Goal: Task Accomplishment & Management: Complete application form

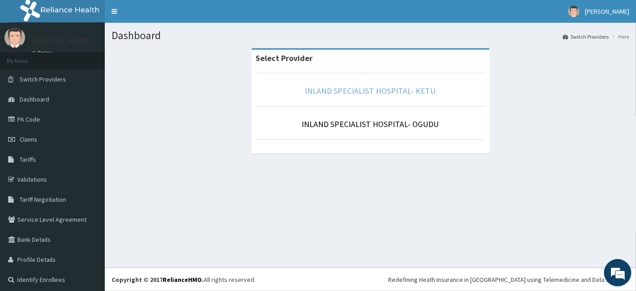
click at [318, 92] on link "INLAND SPECIALIST HOSPITAL- KETU" at bounding box center [370, 91] width 131 height 10
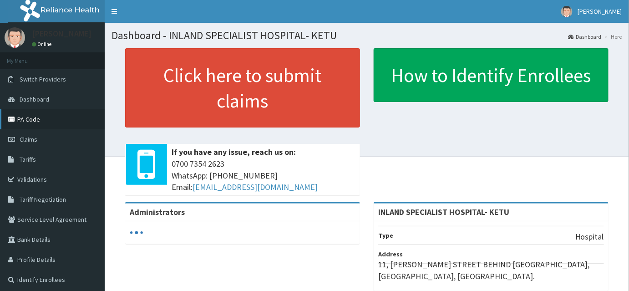
click at [26, 119] on link "PA Code" at bounding box center [52, 119] width 105 height 20
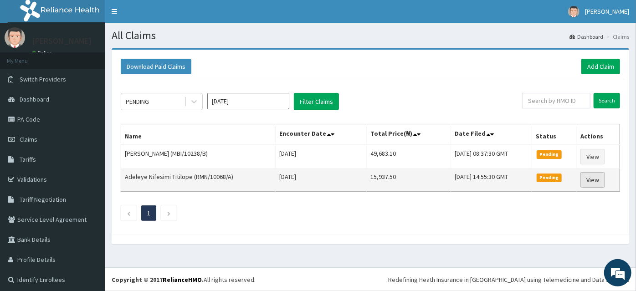
click at [596, 181] on link "View" at bounding box center [592, 179] width 25 height 15
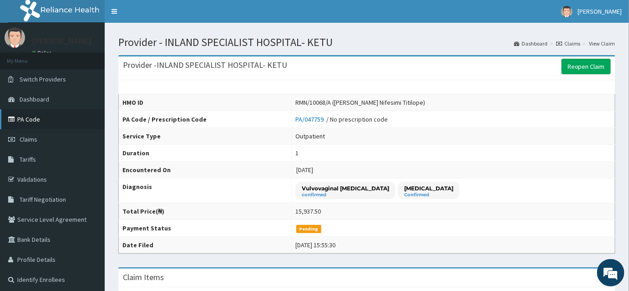
click at [31, 123] on link "PA Code" at bounding box center [52, 119] width 105 height 20
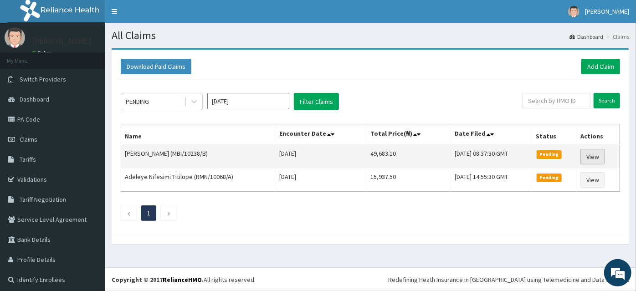
click at [580, 157] on link "View" at bounding box center [592, 156] width 25 height 15
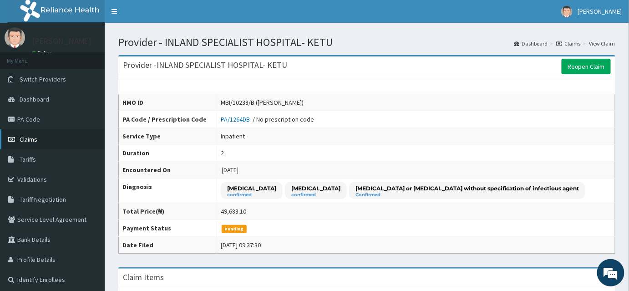
click at [33, 136] on span "Claims" at bounding box center [29, 139] width 18 height 8
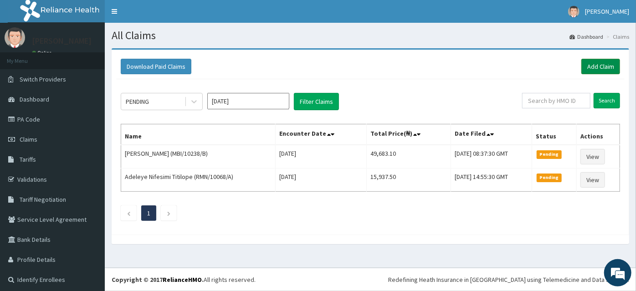
click at [590, 67] on link "Add Claim" at bounding box center [600, 66] width 39 height 15
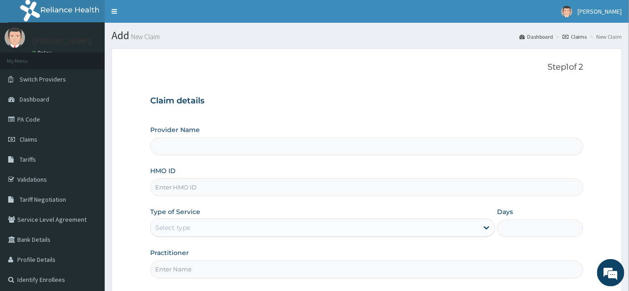
click at [179, 183] on input "HMO ID" at bounding box center [367, 188] width 434 height 18
type input "INLAND SPECIALIST HOSPITAL- KETU"
click at [168, 191] on input "HMO ID" at bounding box center [367, 188] width 434 height 18
type input "CRP/10006/D"
click at [165, 227] on div "Select type" at bounding box center [172, 227] width 35 height 9
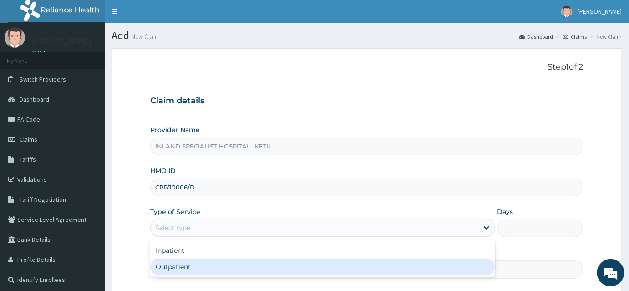
click at [166, 268] on div "Outpatient" at bounding box center [322, 267] width 345 height 16
type input "1"
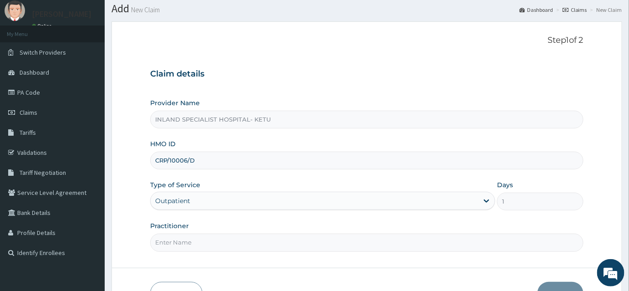
scroll to position [41, 0]
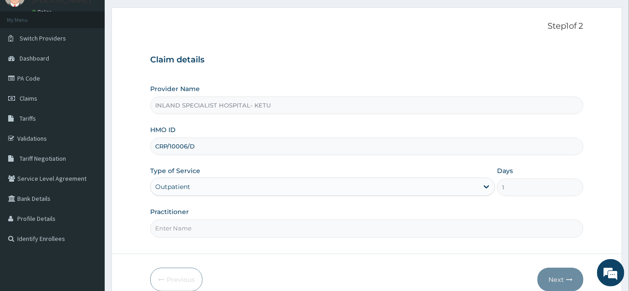
click at [173, 224] on input "Practitioner" at bounding box center [367, 229] width 434 height 18
type input "DR OLUJITAN"
click at [553, 275] on button "Next" at bounding box center [561, 280] width 46 height 24
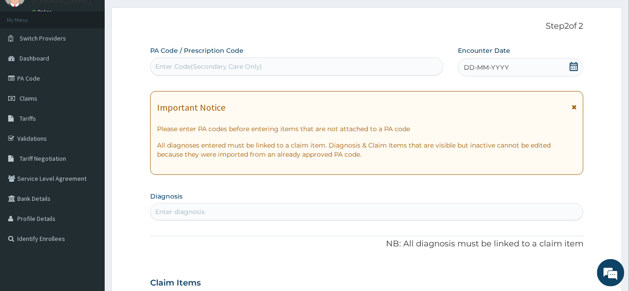
click at [570, 69] on icon at bounding box center [574, 66] width 9 height 9
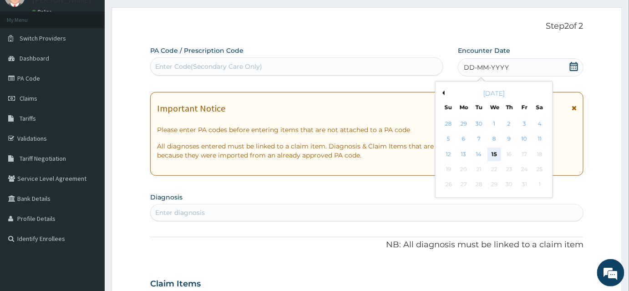
click at [496, 154] on div "15" at bounding box center [495, 155] width 14 height 14
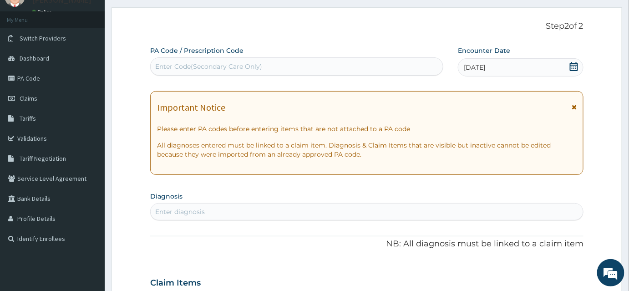
click at [171, 215] on div "Enter diagnosis" at bounding box center [180, 211] width 50 height 9
type input "MALARIA"
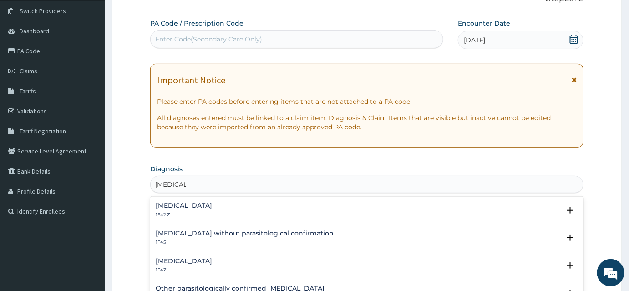
scroll to position [82, 0]
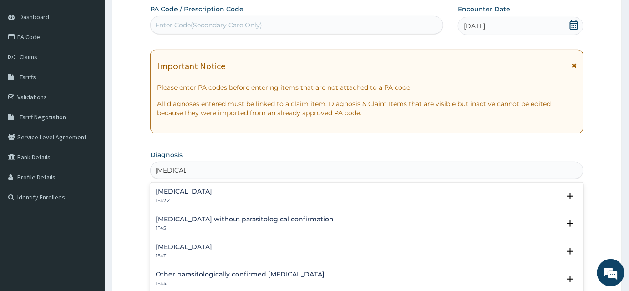
click at [188, 245] on h4 "Malaria, unspecified" at bounding box center [184, 247] width 56 height 7
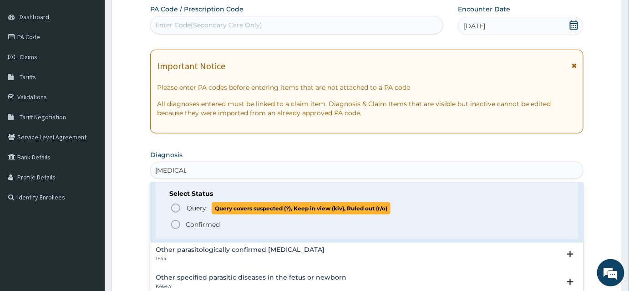
click at [175, 205] on icon "status option query" at bounding box center [175, 208] width 11 height 11
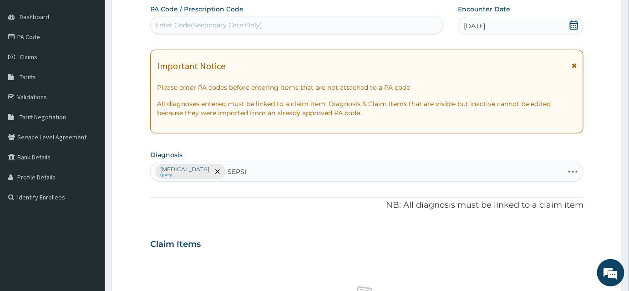
type input "SEPSIS"
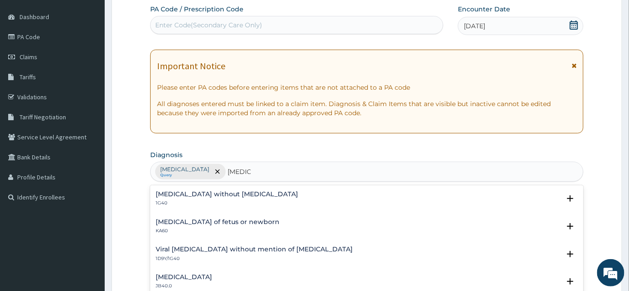
click at [195, 197] on div "Sepsis without septic shock 1G40" at bounding box center [227, 199] width 143 height 16
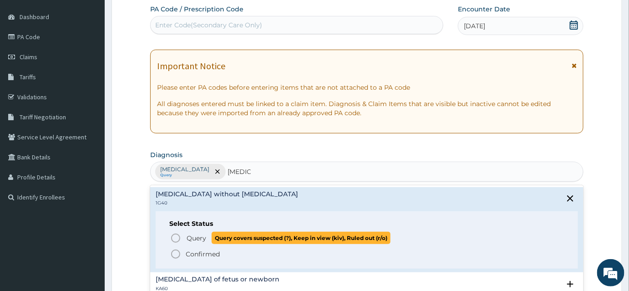
click at [175, 234] on icon "status option query" at bounding box center [175, 238] width 11 height 11
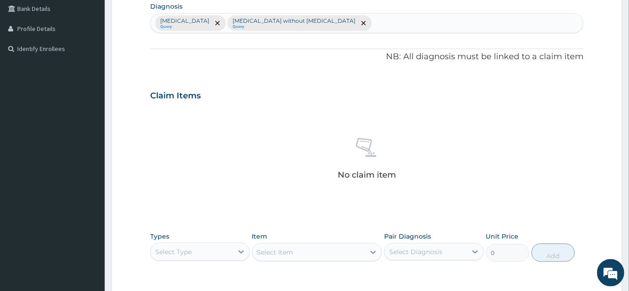
scroll to position [290, 0]
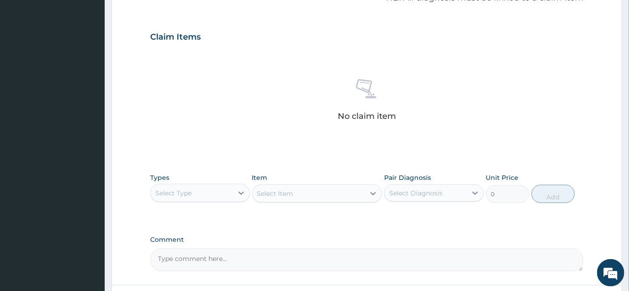
click at [179, 195] on div "Select Type" at bounding box center [173, 193] width 36 height 9
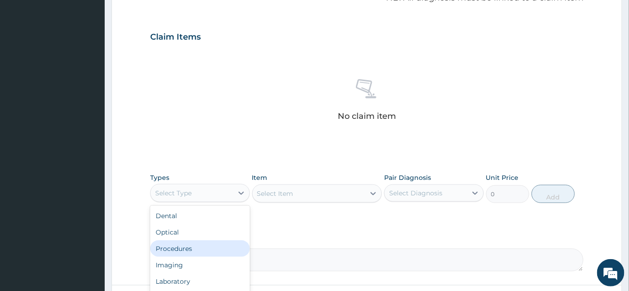
click at [175, 250] on div "Procedures" at bounding box center [200, 248] width 100 height 16
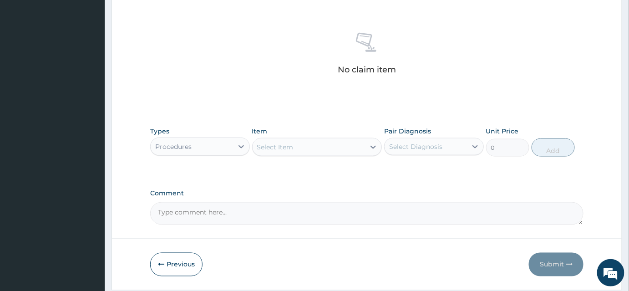
scroll to position [364, 0]
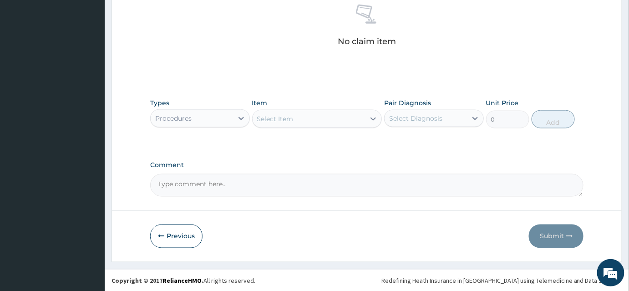
click at [287, 125] on div "Select Item" at bounding box center [317, 119] width 130 height 18
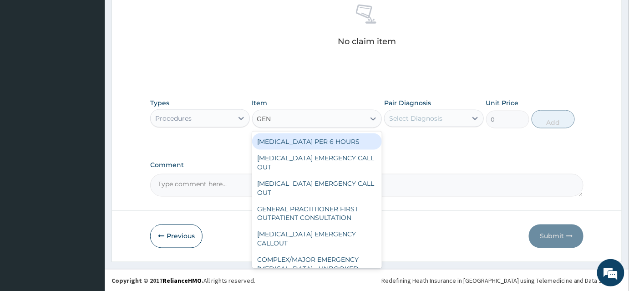
type input "GENE"
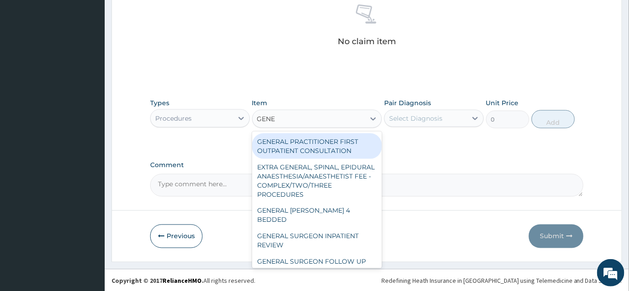
click at [316, 147] on div "GENERAL PRACTITIONER FIRST OUTPATIENT CONSULTATION" at bounding box center [317, 146] width 130 height 26
type input "3750"
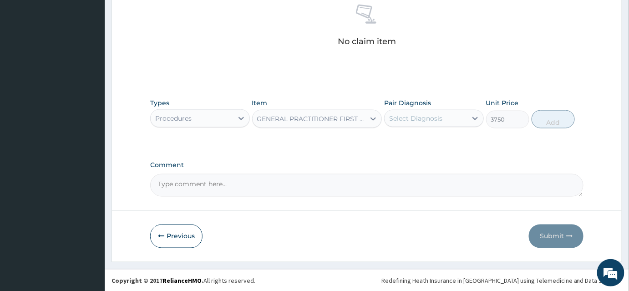
click at [424, 124] on div "Select Diagnosis" at bounding box center [426, 118] width 82 height 15
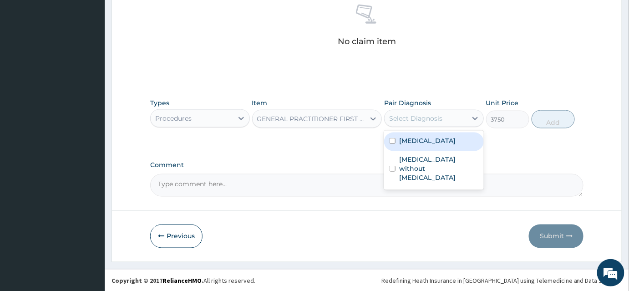
click at [422, 143] on label "[MEDICAL_DATA]" at bounding box center [427, 140] width 56 height 9
checkbox input "true"
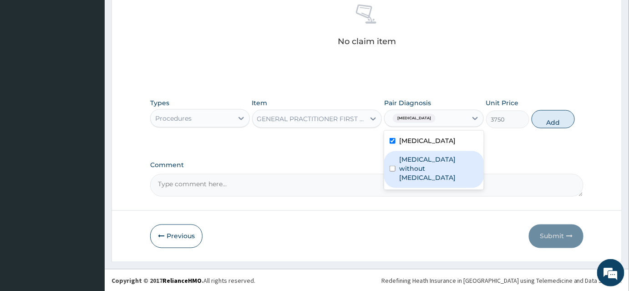
click at [419, 160] on label "Sepsis without septic shock" at bounding box center [438, 168] width 79 height 27
checkbox input "true"
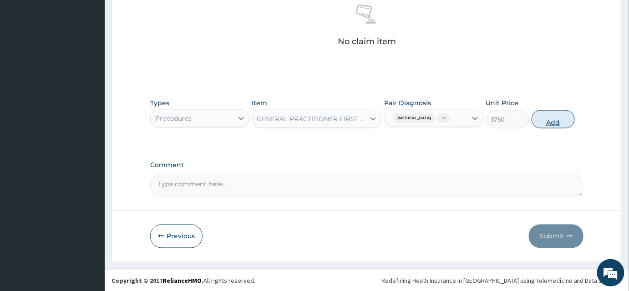
click at [544, 121] on button "Add" at bounding box center [553, 119] width 43 height 18
type input "0"
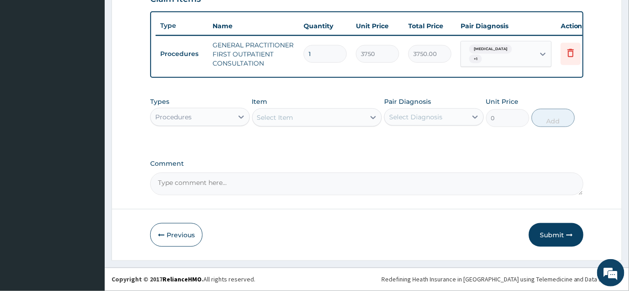
click at [197, 114] on div "Procedures" at bounding box center [192, 117] width 82 height 15
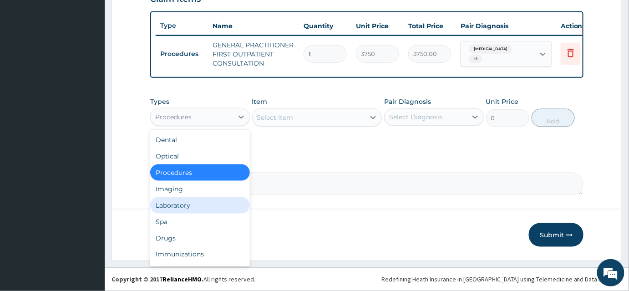
click at [176, 208] on div "Laboratory" at bounding box center [200, 205] width 100 height 16
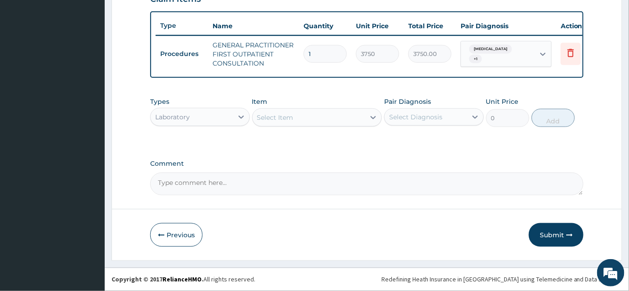
click at [194, 119] on div "Laboratory" at bounding box center [192, 117] width 82 height 15
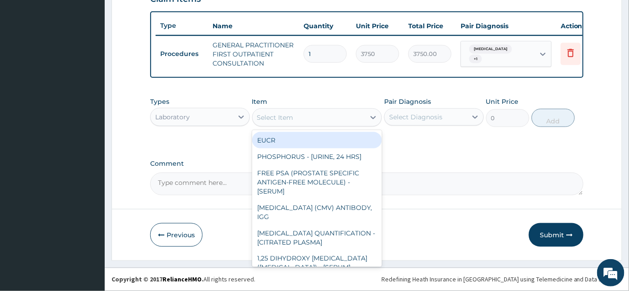
click at [307, 121] on div "Select Item" at bounding box center [309, 117] width 113 height 15
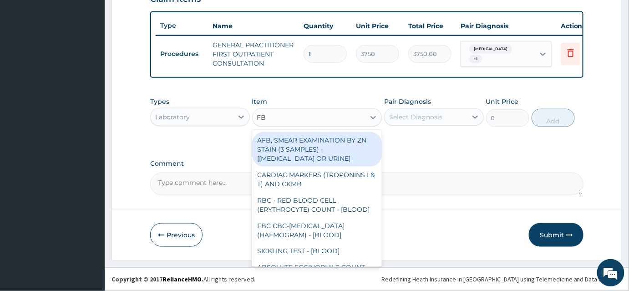
type input "FBC"
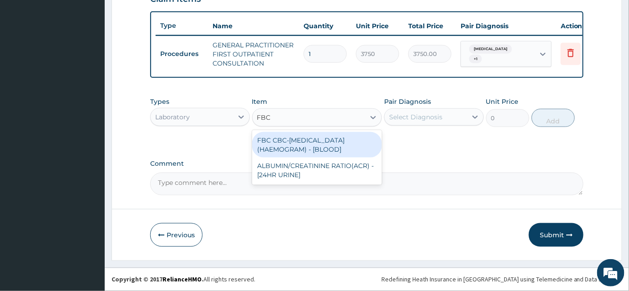
click at [301, 144] on div "FBC CBC-COMPLETE BLOOD COUNT (HAEMOGRAM) - [BLOOD]" at bounding box center [317, 145] width 130 height 26
type input "5000"
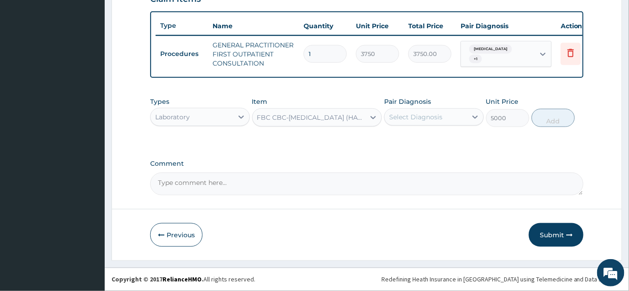
click at [424, 117] on div "Select Diagnosis" at bounding box center [415, 116] width 53 height 9
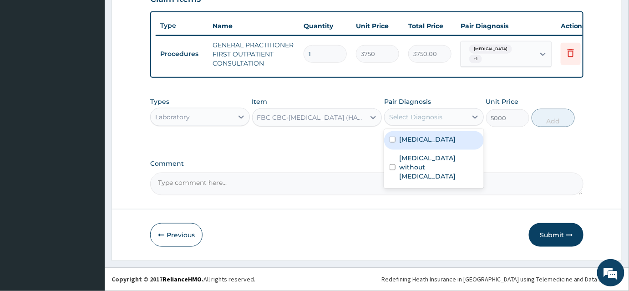
click at [405, 144] on label "[MEDICAL_DATA]" at bounding box center [427, 139] width 56 height 9
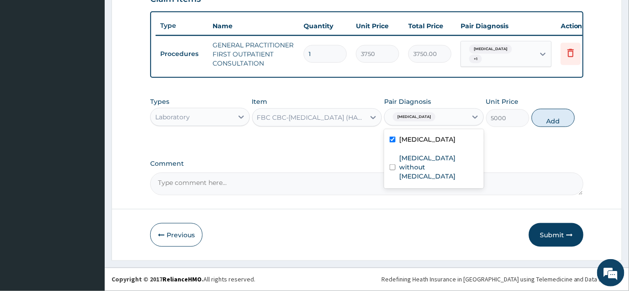
click at [409, 141] on label "[MEDICAL_DATA]" at bounding box center [427, 139] width 56 height 9
checkbox input "false"
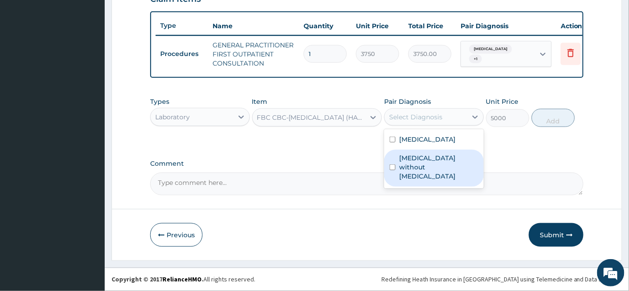
click at [409, 156] on label "Sepsis without septic shock" at bounding box center [438, 166] width 79 height 27
checkbox input "true"
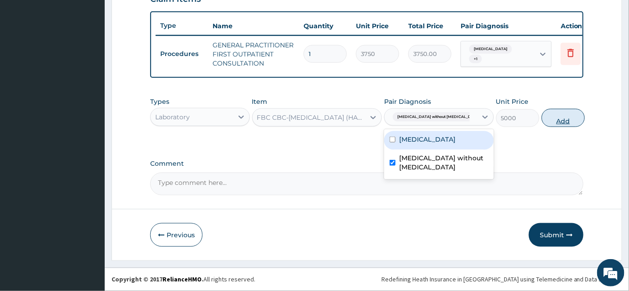
click at [563, 120] on button "Add" at bounding box center [563, 118] width 43 height 18
type input "0"
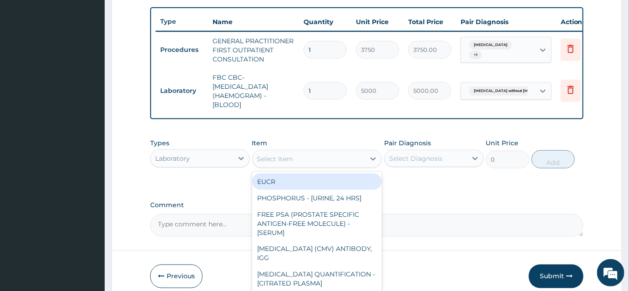
click at [287, 159] on div "Select Item" at bounding box center [275, 158] width 36 height 9
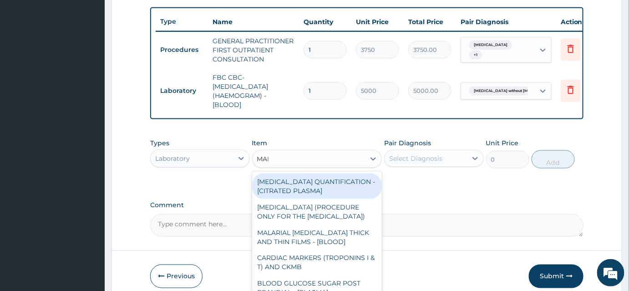
type input "MALA"
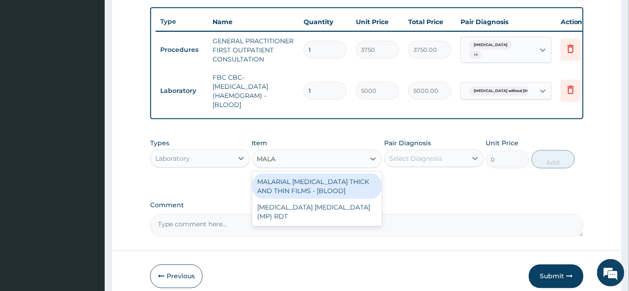
click at [323, 193] on div "MALARIAL PARASITE THICK AND THIN FILMS - [BLOOD]" at bounding box center [317, 187] width 130 height 26
type input "2187.5"
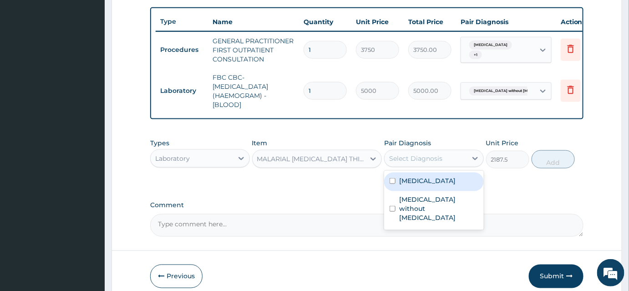
click at [415, 166] on div "Select Diagnosis" at bounding box center [426, 158] width 82 height 15
click at [413, 185] on label "Malaria, unspecified" at bounding box center [427, 180] width 56 height 9
checkbox input "true"
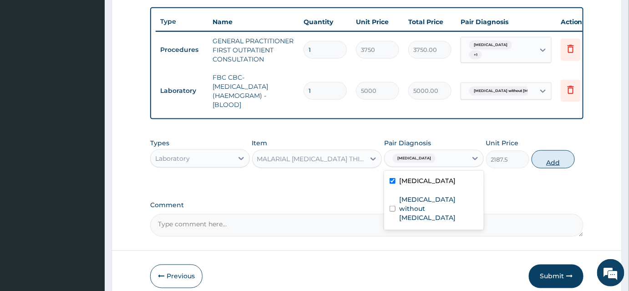
click at [552, 162] on button "Add" at bounding box center [553, 159] width 43 height 18
type input "0"
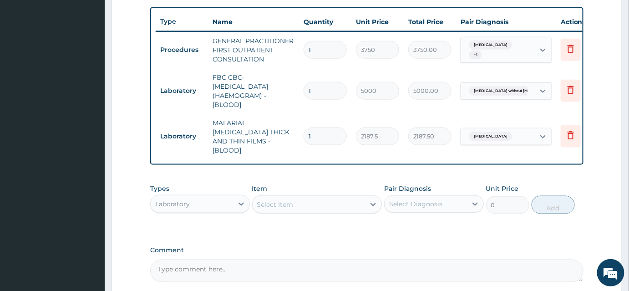
click at [160, 199] on div "Laboratory" at bounding box center [172, 203] width 35 height 9
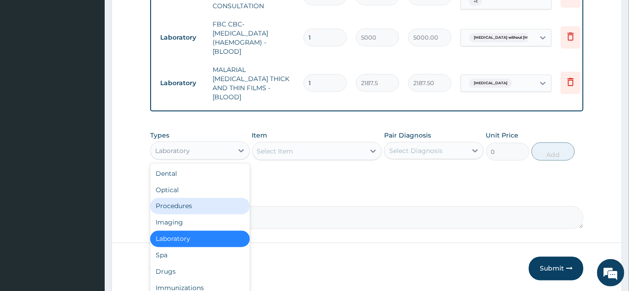
scroll to position [414, 0]
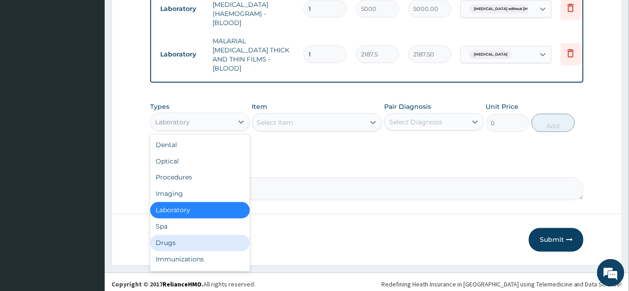
click at [171, 240] on div "Drugs" at bounding box center [200, 243] width 100 height 16
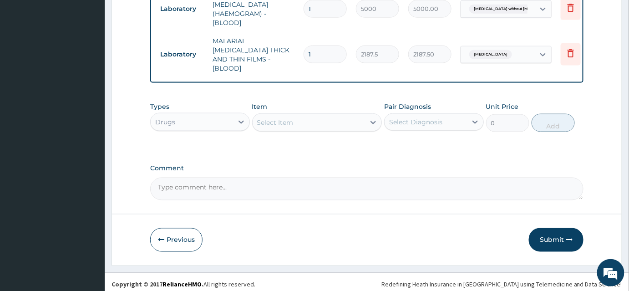
click at [277, 120] on div "Select Item" at bounding box center [275, 122] width 36 height 9
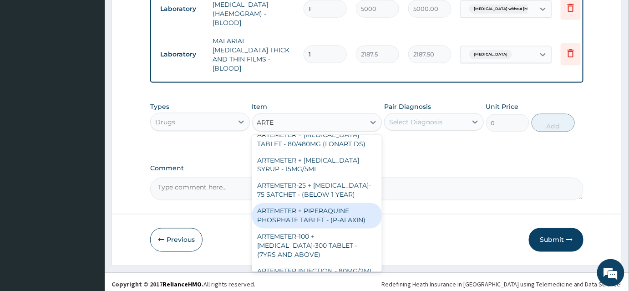
scroll to position [290, 0]
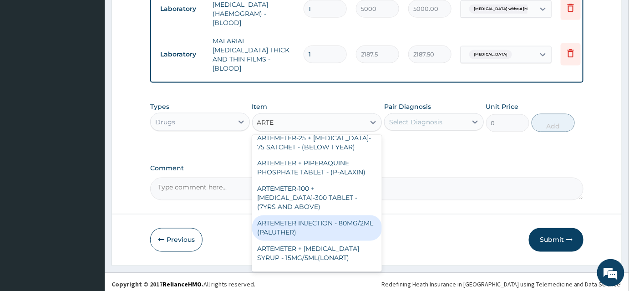
type input "ARTES"
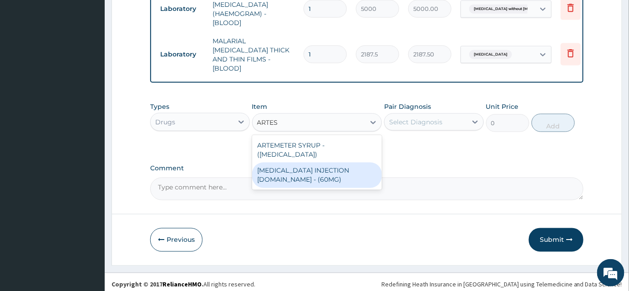
click at [319, 163] on div "ARTESUNATE INJECTION IV.IM - (60MG)" at bounding box center [317, 176] width 130 height 26
type input "1596"
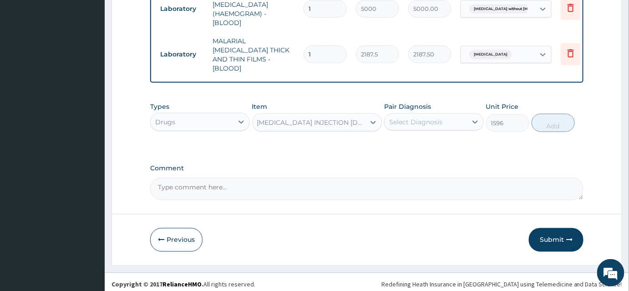
click at [419, 120] on div "Select Diagnosis" at bounding box center [415, 121] width 53 height 9
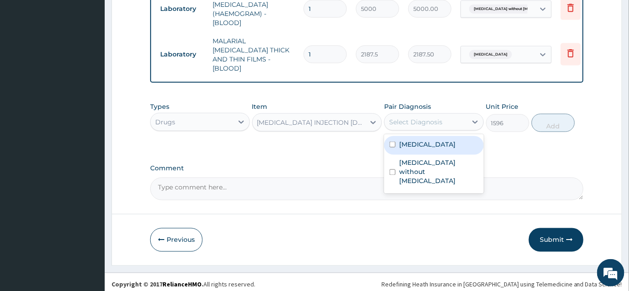
click at [410, 140] on label "Malaria, unspecified" at bounding box center [427, 144] width 56 height 9
checkbox input "true"
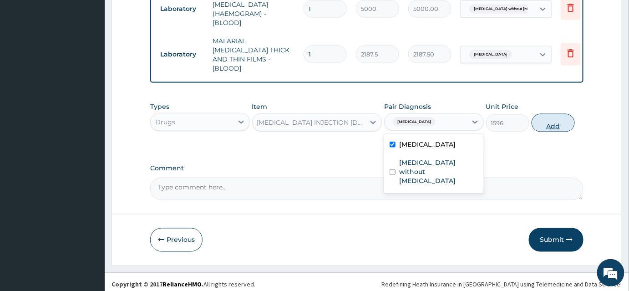
click at [566, 114] on button "Add" at bounding box center [553, 123] width 43 height 18
type input "0"
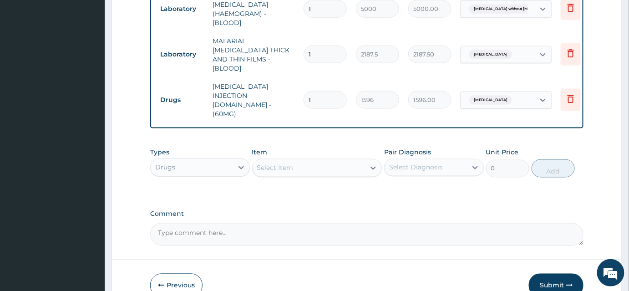
type input "0.00"
type input "2"
type input "3192.00"
type input "2"
click at [279, 163] on div "Select Item" at bounding box center [275, 167] width 36 height 9
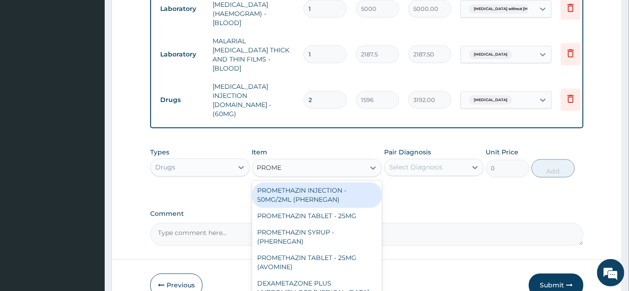
type input "PROMET"
click at [290, 183] on div "PROMETHAZIN INJECTION - 50MG/2ML (PHERNEGAN)" at bounding box center [317, 196] width 130 height 26
type input "319.2"
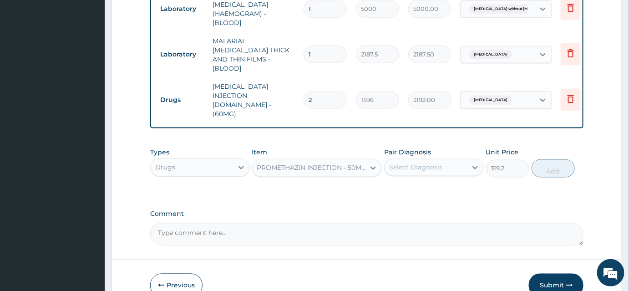
click at [448, 160] on div "Select Diagnosis" at bounding box center [426, 167] width 82 height 15
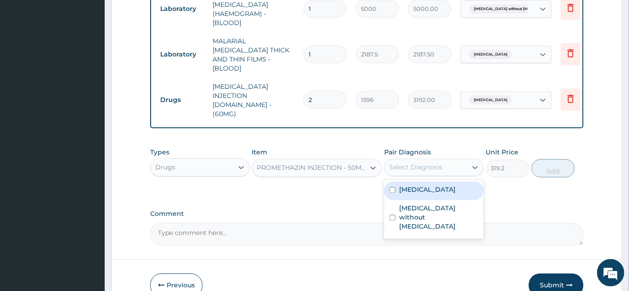
click at [425, 182] on div "Malaria, unspecified" at bounding box center [434, 191] width 100 height 19
checkbox input "true"
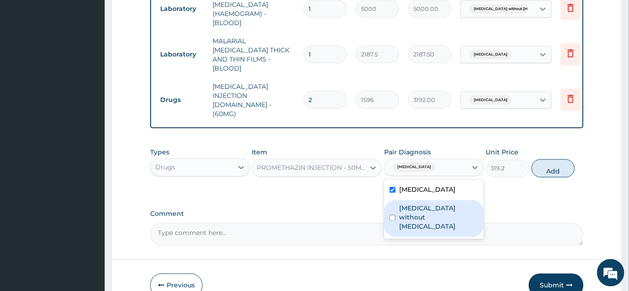
click at [412, 204] on label "Sepsis without septic shock" at bounding box center [438, 217] width 79 height 27
checkbox input "true"
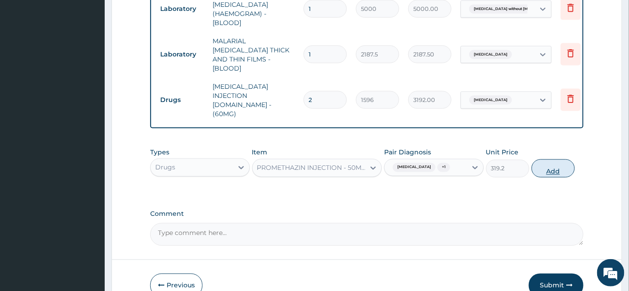
click at [546, 159] on button "Add" at bounding box center [553, 168] width 43 height 18
type input "0"
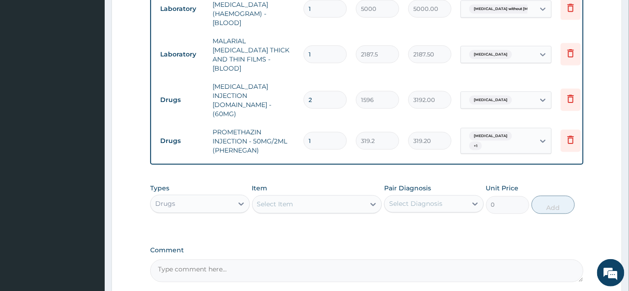
click at [271, 200] on div "Select Item" at bounding box center [275, 204] width 36 height 9
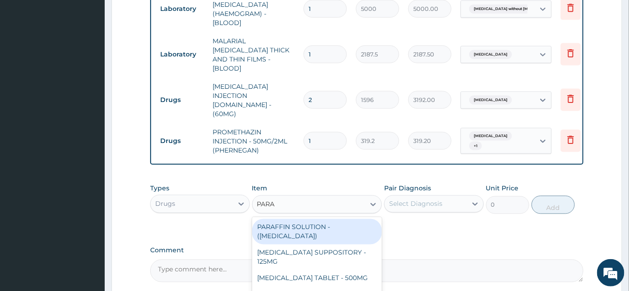
type input "PARAC"
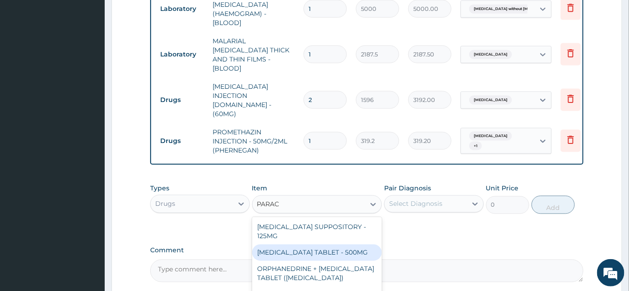
click at [340, 245] on div "PARACETAMOL TABLET - 500MG" at bounding box center [317, 253] width 130 height 16
type input "33.599999999999994"
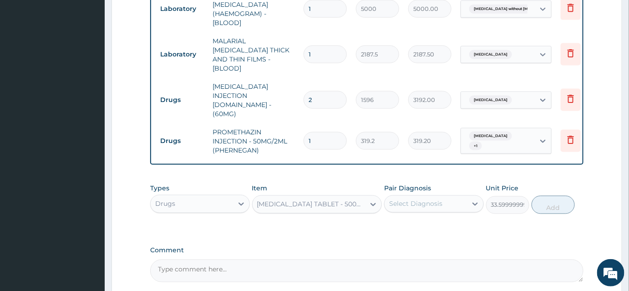
click at [425, 199] on div "Select Diagnosis" at bounding box center [415, 203] width 53 height 9
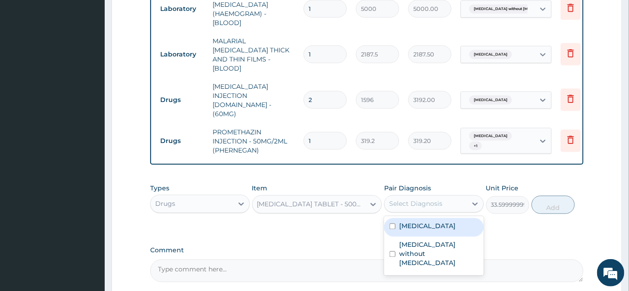
click at [416, 222] on label "Malaria, unspecified" at bounding box center [427, 226] width 56 height 9
checkbox input "true"
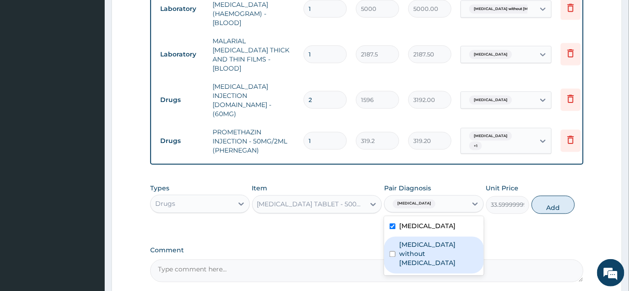
click at [409, 240] on label "Sepsis without septic shock" at bounding box center [438, 253] width 79 height 27
checkbox input "true"
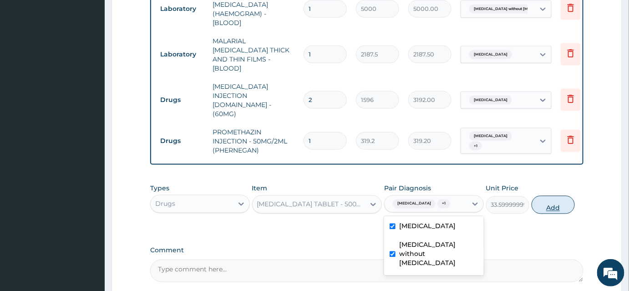
click at [569, 196] on button "Add" at bounding box center [553, 205] width 43 height 18
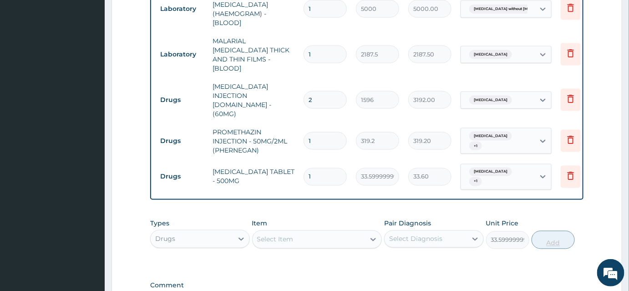
type input "0"
drag, startPoint x: 312, startPoint y: 153, endPoint x: 290, endPoint y: 153, distance: 21.4
click at [290, 159] on tr "Drugs PARACETAMOL TABLET - 500MG 1 33.599999999999994 33.60 Malaria, unspecifie…" at bounding box center [379, 177] width 446 height 36
type input "6"
type input "201.60"
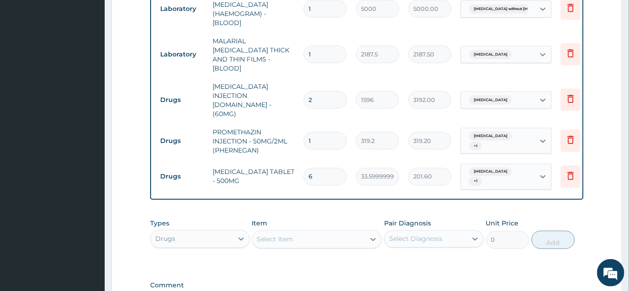
type input "6"
click at [277, 235] on div "Select Item" at bounding box center [275, 239] width 36 height 9
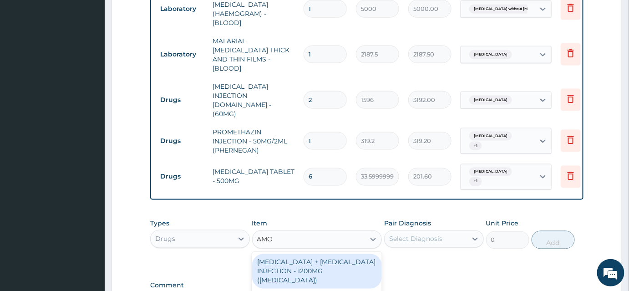
type input "AMOX"
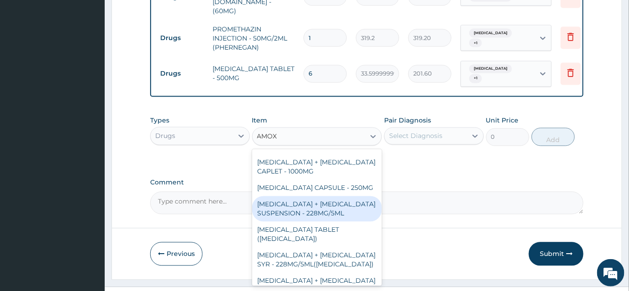
scroll to position [82, 0]
click at [331, 180] on div "AMOXICILLIN CAPSULE - 250MG" at bounding box center [317, 188] width 130 height 16
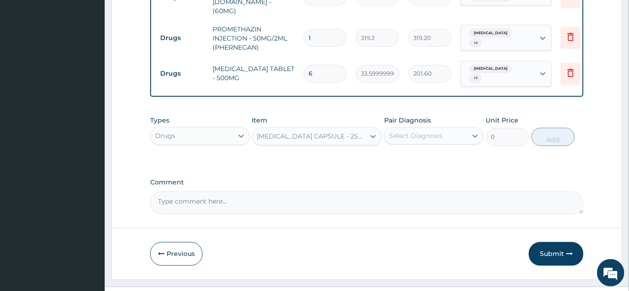
type input "56"
click at [334, 132] on div "AMOXICILLIN CAPSULE - 250MG" at bounding box center [311, 136] width 109 height 9
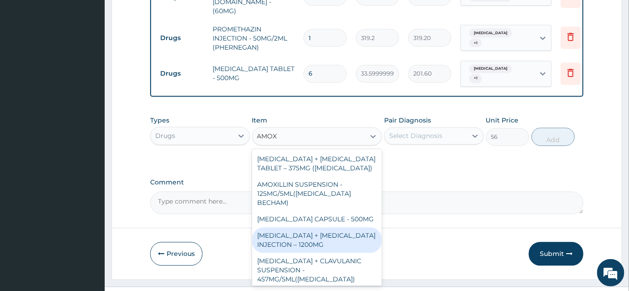
scroll to position [282, 0]
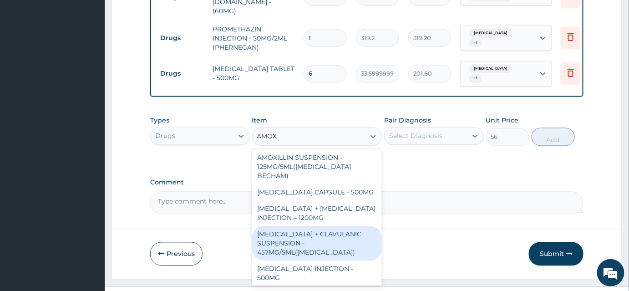
type input "AMOX"
click at [442, 132] on div "Select Diagnosis" at bounding box center [415, 136] width 53 height 9
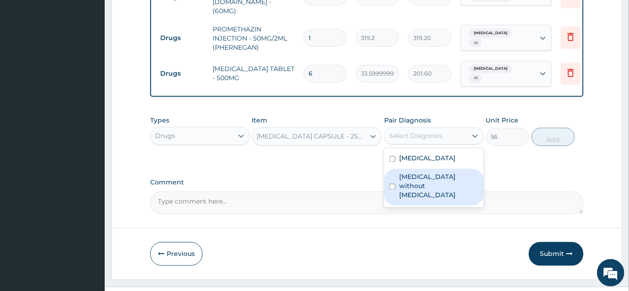
click at [409, 173] on label "Sepsis without septic shock" at bounding box center [438, 186] width 79 height 27
checkbox input "true"
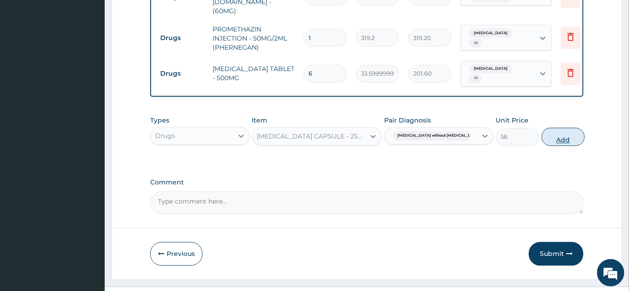
click at [561, 128] on button "Add" at bounding box center [563, 137] width 43 height 18
type input "0"
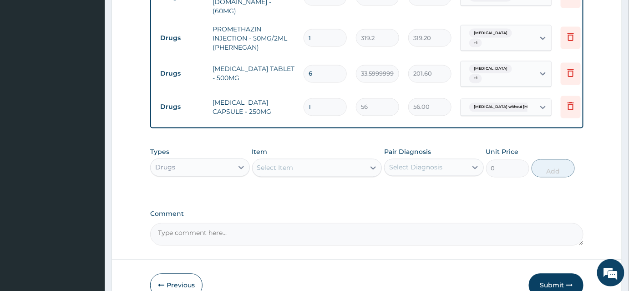
type input "15"
type input "840.00"
type input "15"
click at [282, 163] on div "Select Item" at bounding box center [275, 167] width 36 height 9
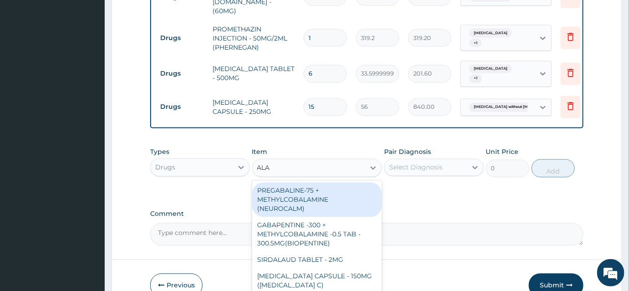
type input "ALAX"
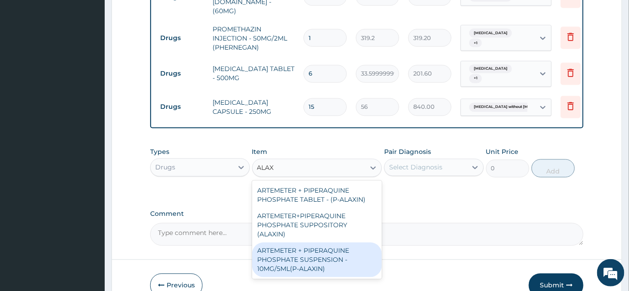
click at [339, 243] on div "ARTEMETER + PIPERAQUINE PHOSPHATE SUSPENSION - 10MG/5ML(P-ALAXIN)" at bounding box center [317, 260] width 130 height 35
type input "1680"
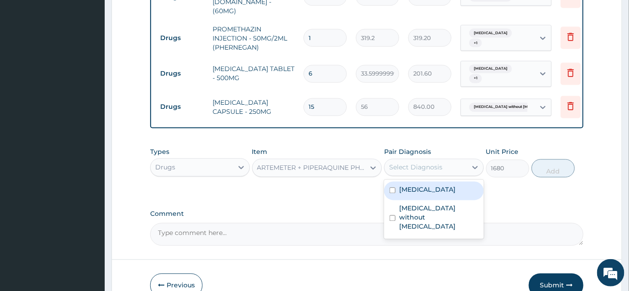
click at [434, 163] on div "Select Diagnosis" at bounding box center [415, 167] width 53 height 9
click at [410, 182] on div "Malaria, unspecified" at bounding box center [434, 191] width 100 height 19
checkbox input "true"
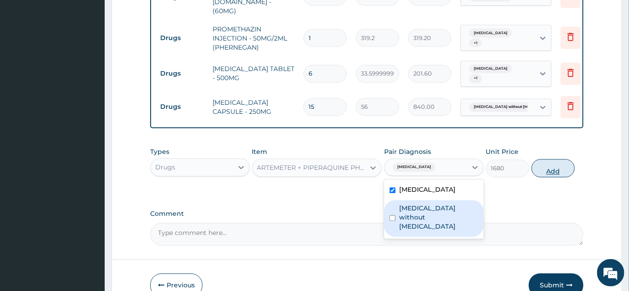
click at [555, 159] on button "Add" at bounding box center [553, 168] width 43 height 18
type input "0"
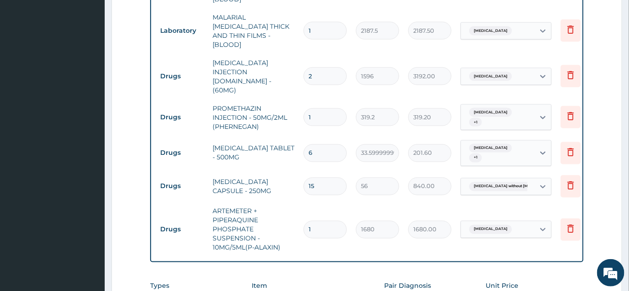
scroll to position [475, 0]
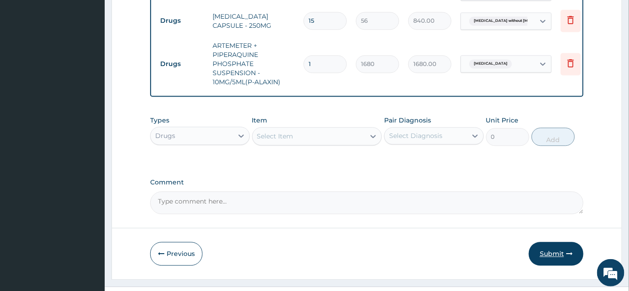
click at [553, 242] on button "Submit" at bounding box center [556, 254] width 55 height 24
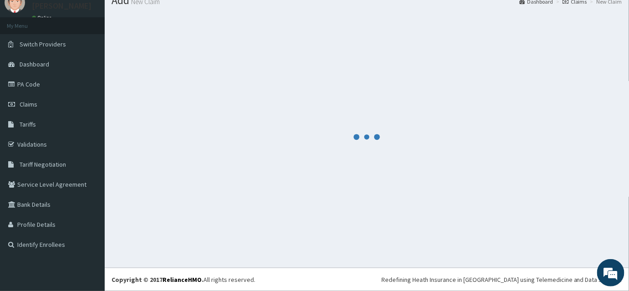
scroll to position [35, 0]
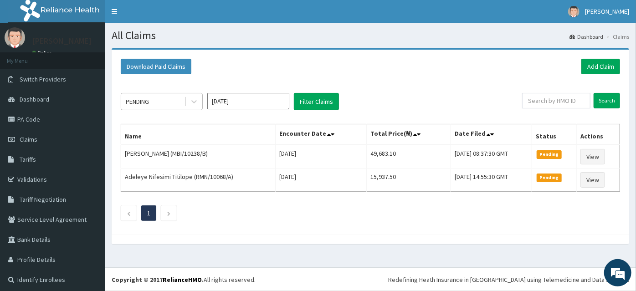
click at [198, 105] on icon at bounding box center [193, 101] width 9 height 9
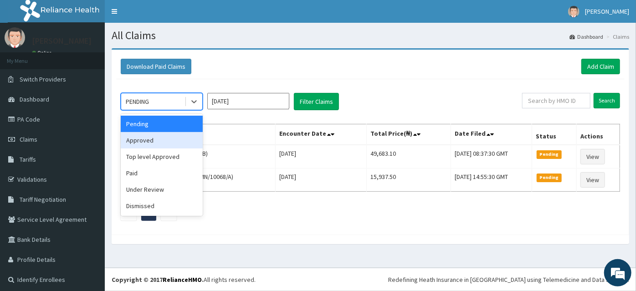
click at [139, 138] on div "Approved" at bounding box center [162, 140] width 82 height 16
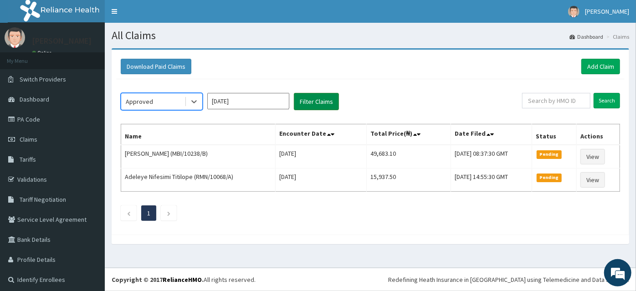
click at [322, 99] on button "Filter Claims" at bounding box center [316, 101] width 45 height 17
click at [319, 101] on button "Filter Claims" at bounding box center [316, 101] width 45 height 17
click at [196, 101] on icon at bounding box center [193, 102] width 5 height 3
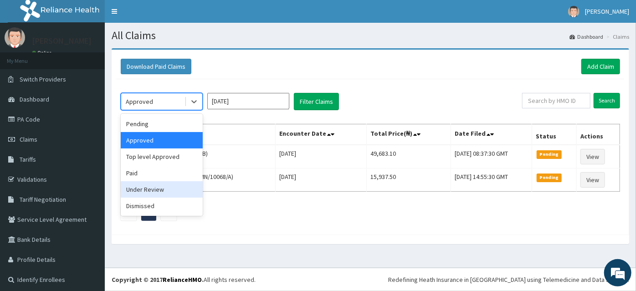
click at [153, 185] on div "Under Review" at bounding box center [162, 189] width 82 height 16
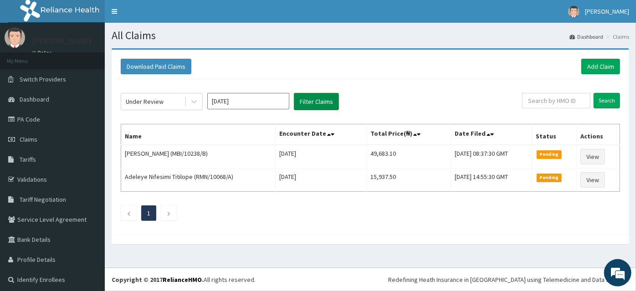
click at [307, 106] on button "Filter Claims" at bounding box center [316, 101] width 45 height 17
click at [199, 102] on div at bounding box center [194, 101] width 16 height 16
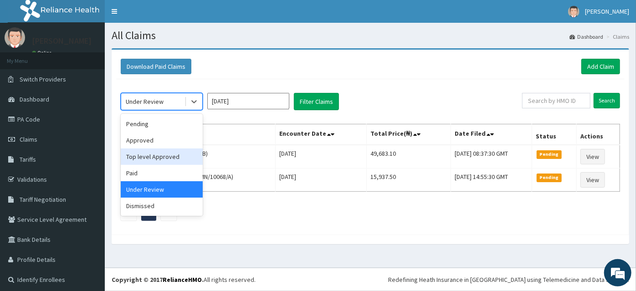
click at [152, 154] on div "Top level Approved" at bounding box center [162, 156] width 82 height 16
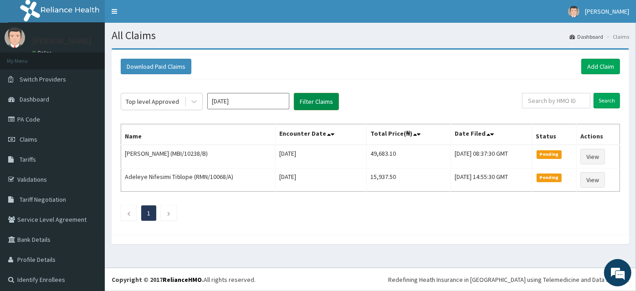
click at [318, 104] on button "Filter Claims" at bounding box center [316, 101] width 45 height 17
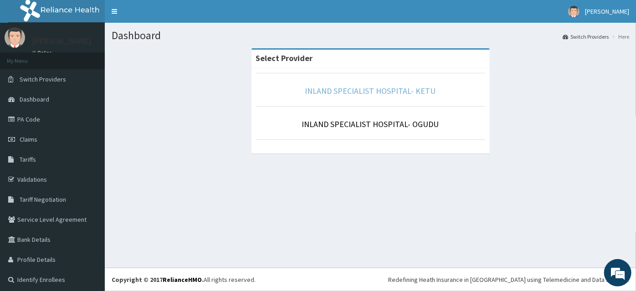
click at [379, 91] on link "INLAND SPECIALIST HOSPITAL- KETU" at bounding box center [370, 91] width 131 height 10
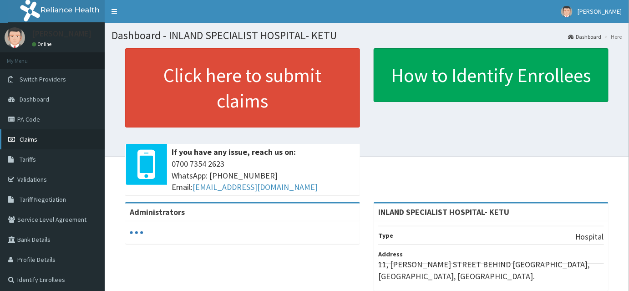
click at [31, 142] on span "Claims" at bounding box center [29, 139] width 18 height 8
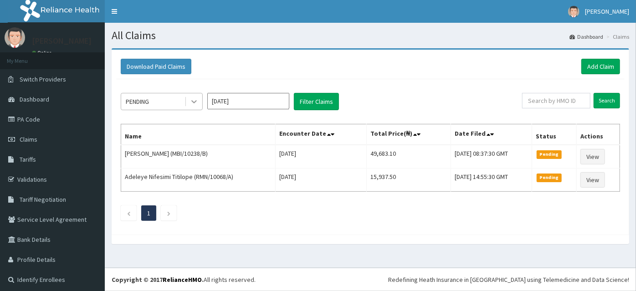
click at [188, 104] on div at bounding box center [194, 101] width 16 height 16
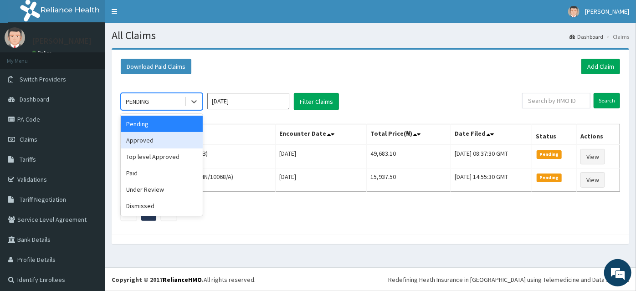
click at [155, 140] on div "Approved" at bounding box center [162, 140] width 82 height 16
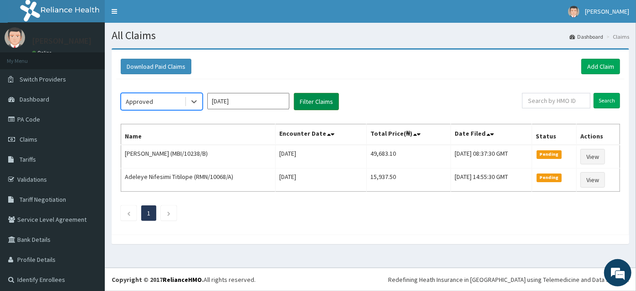
click at [322, 105] on button "Filter Claims" at bounding box center [316, 101] width 45 height 17
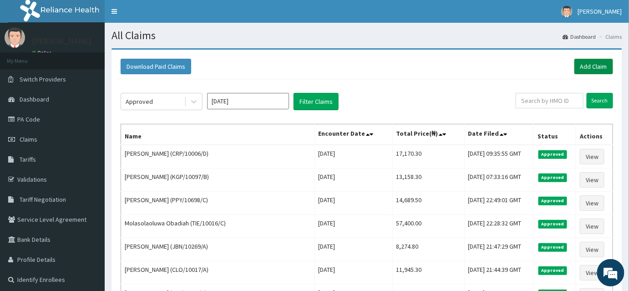
click at [598, 66] on link "Add Claim" at bounding box center [594, 66] width 39 height 15
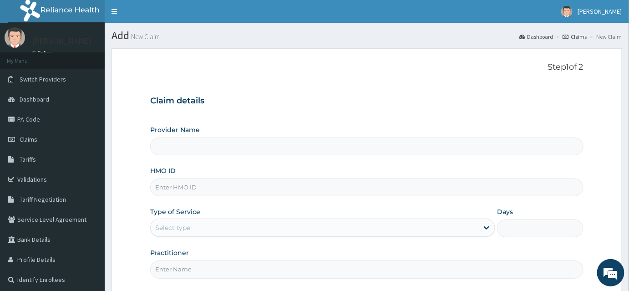
type input "INLAND SPECIALIST HOSPITAL- KETU"
paste input "CRP/10006/A"
type input "CRP/10006/A"
click at [175, 224] on div "Select type" at bounding box center [172, 227] width 35 height 9
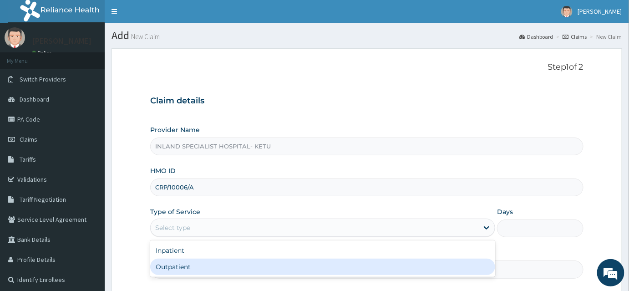
click at [185, 263] on div "Outpatient" at bounding box center [322, 267] width 345 height 16
type input "1"
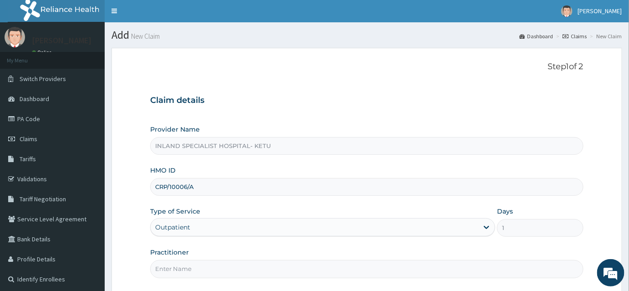
scroll to position [85, 0]
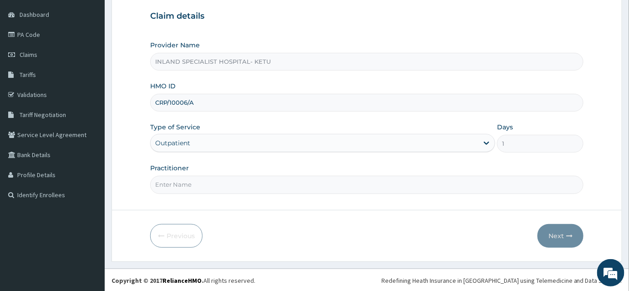
click at [165, 182] on input "Practitioner" at bounding box center [367, 185] width 434 height 18
type input "DR OLUJITAN"
click at [566, 233] on button "Next" at bounding box center [561, 236] width 46 height 24
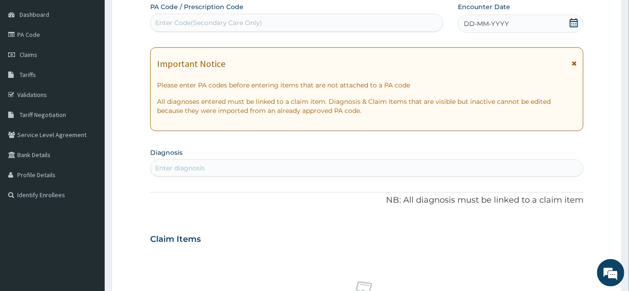
click at [574, 23] on icon at bounding box center [574, 22] width 9 height 9
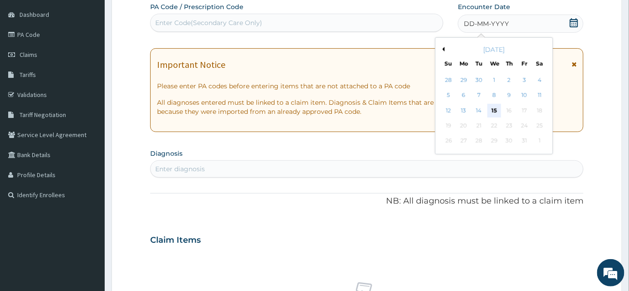
click at [492, 106] on div "15" at bounding box center [495, 111] width 14 height 14
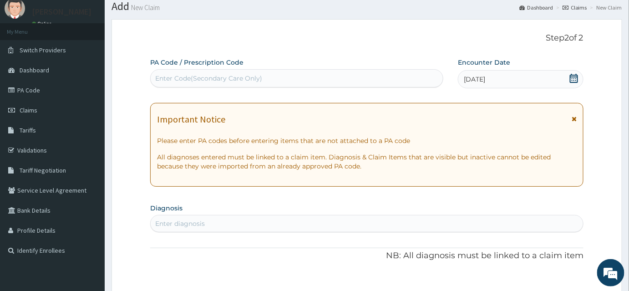
scroll to position [85, 0]
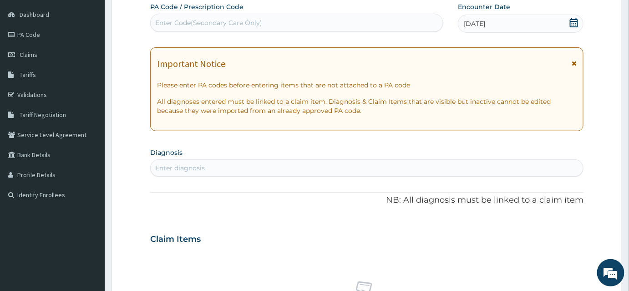
click at [161, 169] on div "Enter diagnosis" at bounding box center [180, 167] width 50 height 9
type input "RHINITIS"
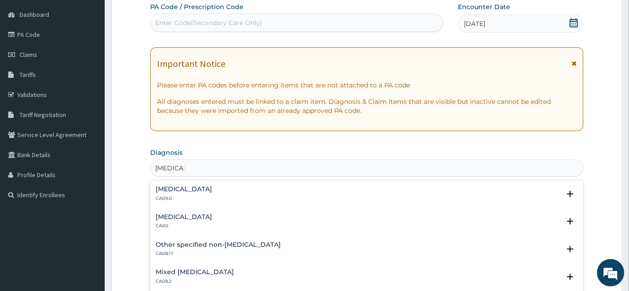
click at [199, 189] on h4 "Chronic rhinitis" at bounding box center [184, 189] width 56 height 7
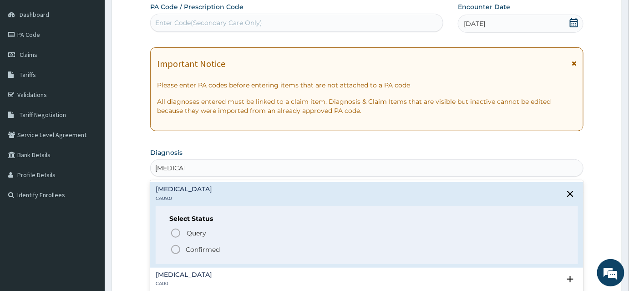
click at [174, 247] on icon "status option filled" at bounding box center [175, 249] width 11 height 11
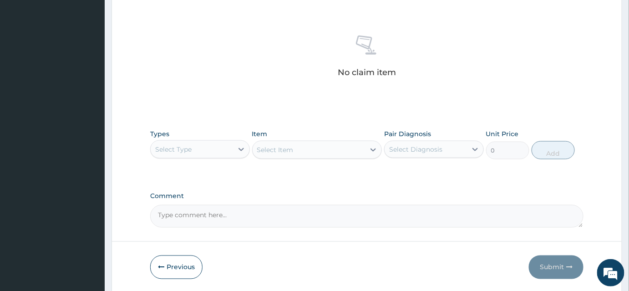
scroll to position [364, 0]
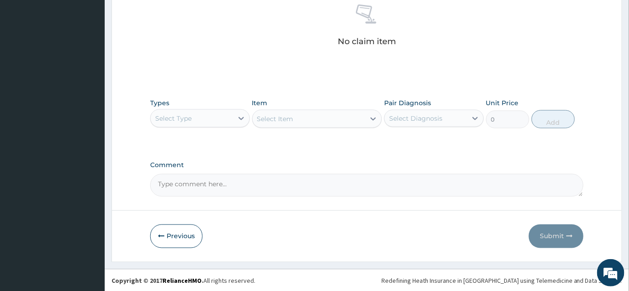
click at [196, 117] on div "Select Type" at bounding box center [192, 118] width 82 height 15
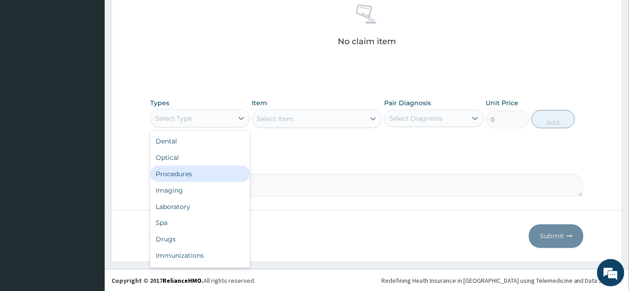
click at [190, 175] on div "Procedures" at bounding box center [200, 174] width 100 height 16
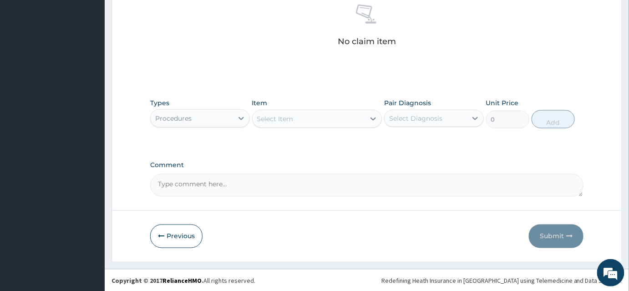
click at [301, 120] on div "Select Item" at bounding box center [309, 119] width 113 height 15
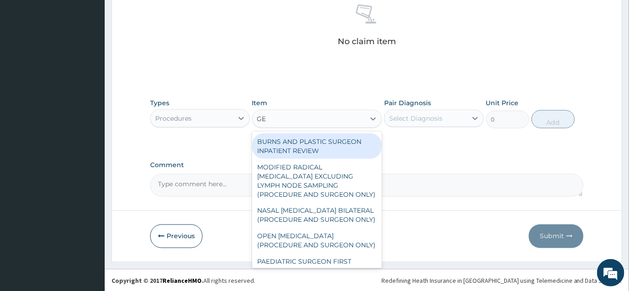
type input "GEN"
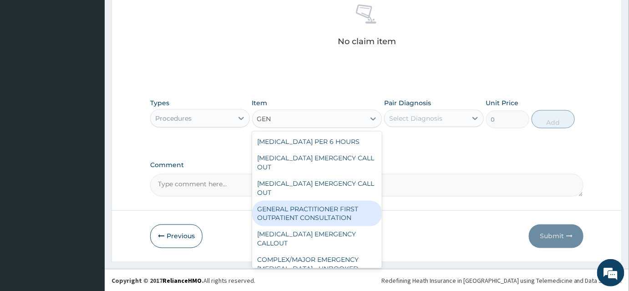
click at [310, 213] on div "GENERAL PRACTITIONER FIRST OUTPATIENT CONSULTATION" at bounding box center [317, 214] width 130 height 26
type input "3750"
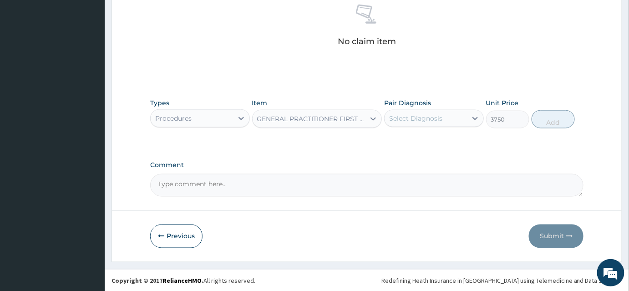
click at [414, 119] on div "Select Diagnosis" at bounding box center [415, 118] width 53 height 9
click at [412, 139] on label "Chronic rhinitis" at bounding box center [427, 140] width 56 height 9
checkbox input "true"
click at [561, 116] on button "Add" at bounding box center [553, 119] width 43 height 18
type input "0"
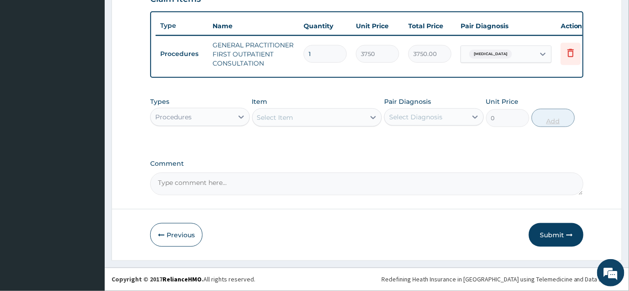
scroll to position [332, 0]
click at [239, 122] on div at bounding box center [241, 117] width 16 height 16
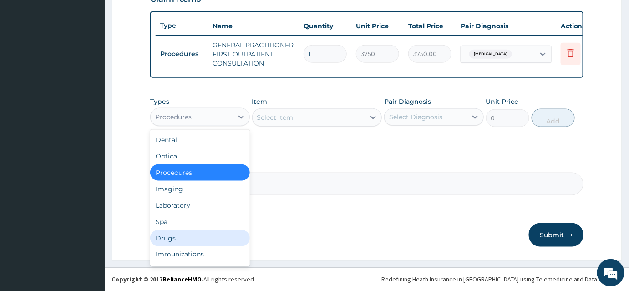
click at [175, 238] on div "Drugs" at bounding box center [200, 238] width 100 height 16
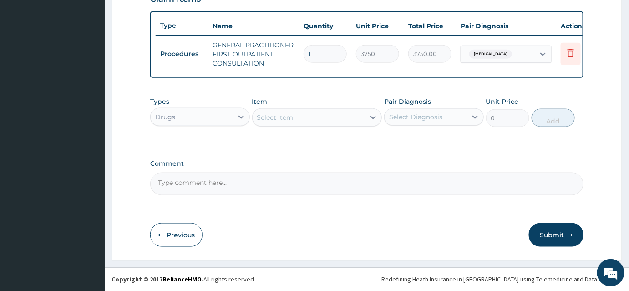
click at [287, 117] on div "Select Item" at bounding box center [275, 117] width 36 height 9
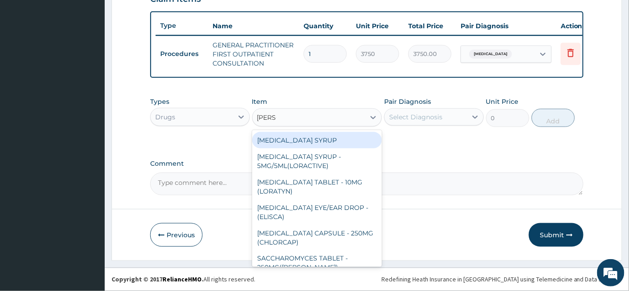
type input "LORAT"
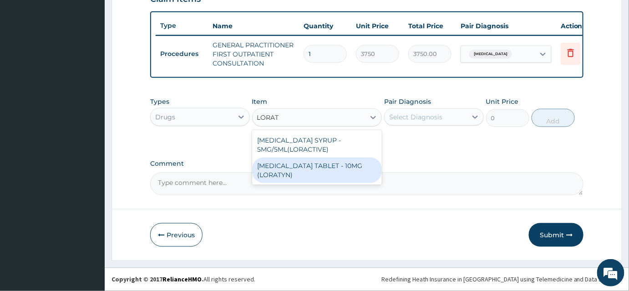
click at [308, 183] on div "[MEDICAL_DATA] TABLET - 10MG (LORATYN)" at bounding box center [317, 171] width 130 height 26
type input "98"
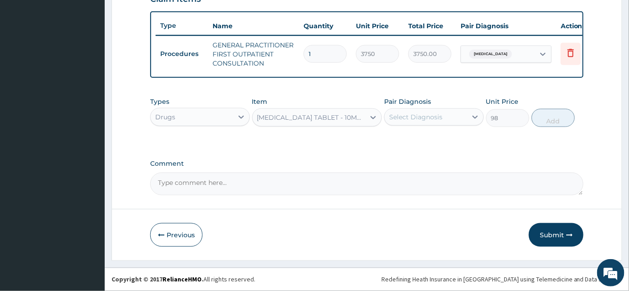
click at [415, 118] on div "Select Diagnosis" at bounding box center [415, 116] width 53 height 9
click at [421, 144] on div "Chronic rhinitis" at bounding box center [434, 140] width 100 height 19
checkbox input "true"
click at [545, 118] on button "Add" at bounding box center [553, 118] width 43 height 18
type input "0"
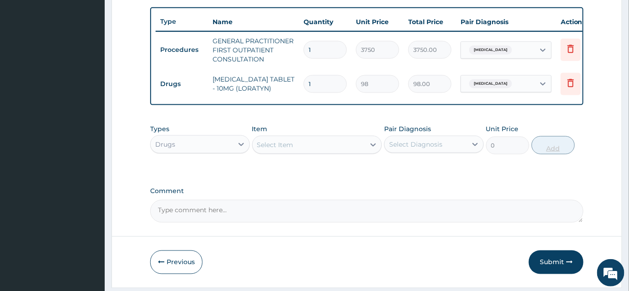
type input "0.00"
type input "4"
type input "392.00"
type input "4"
click at [312, 150] on div "Select Item" at bounding box center [309, 145] width 113 height 15
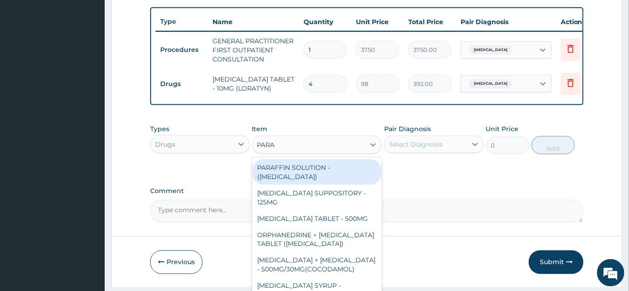
type input "PARAC"
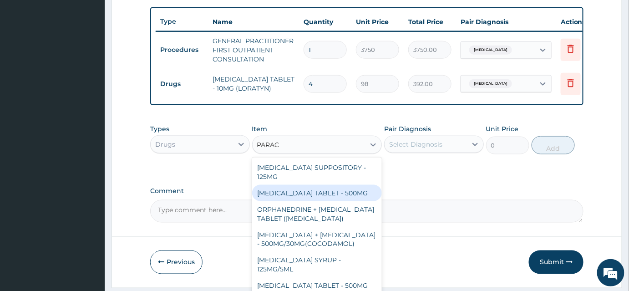
click at [328, 197] on div "[MEDICAL_DATA] TABLET - 500MG" at bounding box center [317, 193] width 130 height 16
type input "33.599999999999994"
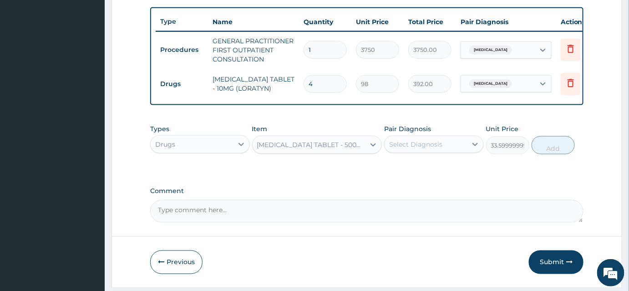
click at [401, 159] on div "Types Drugs Item option PARACETAMOL TABLET - 500MG, selected. Select is focused…" at bounding box center [367, 139] width 434 height 39
click at [406, 149] on div "Select Diagnosis" at bounding box center [415, 144] width 53 height 9
click at [406, 164] on div "Chronic rhinitis" at bounding box center [434, 167] width 100 height 19
checkbox input "true"
click at [546, 149] on button "Add" at bounding box center [553, 145] width 43 height 18
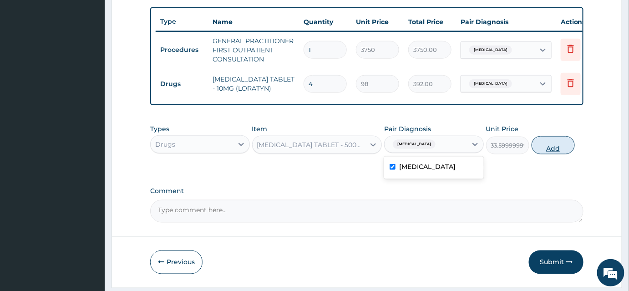
type input "0"
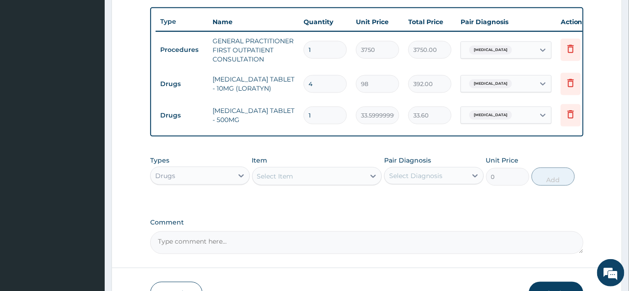
type input "12"
type input "403.20"
type input "12"
click at [311, 184] on div "Select Item" at bounding box center [309, 176] width 113 height 15
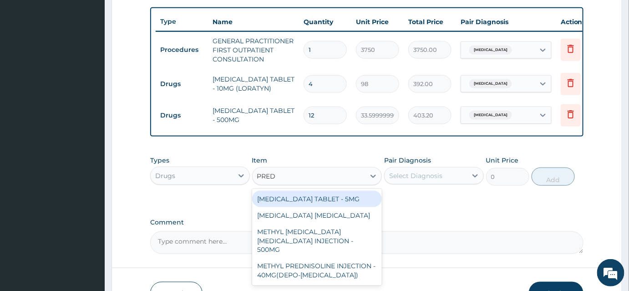
type input "PREDN"
click at [311, 205] on div "PREDNISOLONE TABLET - 5MG" at bounding box center [317, 199] width 130 height 16
type input "42"
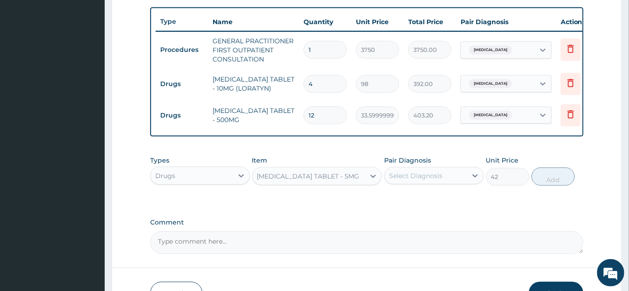
click at [426, 174] on div "Select Diagnosis" at bounding box center [426, 176] width 82 height 15
click at [415, 203] on label "Chronic rhinitis" at bounding box center [427, 198] width 56 height 9
checkbox input "true"
click at [542, 185] on button "Add" at bounding box center [553, 177] width 43 height 18
type input "0"
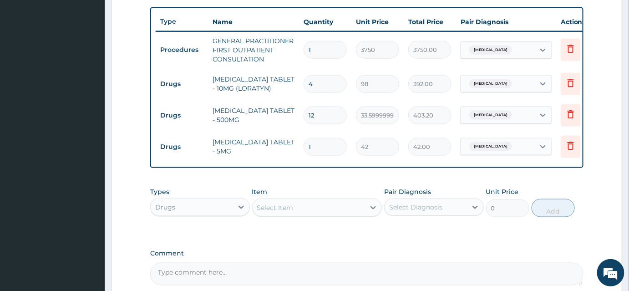
click at [328, 143] on input "1" at bounding box center [325, 147] width 43 height 18
type input "12"
type input "504.00"
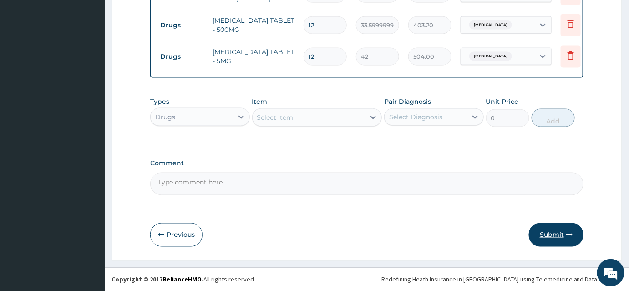
type input "12"
click at [548, 240] on button "Submit" at bounding box center [556, 235] width 55 height 24
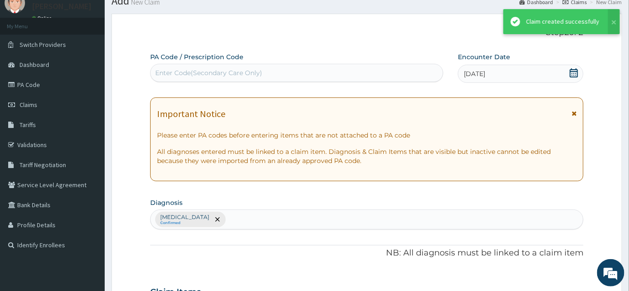
scroll to position [426, 0]
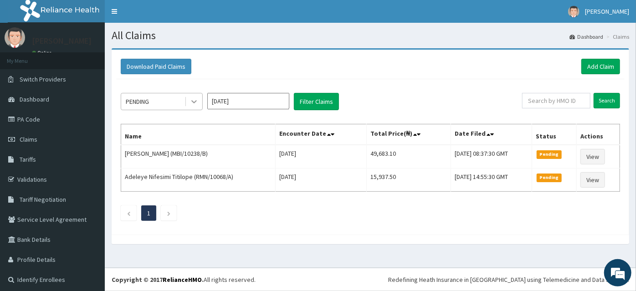
click at [198, 100] on icon at bounding box center [193, 101] width 9 height 9
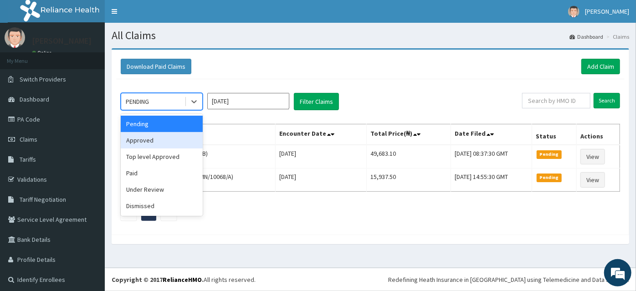
click at [132, 142] on div "Approved" at bounding box center [162, 140] width 82 height 16
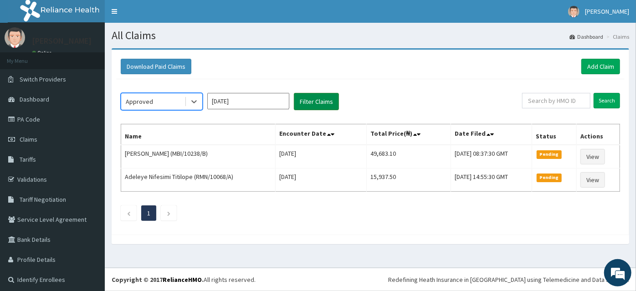
click at [321, 98] on button "Filter Claims" at bounding box center [316, 101] width 45 height 17
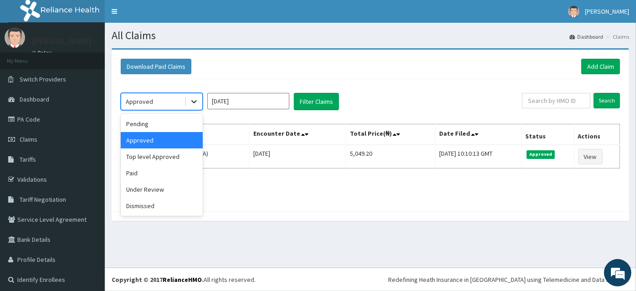
click at [198, 100] on icon at bounding box center [193, 101] width 9 height 9
click at [137, 181] on div "Under Review" at bounding box center [162, 189] width 82 height 16
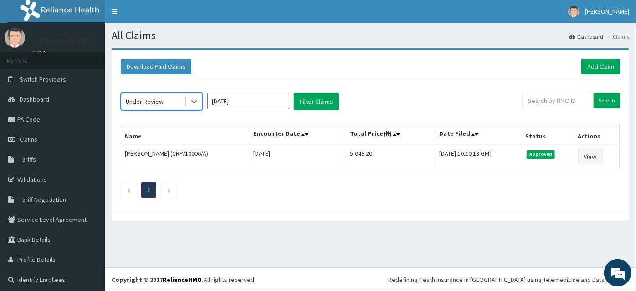
click at [176, 103] on div "Under Review" at bounding box center [152, 101] width 63 height 15
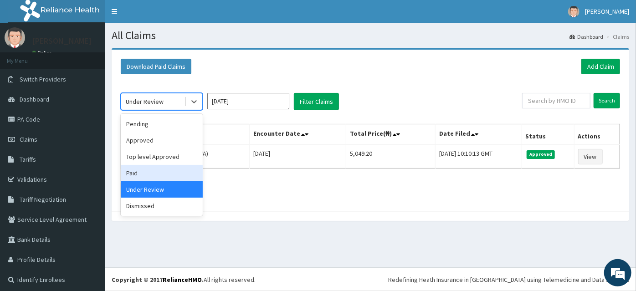
click at [142, 176] on div "Paid" at bounding box center [162, 173] width 82 height 16
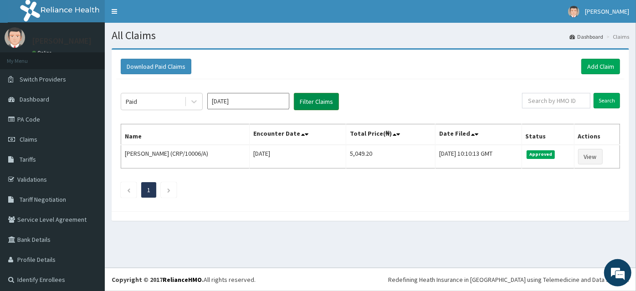
click at [335, 98] on button "Filter Claims" at bounding box center [316, 101] width 45 height 17
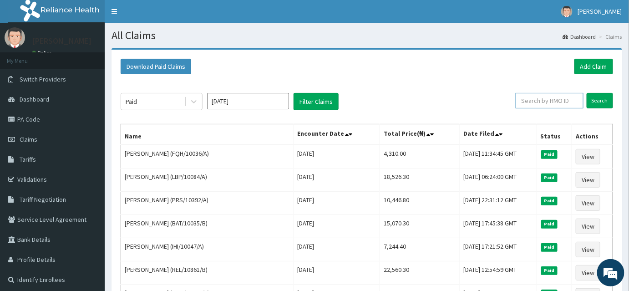
click at [544, 97] on input "text" at bounding box center [550, 100] width 68 height 15
drag, startPoint x: 552, startPoint y: 102, endPoint x: 473, endPoint y: 99, distance: 79.3
click at [473, 99] on div "Paid Oct 2025 Filter Claims AFOLA Search" at bounding box center [367, 101] width 493 height 17
click at [587, 93] on input "Search" at bounding box center [600, 100] width 26 height 15
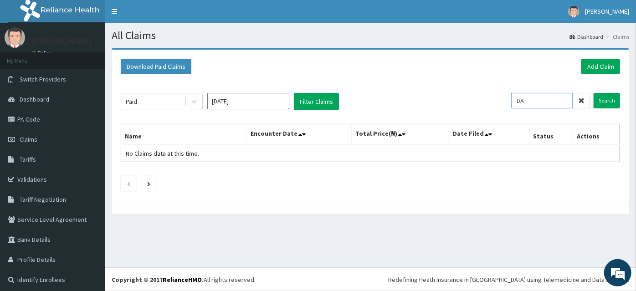
type input "D"
type input "CRP/10006/D"
click at [608, 98] on input "Search" at bounding box center [606, 100] width 26 height 15
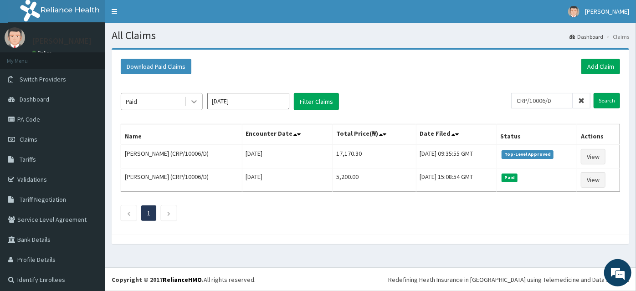
click at [197, 98] on icon at bounding box center [193, 101] width 9 height 9
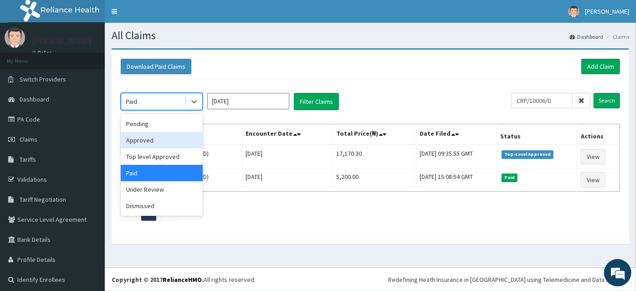
click at [155, 141] on div "Approved" at bounding box center [162, 140] width 82 height 16
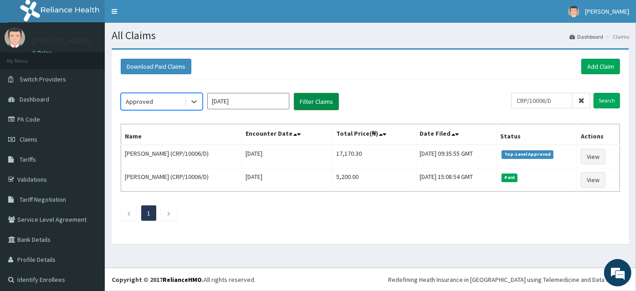
click at [312, 97] on button "Filter Claims" at bounding box center [316, 101] width 45 height 17
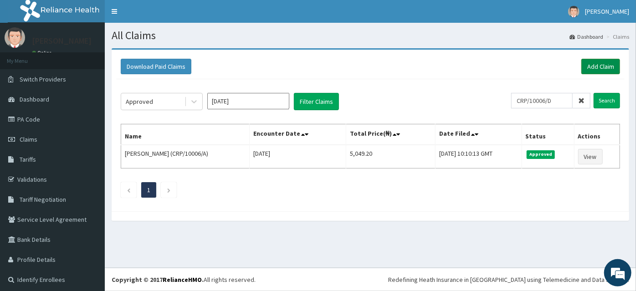
click at [586, 73] on link "Add Claim" at bounding box center [600, 66] width 39 height 15
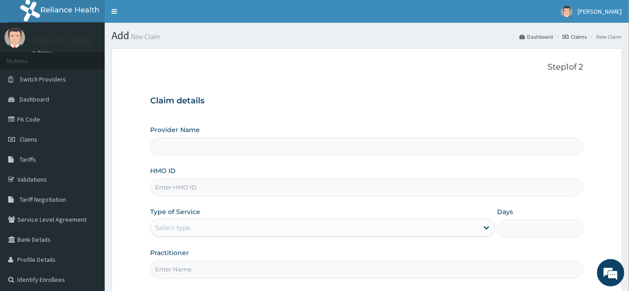
type input "INLAND SPECIALIST HOSPITAL- KETU"
click at [167, 189] on input "HMO ID" at bounding box center [367, 188] width 434 height 18
paste input "ENP/11391/B"
type input "ENP/11391/B"
click at [176, 232] on div "Select type" at bounding box center [315, 227] width 328 height 15
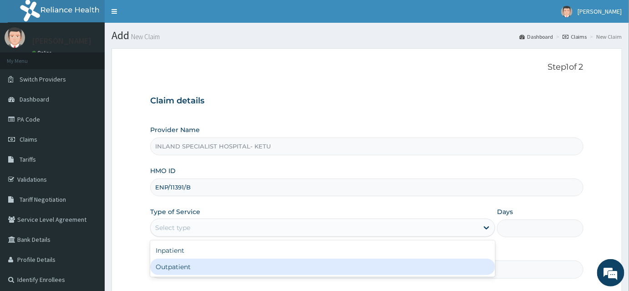
click at [172, 267] on div "Outpatient" at bounding box center [322, 267] width 345 height 16
type input "1"
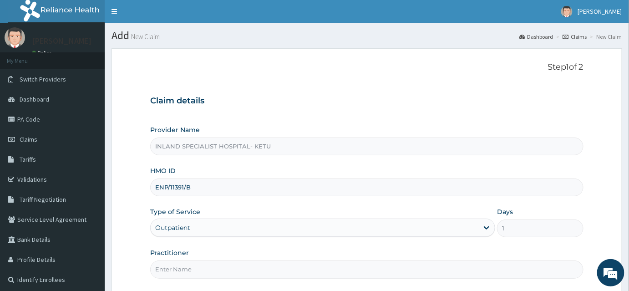
click at [172, 267] on input "Practitioner" at bounding box center [367, 270] width 434 height 18
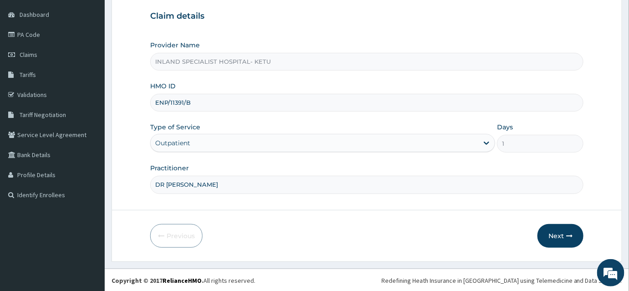
scroll to position [85, 0]
type input "DR OLUJITAN"
click at [549, 232] on button "Next" at bounding box center [561, 236] width 46 height 24
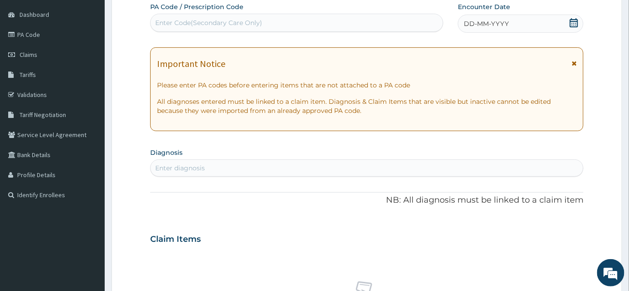
click at [573, 19] on icon at bounding box center [574, 22] width 8 height 9
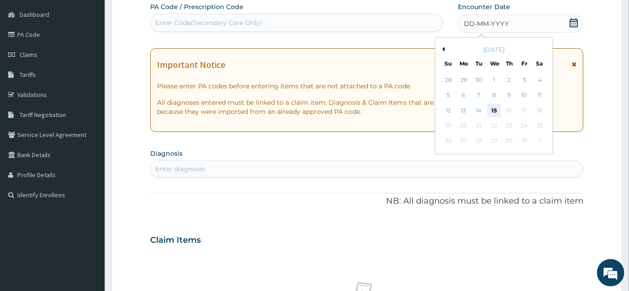
click at [496, 109] on div "15" at bounding box center [495, 111] width 14 height 14
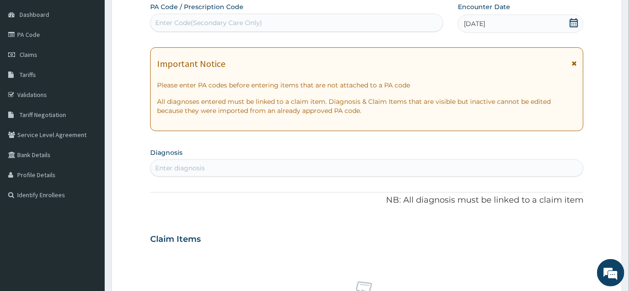
click at [196, 173] on div "Enter diagnosis" at bounding box center [367, 168] width 433 height 15
type input "MALARIA"
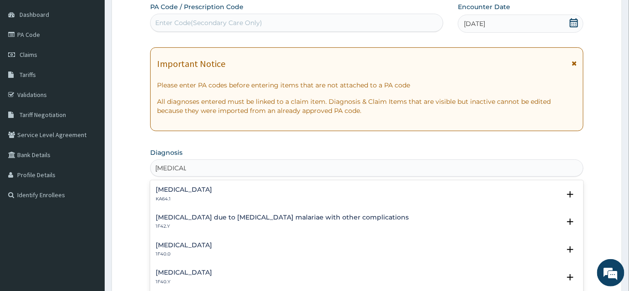
scroll to position [290, 0]
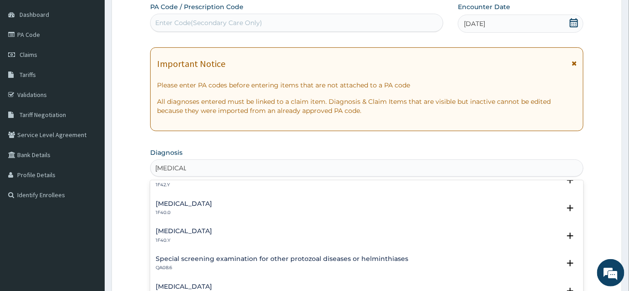
click at [212, 228] on h4 "Other severe and complicated Plasmodium falciparum malaria" at bounding box center [184, 231] width 56 height 7
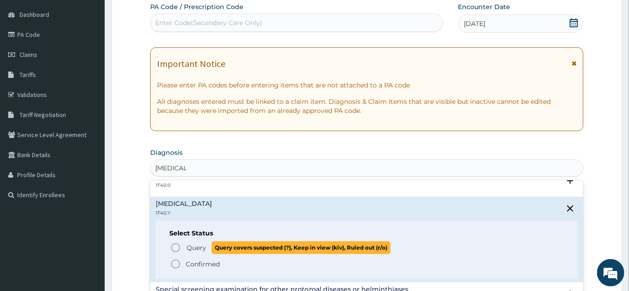
scroll to position [331, 0]
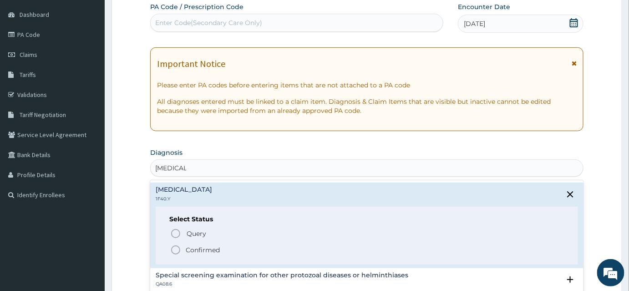
click at [179, 250] on icon "status option filled" at bounding box center [175, 250] width 11 height 11
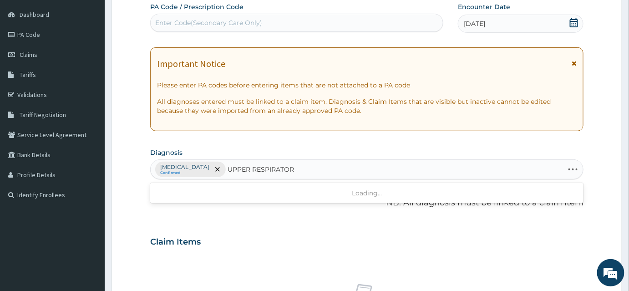
type input "UPPER RESPIRATORY"
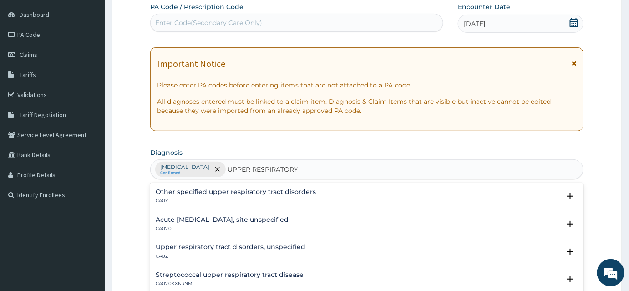
click at [284, 193] on h4 "Other specified upper respiratory tract disorders" at bounding box center [236, 192] width 160 height 7
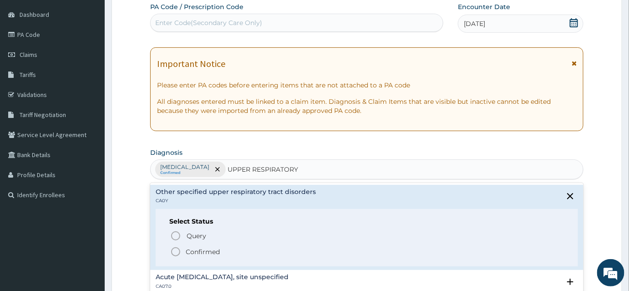
click at [174, 250] on icon "status option filled" at bounding box center [175, 251] width 11 height 11
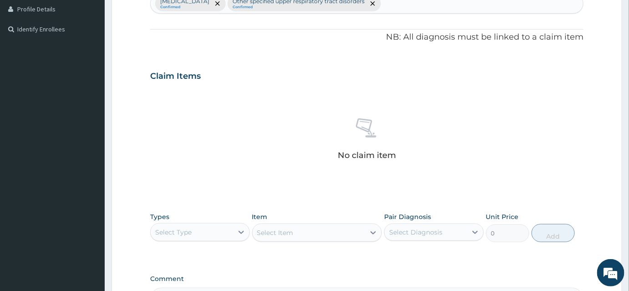
scroll to position [333, 0]
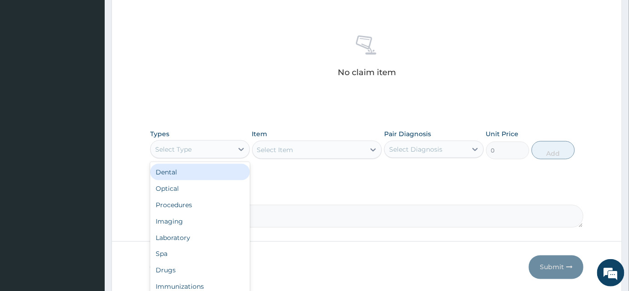
click at [187, 149] on div "Select Type" at bounding box center [173, 149] width 36 height 9
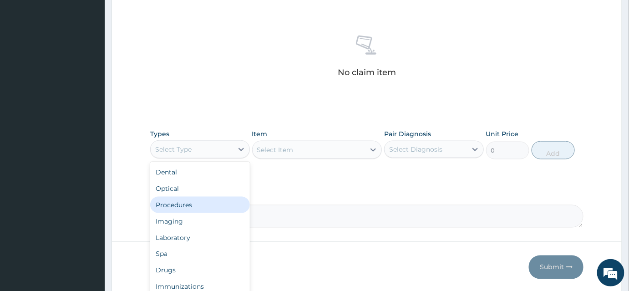
click at [181, 205] on div "Procedures" at bounding box center [200, 205] width 100 height 16
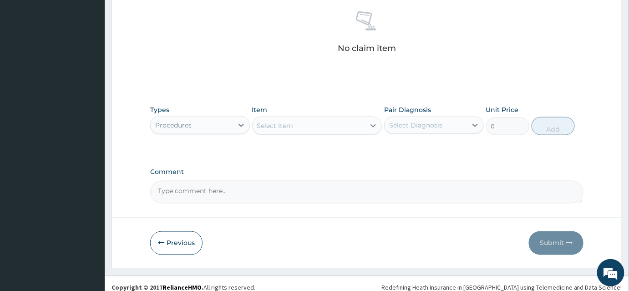
scroll to position [364, 0]
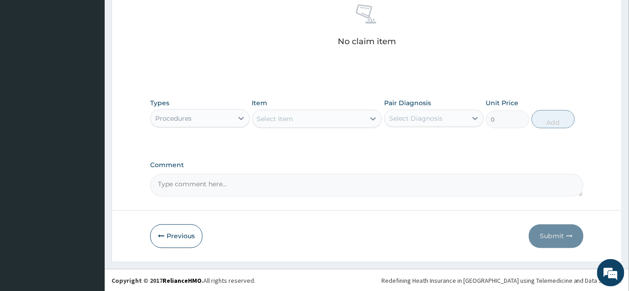
click at [291, 120] on div "Select Item" at bounding box center [275, 118] width 36 height 9
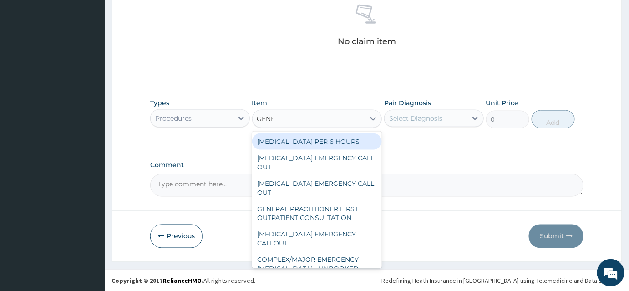
type input "GENER"
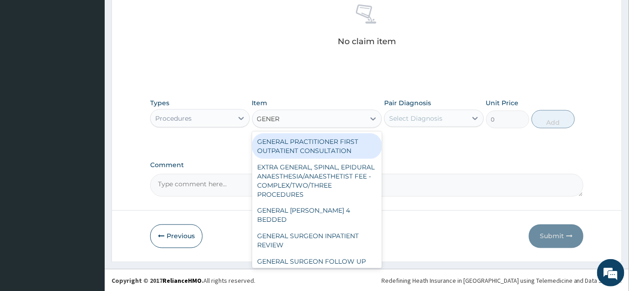
click at [298, 141] on div "GENERAL PRACTITIONER FIRST OUTPATIENT CONSULTATION" at bounding box center [317, 146] width 130 height 26
type input "3750"
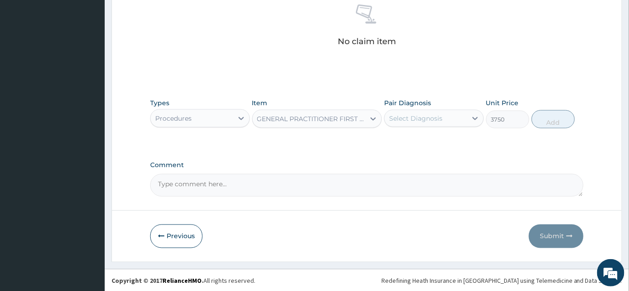
click at [436, 116] on div "Select Diagnosis" at bounding box center [415, 118] width 53 height 9
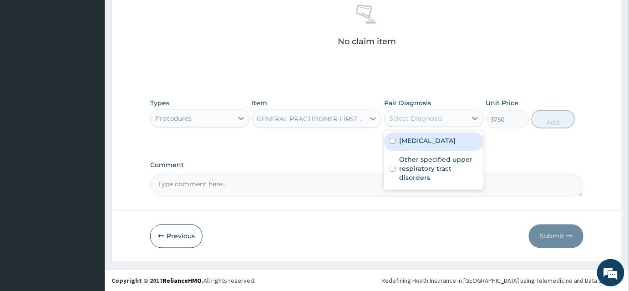
click at [423, 142] on label "Other severe and complicated Plasmodium falciparum malaria" at bounding box center [427, 140] width 56 height 9
checkbox input "true"
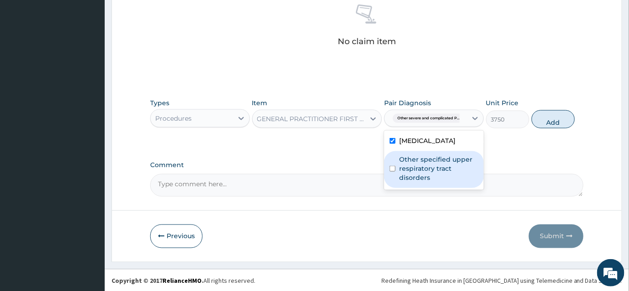
click at [421, 182] on label "Other specified upper respiratory tract disorders" at bounding box center [438, 168] width 79 height 27
checkbox input "true"
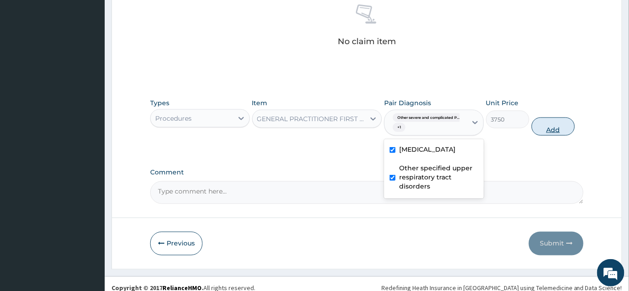
click at [550, 125] on button "Add" at bounding box center [553, 126] width 43 height 18
type input "0"
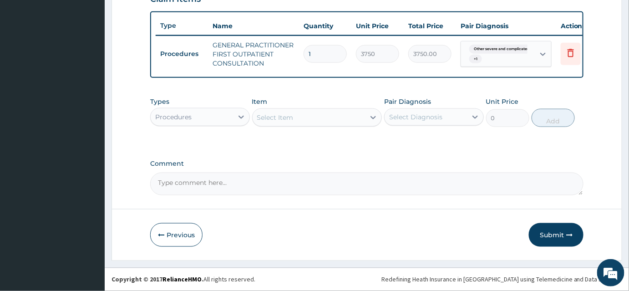
scroll to position [332, 0]
click at [177, 117] on div "Procedures" at bounding box center [173, 116] width 36 height 9
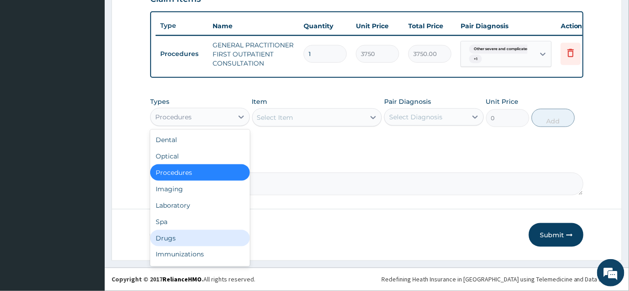
click at [163, 236] on div "Drugs" at bounding box center [200, 238] width 100 height 16
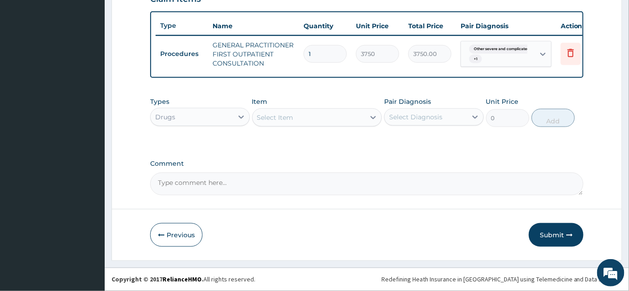
click at [328, 116] on div "Select Item" at bounding box center [309, 117] width 113 height 15
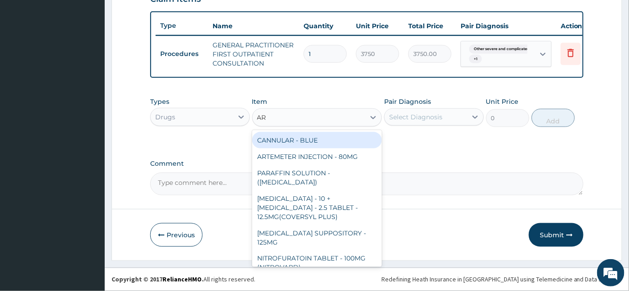
type input "ART"
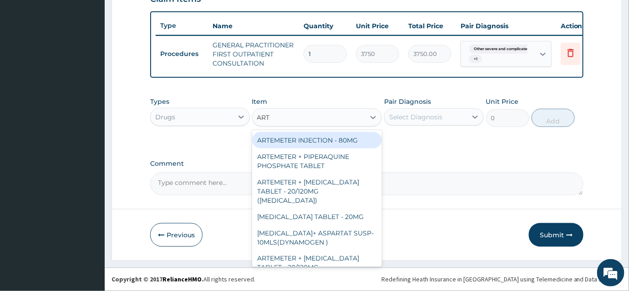
click at [351, 147] on div "ARTEMETER INJECTION - 80MG" at bounding box center [317, 140] width 130 height 16
type input "475.99999999999994"
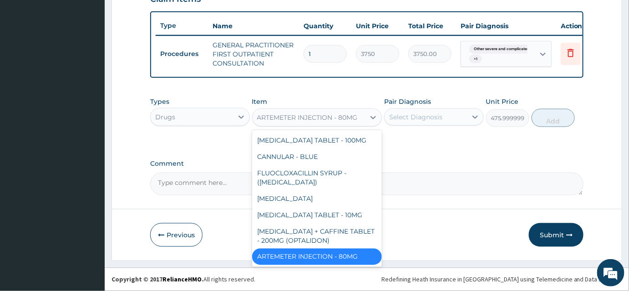
click at [337, 114] on div "ARTEMETER INJECTION - 80MG" at bounding box center [307, 117] width 101 height 9
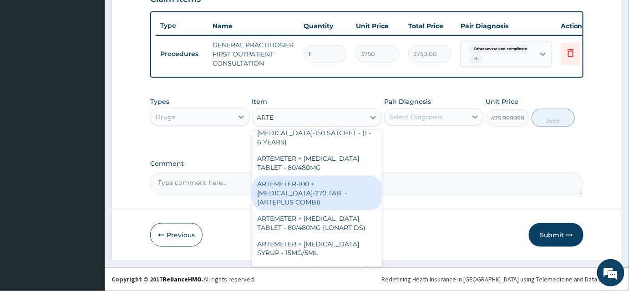
scroll to position [165, 0]
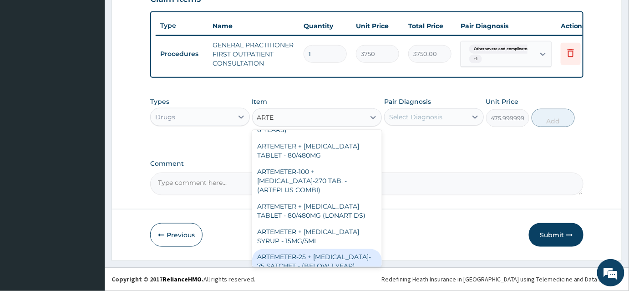
type input "ARTE"
click at [435, 186] on textarea "Comment" at bounding box center [367, 184] width 434 height 23
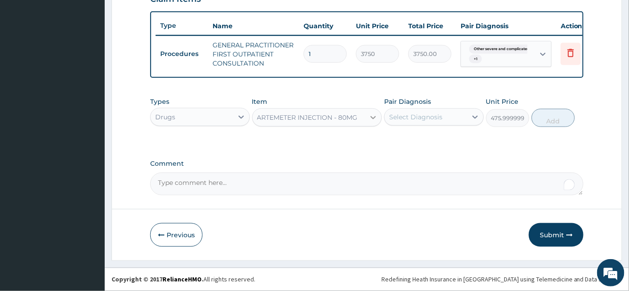
click at [370, 120] on icon at bounding box center [373, 117] width 9 height 9
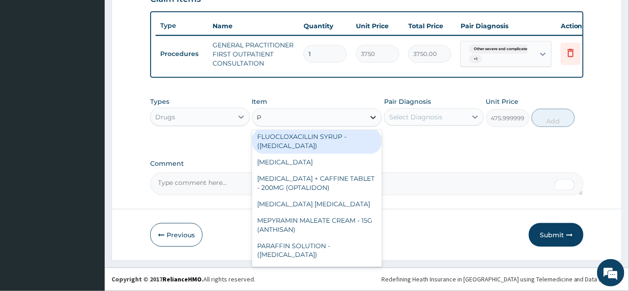
scroll to position [0, 0]
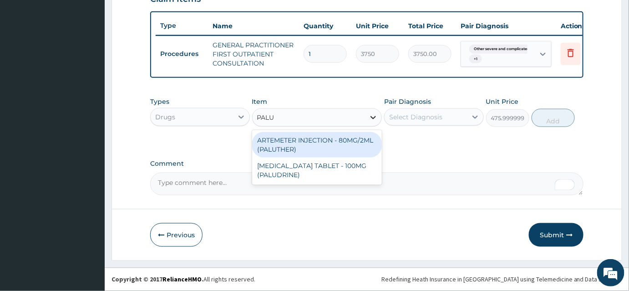
type input "PALUT"
click at [375, 152] on div "ARTEMETER INJECTION - 80MG/2ML (PALUTHER)" at bounding box center [317, 145] width 130 height 26
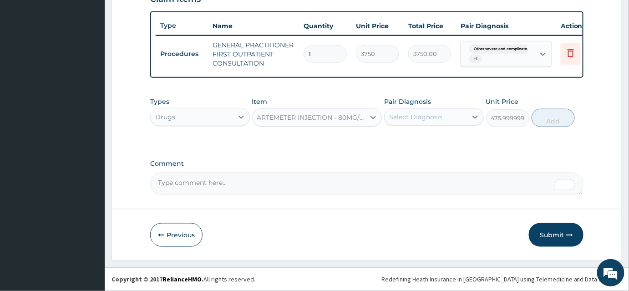
type input "700"
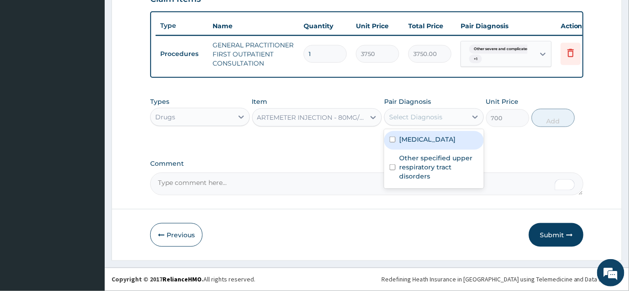
click at [415, 117] on div "Select Diagnosis" at bounding box center [415, 116] width 53 height 9
click at [415, 144] on label "Other severe and complicated Plasmodium falciparum malaria" at bounding box center [427, 139] width 56 height 9
checkbox input "true"
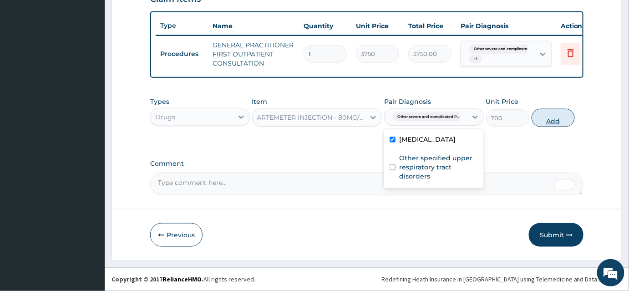
click at [553, 121] on button "Add" at bounding box center [553, 118] width 43 height 18
type input "0"
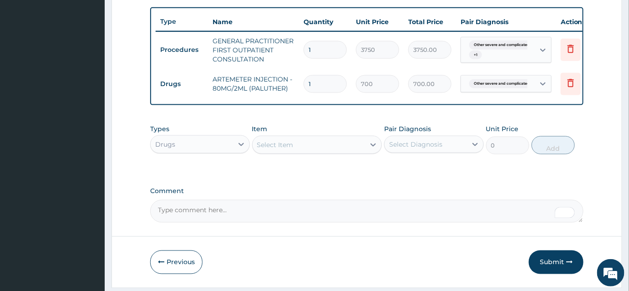
type input "0.00"
type input "2"
type input "1400.00"
type input "2"
click at [287, 152] on div "Select Item" at bounding box center [309, 145] width 113 height 15
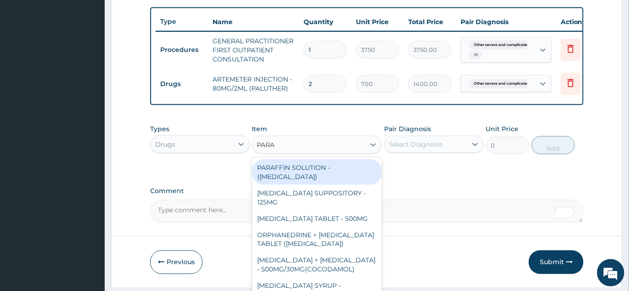
type input "PARAC"
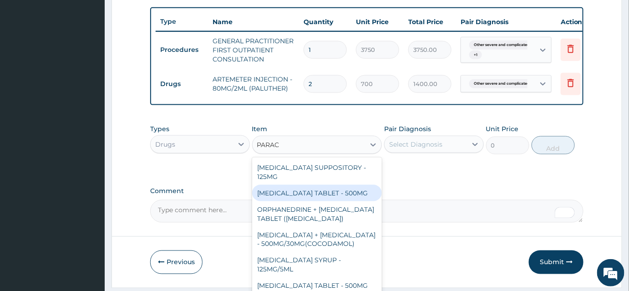
click at [308, 194] on div "PARACETAMOL TABLET - 500MG" at bounding box center [317, 193] width 130 height 16
type input "33.599999999999994"
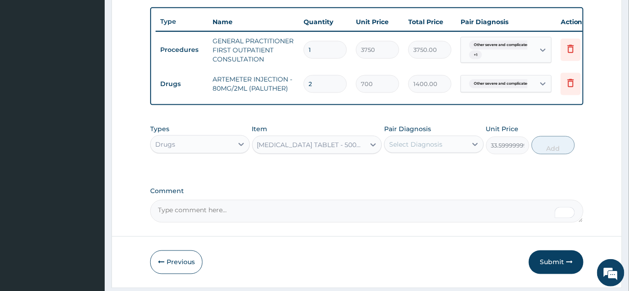
click at [429, 149] on div "Select Diagnosis" at bounding box center [415, 144] width 53 height 9
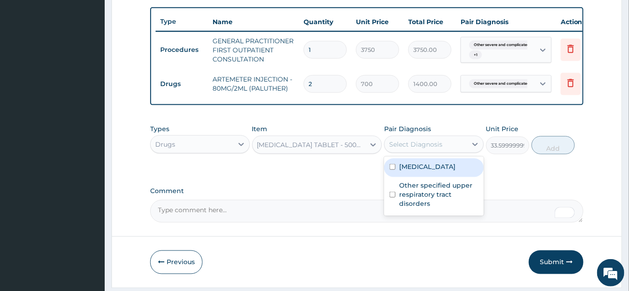
drag, startPoint x: 427, startPoint y: 173, endPoint x: 427, endPoint y: 204, distance: 31.9
click at [427, 171] on label "Other severe and complicated Plasmodium falciparum malaria" at bounding box center [427, 166] width 56 height 9
checkbox input "true"
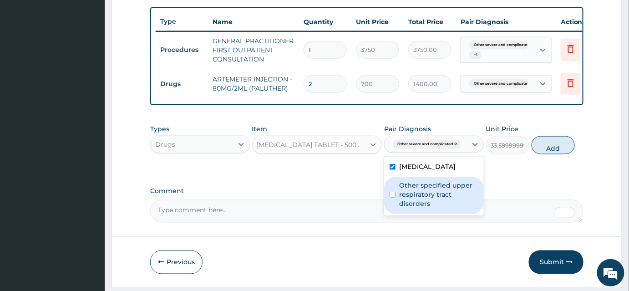
click at [427, 208] on label "Other specified upper respiratory tract disorders" at bounding box center [438, 194] width 79 height 27
checkbox input "true"
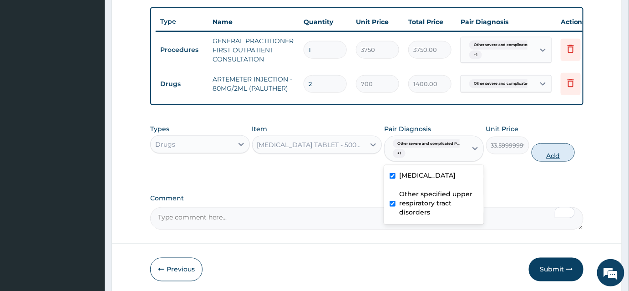
click at [542, 156] on button "Add" at bounding box center [553, 152] width 43 height 18
type input "0"
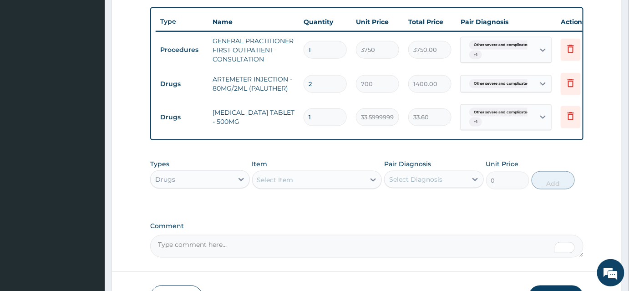
type input "18"
type input "604.80"
type input "18"
click at [332, 184] on div "Select Item" at bounding box center [309, 180] width 113 height 15
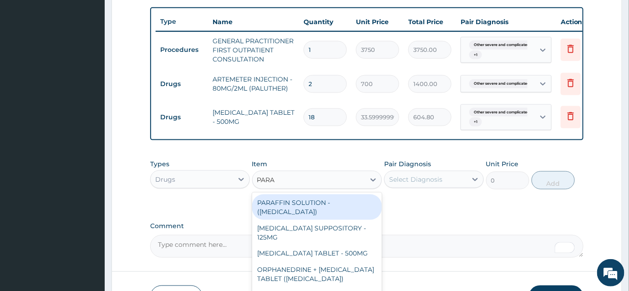
type input "PARAC"
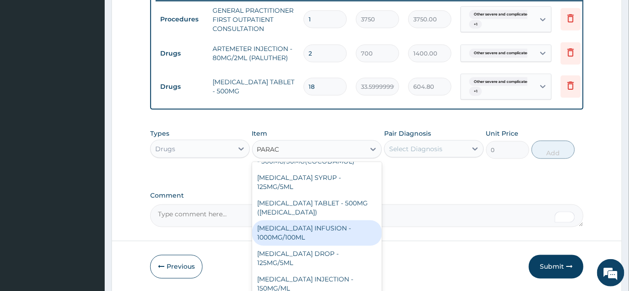
scroll to position [398, 0]
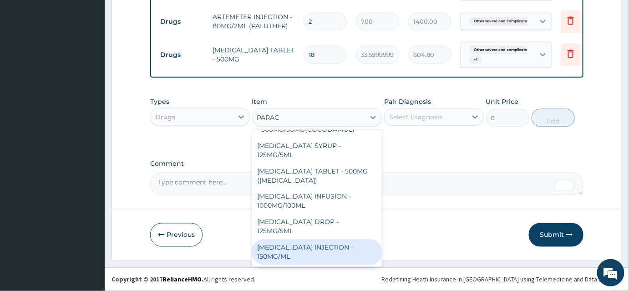
click at [311, 252] on div "PARACETAMOL INJECTION - 150MG/ML" at bounding box center [317, 253] width 130 height 26
type input "560"
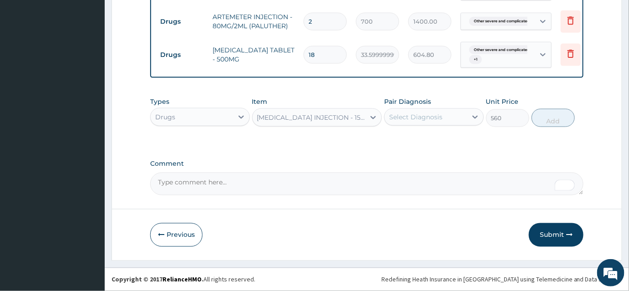
click at [420, 120] on div "Select Diagnosis" at bounding box center [415, 116] width 53 height 9
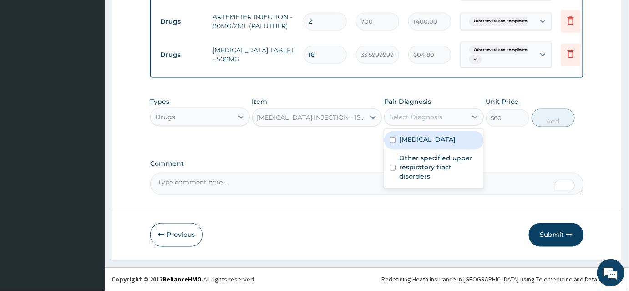
click at [419, 144] on label "Other severe and complicated Plasmodium falciparum malaria" at bounding box center [427, 139] width 56 height 9
checkbox input "true"
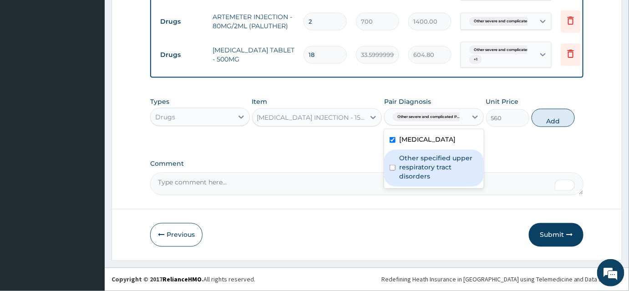
click at [425, 181] on label "Other specified upper respiratory tract disorders" at bounding box center [438, 166] width 79 height 27
checkbox input "true"
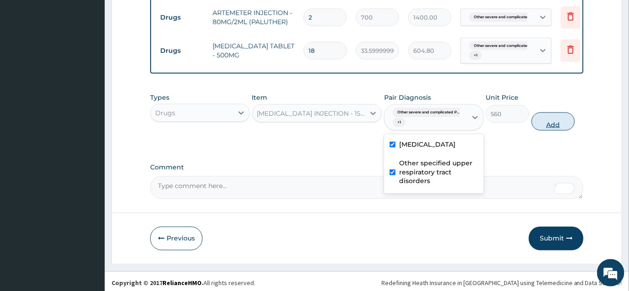
click at [558, 127] on button "Add" at bounding box center [553, 121] width 43 height 18
type input "0"
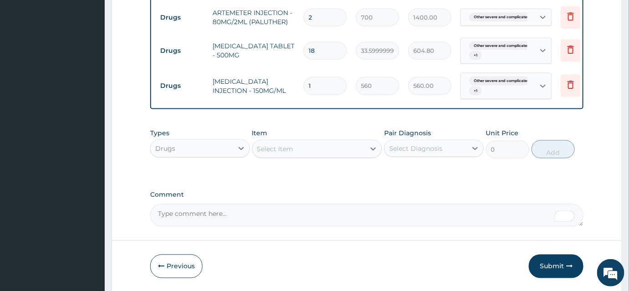
type input "0.00"
type input "4"
type input "2240.00"
type input "4"
click at [285, 153] on div "Select Item" at bounding box center [275, 148] width 36 height 9
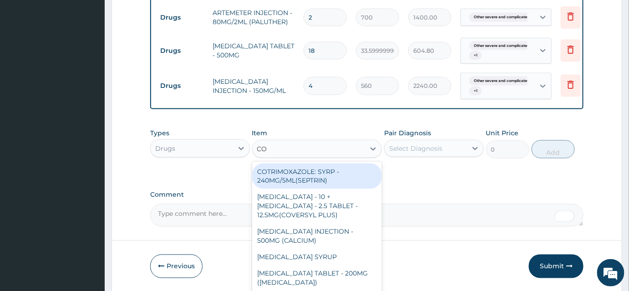
type input "COA"
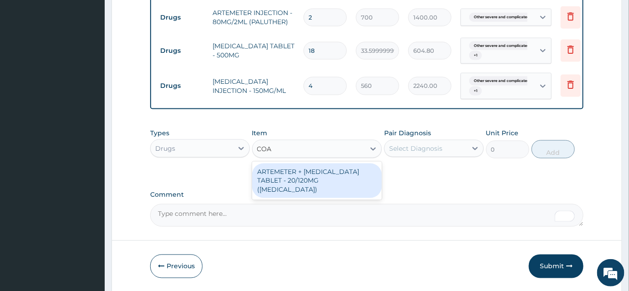
click at [291, 183] on div "ARTEMETER + LUMEFANTRINE TABLET - 20/120MG (COARTEM)" at bounding box center [317, 180] width 130 height 35
type input "210"
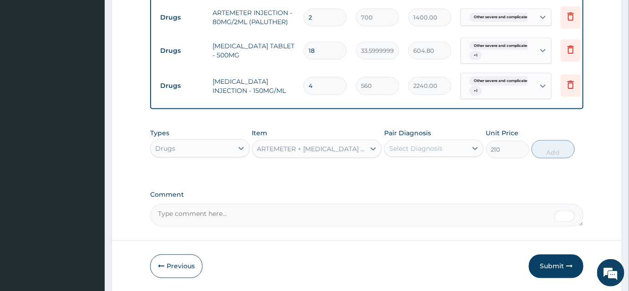
click at [443, 152] on div "Select Diagnosis" at bounding box center [426, 148] width 82 height 15
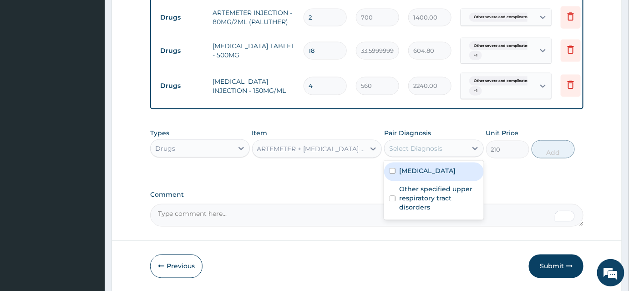
click at [417, 175] on label "Other severe and complicated Plasmodium falciparum malaria" at bounding box center [427, 170] width 56 height 9
checkbox input "true"
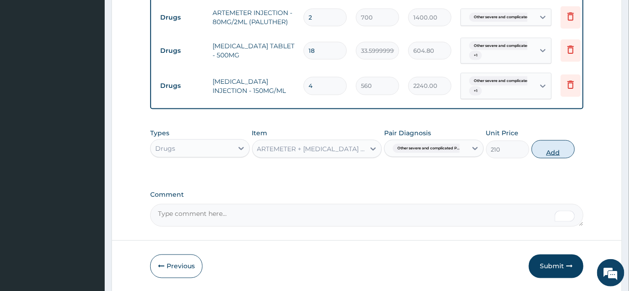
click at [563, 155] on button "Add" at bounding box center [553, 149] width 43 height 18
type input "0"
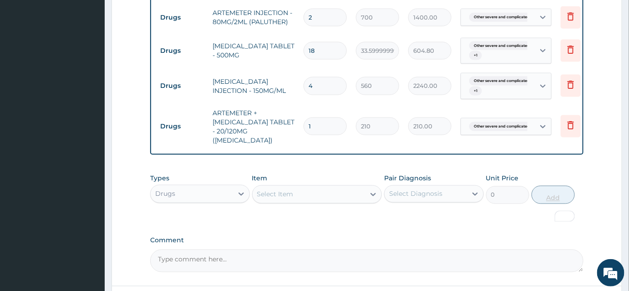
type input "0.00"
type input "2"
type input "420.00"
type input "24"
type input "5040.00"
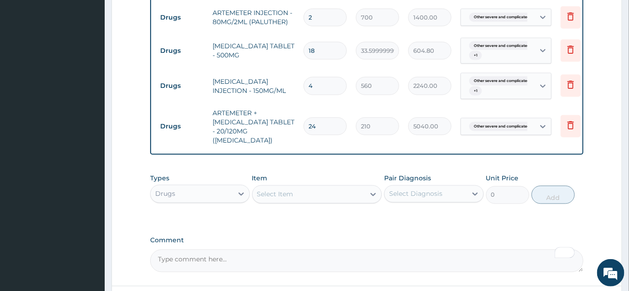
type input "24"
click at [362, 194] on div "Select Item" at bounding box center [309, 194] width 113 height 15
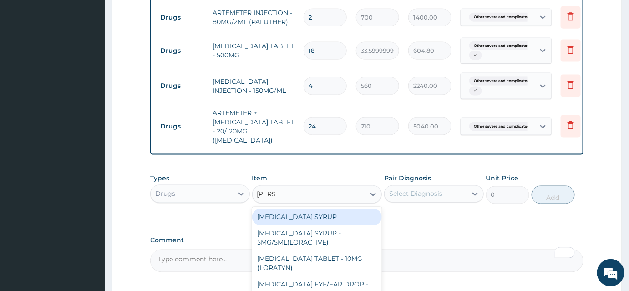
type input "LORAT"
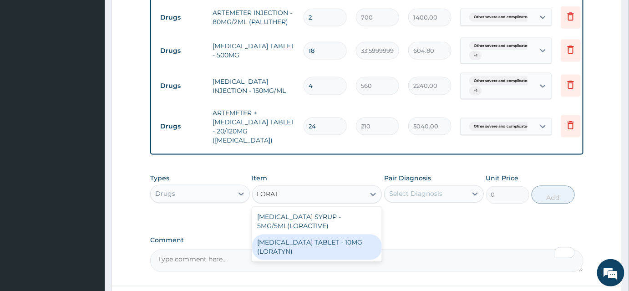
click at [346, 244] on div "LORATADINE TABLET - 10MG (LORATYN)" at bounding box center [317, 248] width 130 height 26
type input "98"
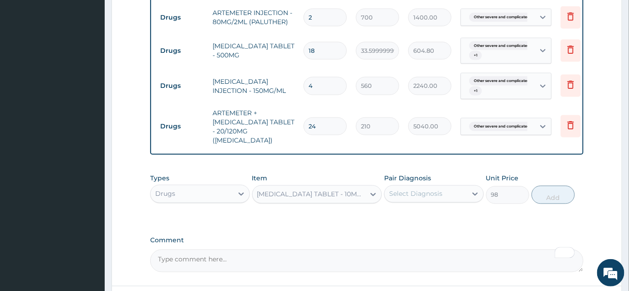
click at [456, 187] on div "Select Diagnosis" at bounding box center [426, 194] width 82 height 15
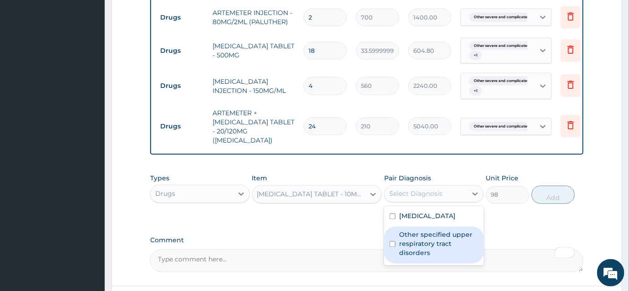
click at [419, 258] on label "Other specified upper respiratory tract disorders" at bounding box center [438, 243] width 79 height 27
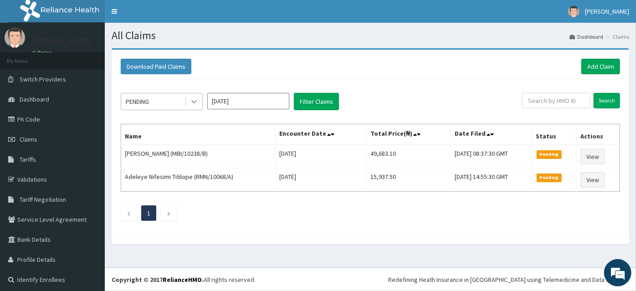
click at [198, 102] on icon at bounding box center [193, 101] width 9 height 9
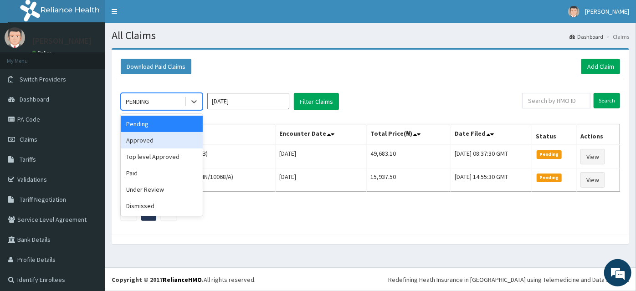
click at [145, 143] on div "Approved" at bounding box center [162, 140] width 82 height 16
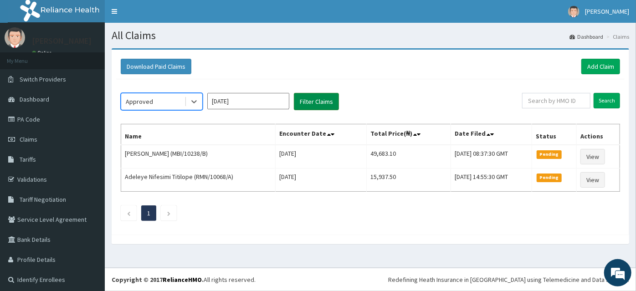
click at [326, 98] on button "Filter Claims" at bounding box center [316, 101] width 45 height 17
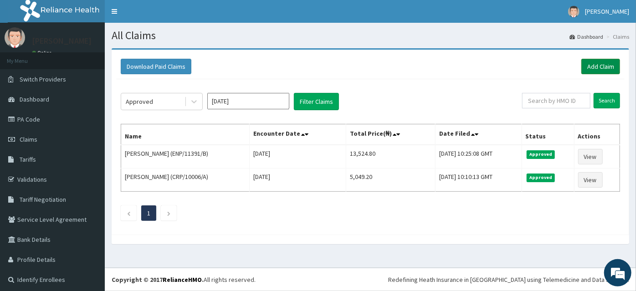
click at [587, 71] on link "Add Claim" at bounding box center [600, 66] width 39 height 15
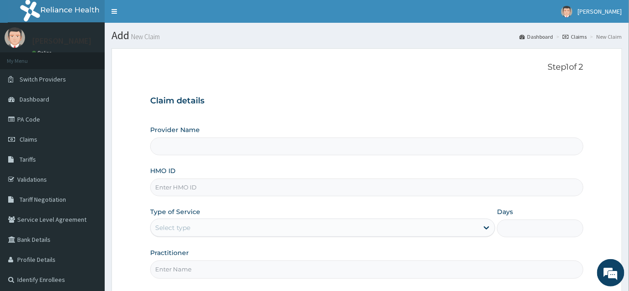
type input "INLAND SPECIALIST HOSPITAL- KETU"
click at [174, 189] on input "HMO ID" at bounding box center [367, 188] width 434 height 18
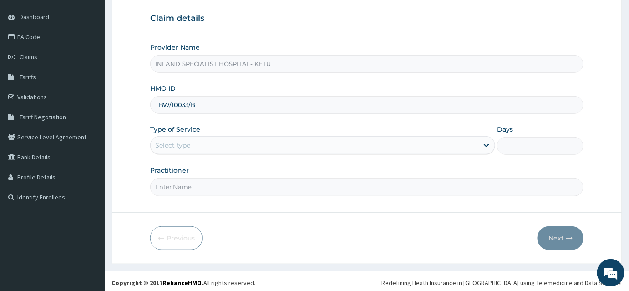
type input "TBW/10033/B"
click at [165, 141] on div "Select type" at bounding box center [172, 145] width 35 height 9
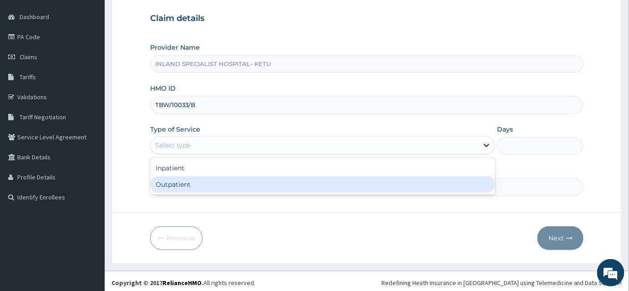
click at [174, 191] on div "Outpatient" at bounding box center [322, 184] width 345 height 16
type input "1"
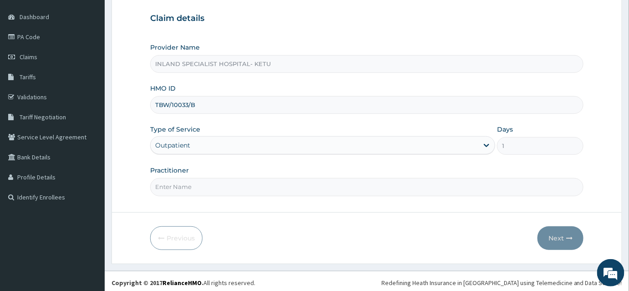
click at [174, 191] on input "Practitioner" at bounding box center [367, 187] width 434 height 18
type input "[PERSON_NAME]"
click at [568, 238] on icon "button" at bounding box center [570, 238] width 6 height 6
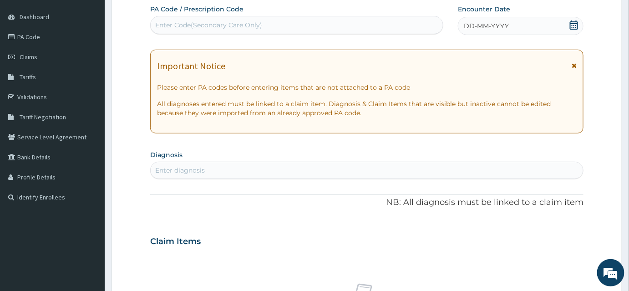
click at [573, 26] on icon at bounding box center [574, 24] width 8 height 9
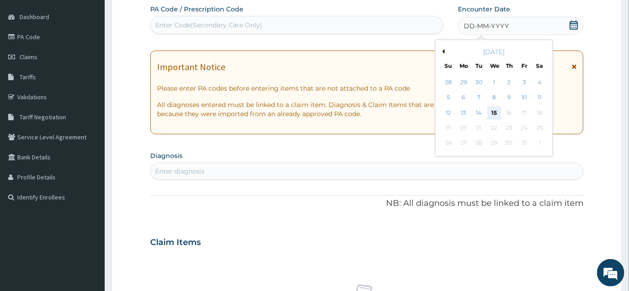
click at [496, 114] on div "15" at bounding box center [495, 113] width 14 height 14
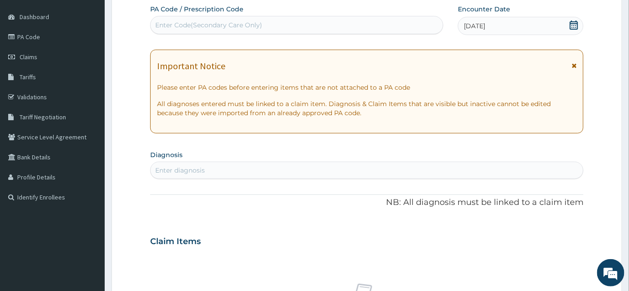
click at [225, 165] on div "Enter diagnosis" at bounding box center [367, 170] width 433 height 15
type input "MALARIA"
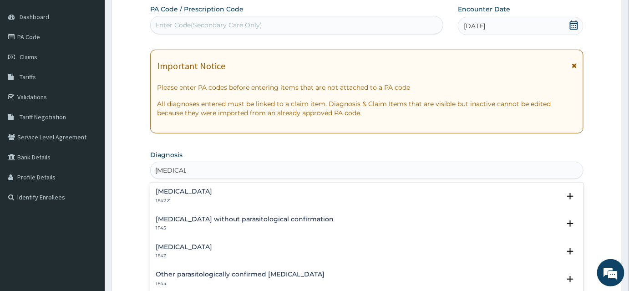
click at [207, 247] on h4 "Malaria, unspecified" at bounding box center [184, 247] width 56 height 7
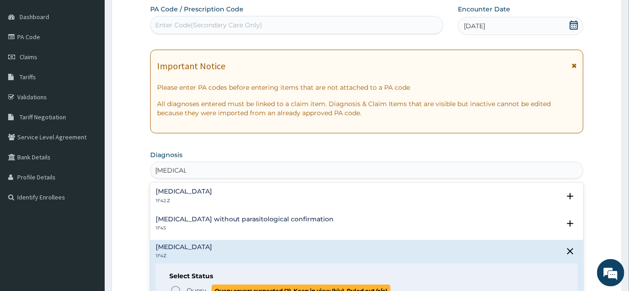
click at [176, 288] on icon "status option query" at bounding box center [175, 290] width 11 height 11
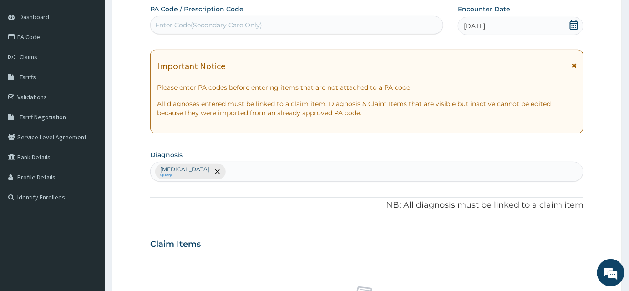
scroll to position [165, 0]
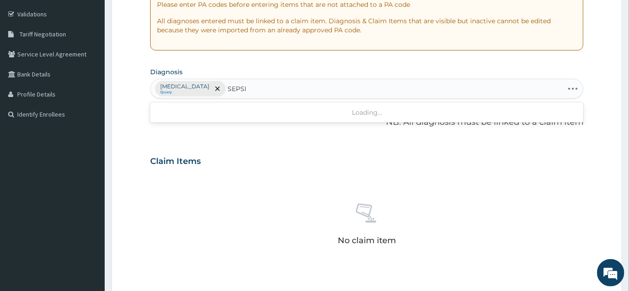
type input "SEPSIS"
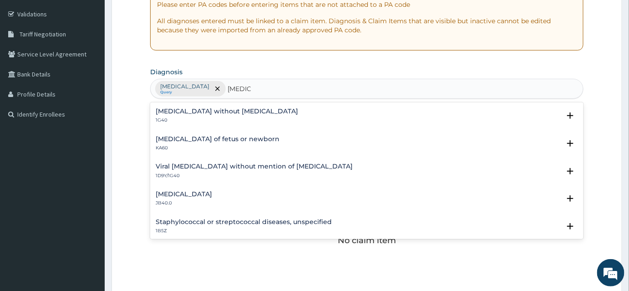
click at [222, 110] on h4 "Sepsis without septic shock" at bounding box center [227, 111] width 143 height 7
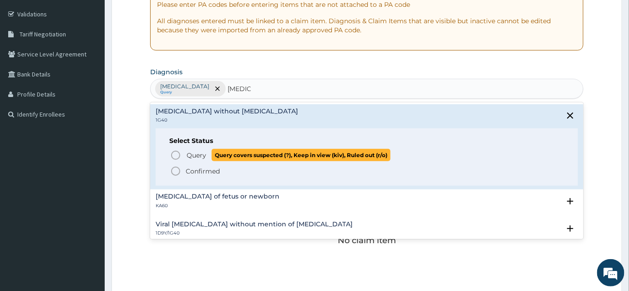
click at [177, 155] on icon "status option query" at bounding box center [175, 155] width 11 height 11
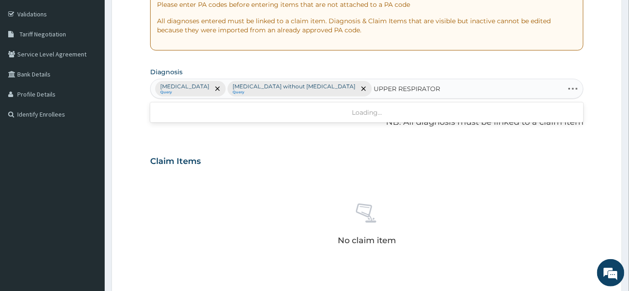
type input "UPPER RESPIRATORY"
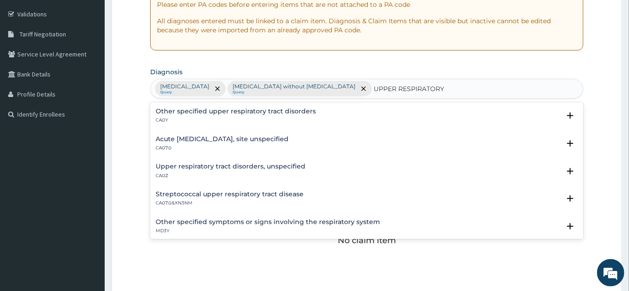
click at [266, 138] on h4 "Acute upper respiratory infection, site unspecified" at bounding box center [222, 139] width 133 height 7
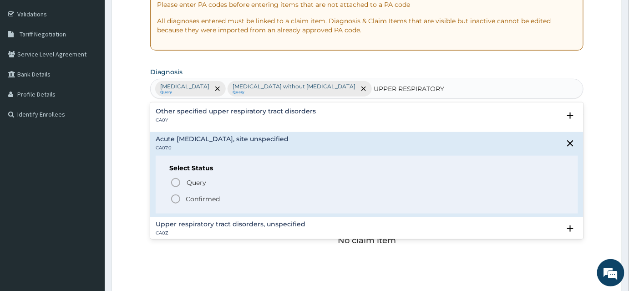
click at [179, 199] on circle "status option filled" at bounding box center [176, 199] width 8 height 8
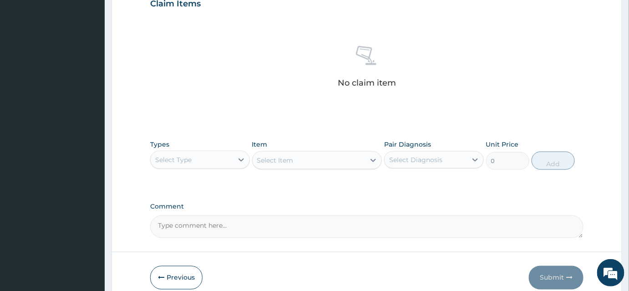
scroll to position [364, 0]
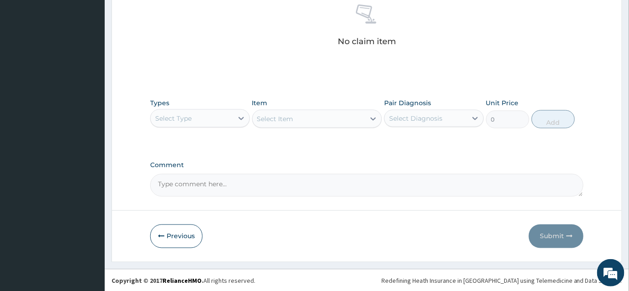
click at [186, 124] on div "Select Type" at bounding box center [192, 118] width 82 height 15
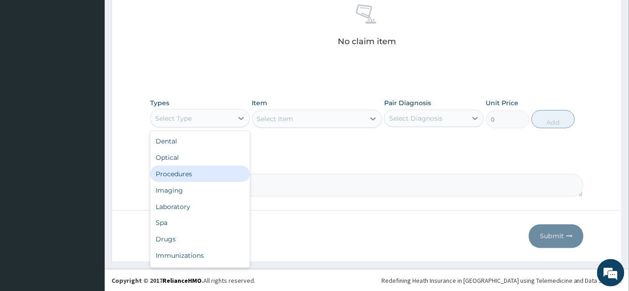
click at [187, 175] on div "Procedures" at bounding box center [200, 174] width 100 height 16
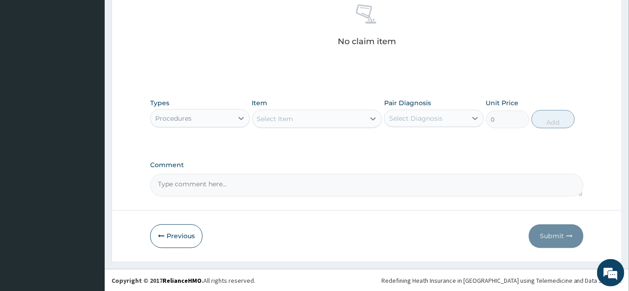
click at [308, 119] on div "Select Item" at bounding box center [309, 119] width 113 height 15
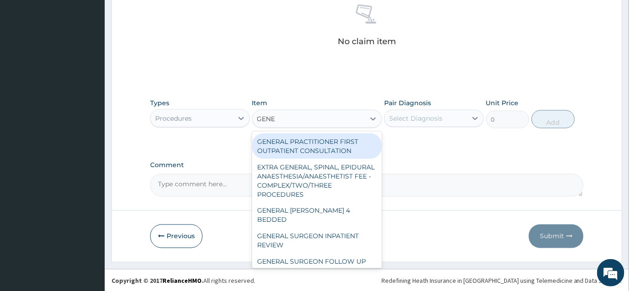
type input "GENER"
click at [308, 142] on div "GENERAL PRACTITIONER FIRST OUTPATIENT CONSULTATION" at bounding box center [317, 146] width 130 height 26
type input "3750"
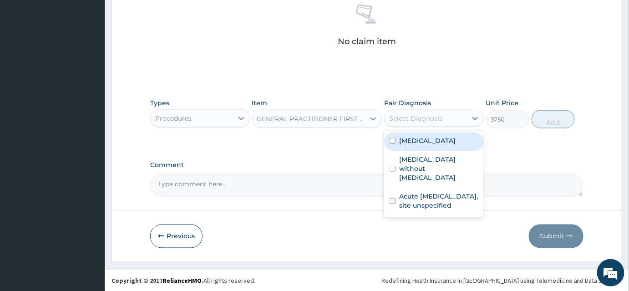
click at [463, 124] on div "Select Diagnosis" at bounding box center [426, 118] width 82 height 15
click at [440, 152] on div "Sepsis without septic shock" at bounding box center [434, 169] width 100 height 37
checkbox input "true"
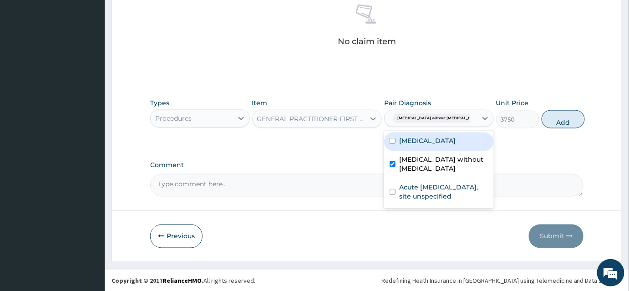
click at [439, 147] on div "Malaria, unspecified" at bounding box center [439, 142] width 110 height 19
checkbox input "true"
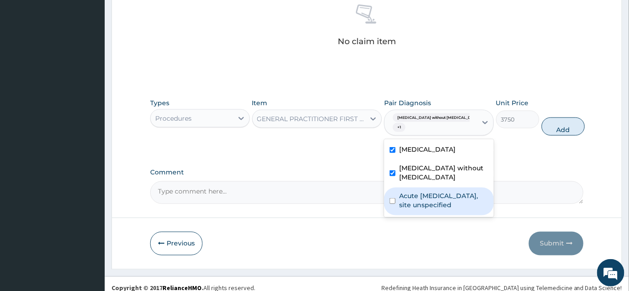
click at [439, 204] on label "Acute upper respiratory infection, site unspecified" at bounding box center [443, 200] width 89 height 18
checkbox input "true"
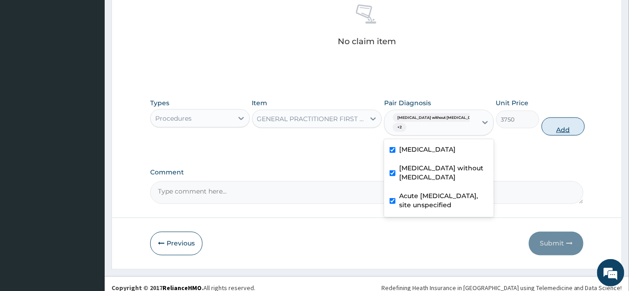
click at [548, 127] on button "Add" at bounding box center [563, 126] width 43 height 18
type input "0"
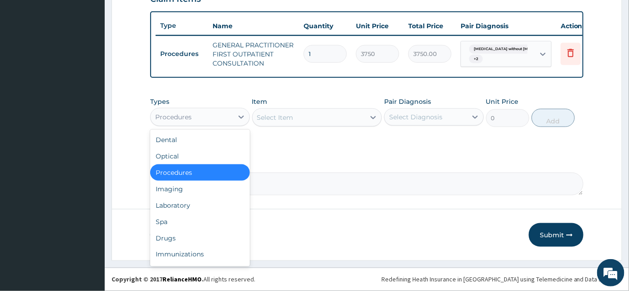
click at [223, 116] on div "Procedures" at bounding box center [192, 117] width 82 height 15
click at [186, 209] on div "Laboratory" at bounding box center [200, 205] width 100 height 16
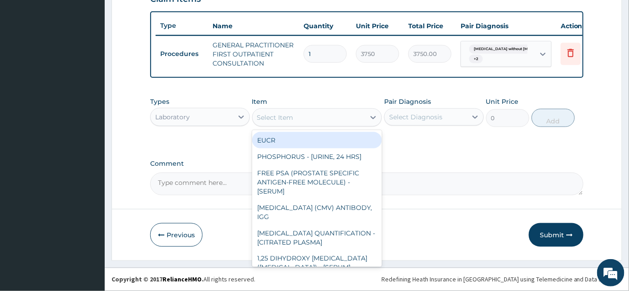
click at [295, 117] on div "Select Item" at bounding box center [309, 117] width 113 height 15
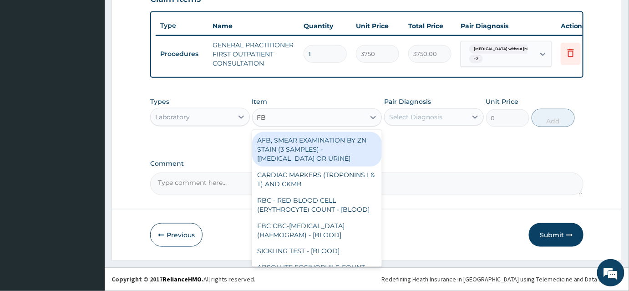
type input "FBC"
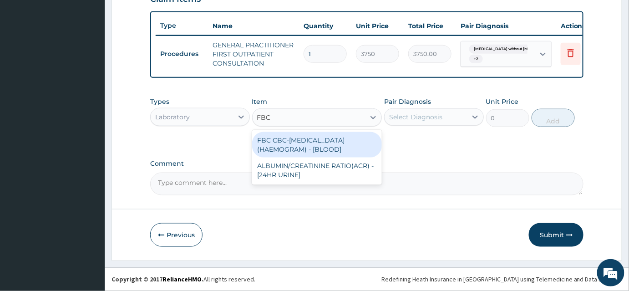
click at [309, 143] on div "FBC CBC-COMPLETE BLOOD COUNT (HAEMOGRAM) - [BLOOD]" at bounding box center [317, 145] width 130 height 26
type input "5000"
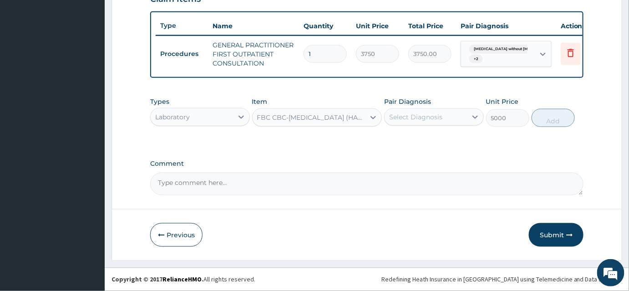
click at [421, 117] on div "Select Diagnosis" at bounding box center [415, 116] width 53 height 9
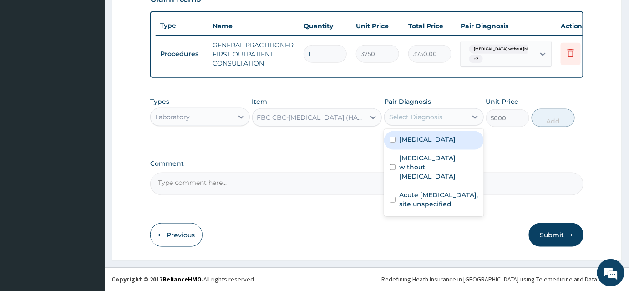
click at [412, 148] on div "Malaria, unspecified" at bounding box center [434, 140] width 100 height 19
checkbox input "true"
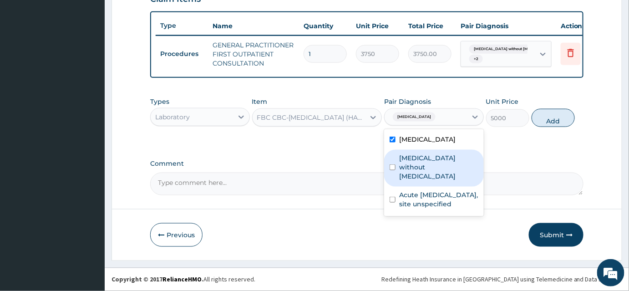
click at [413, 168] on label "Sepsis without septic shock" at bounding box center [438, 166] width 79 height 27
checkbox input "true"
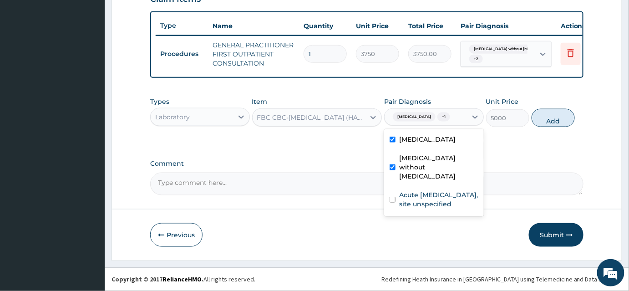
click at [414, 142] on label "Malaria, unspecified" at bounding box center [427, 139] width 56 height 9
checkbox input "false"
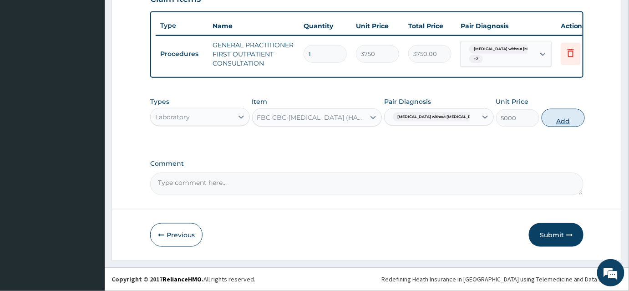
click at [554, 117] on button "Add" at bounding box center [563, 118] width 43 height 18
type input "0"
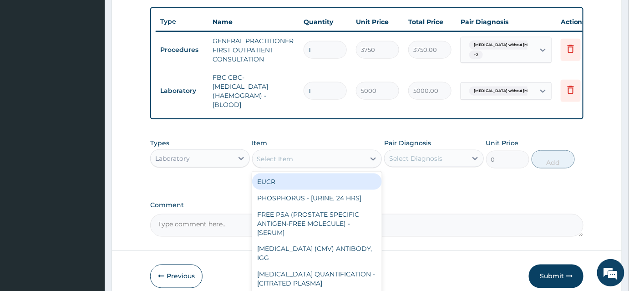
click at [287, 158] on div "Select Item" at bounding box center [309, 159] width 113 height 15
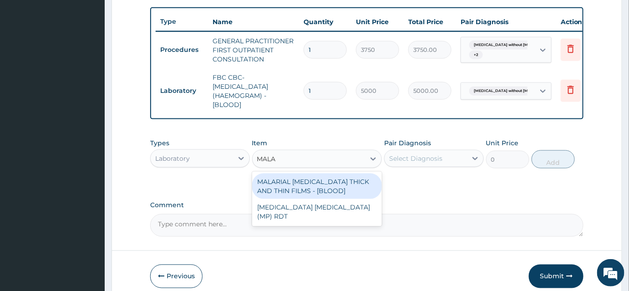
type input "MALAR"
click at [297, 194] on div "MALARIAL PARASITE THICK AND THIN FILMS - [BLOOD]" at bounding box center [317, 187] width 130 height 26
type input "2187.5"
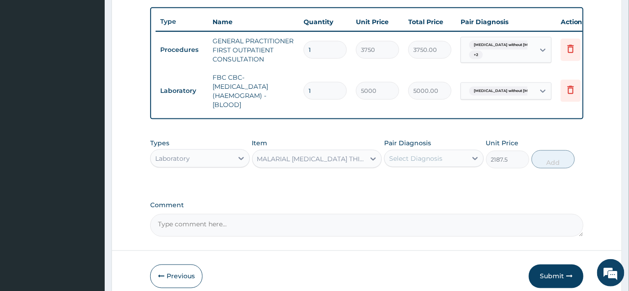
click at [459, 163] on div "Select Diagnosis" at bounding box center [426, 158] width 82 height 15
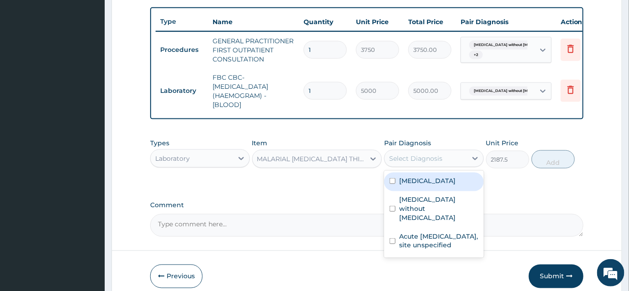
click at [436, 185] on label "Malaria, unspecified" at bounding box center [427, 180] width 56 height 9
checkbox input "true"
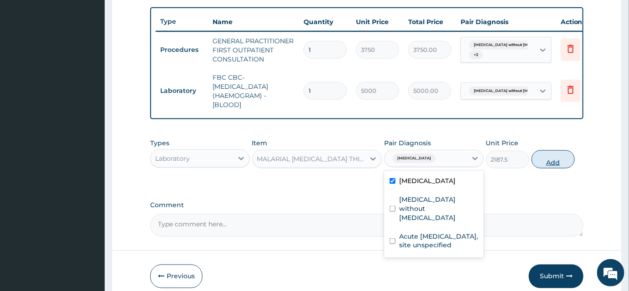
click at [566, 167] on button "Add" at bounding box center [553, 159] width 43 height 18
type input "0"
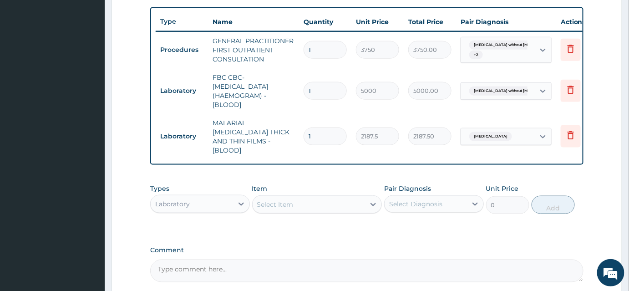
click at [191, 205] on div "Laboratory" at bounding box center [192, 204] width 82 height 15
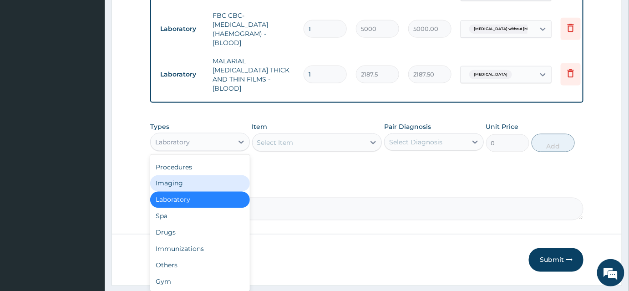
scroll to position [414, 0]
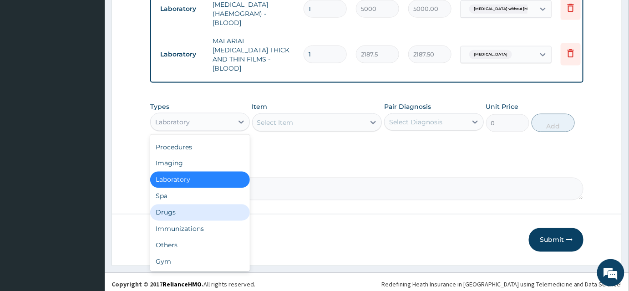
click at [171, 209] on div "Drugs" at bounding box center [200, 212] width 100 height 16
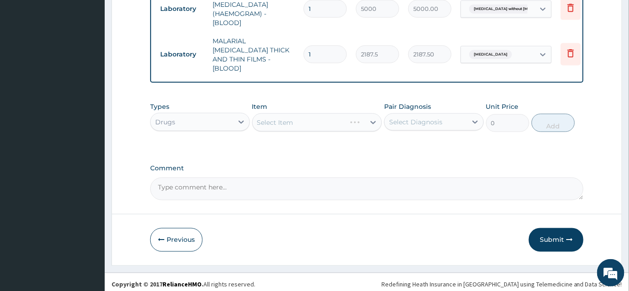
click at [306, 120] on div "Select Item" at bounding box center [317, 122] width 130 height 18
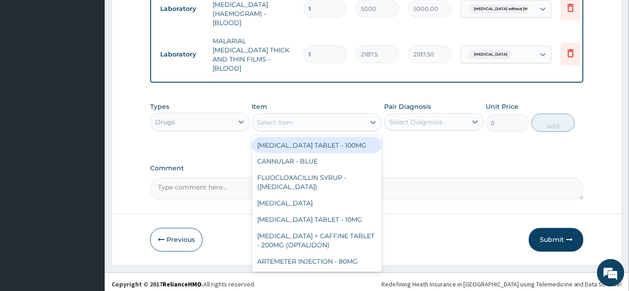
click at [308, 120] on div "Select Item" at bounding box center [309, 122] width 113 height 15
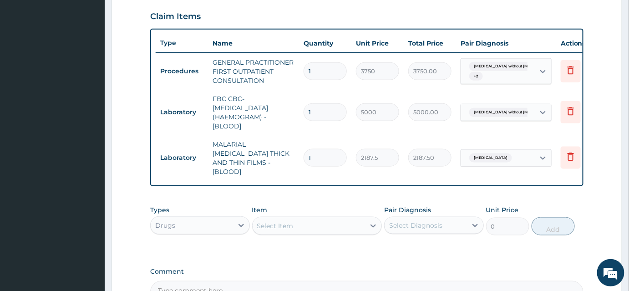
scroll to position [331, 0]
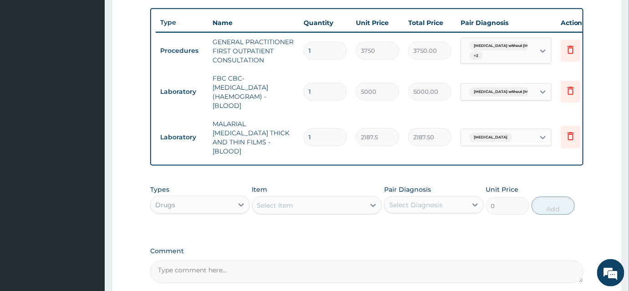
click at [277, 201] on div "Select Item" at bounding box center [275, 205] width 36 height 9
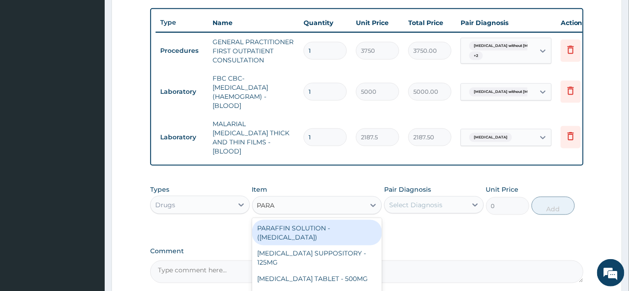
type input "PARAC"
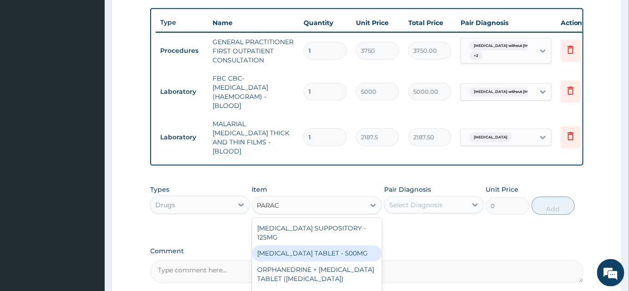
click at [330, 248] on div "PARACETAMOL TABLET - 500MG" at bounding box center [317, 253] width 130 height 16
type input "33.599999999999994"
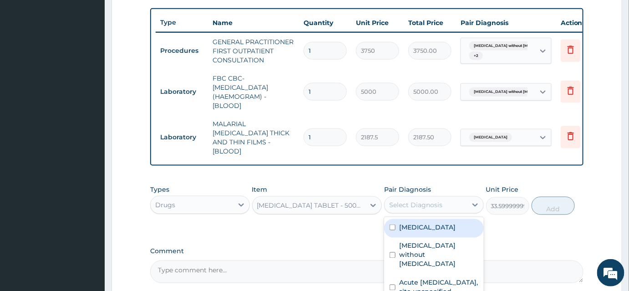
click at [429, 200] on div "Select Diagnosis" at bounding box center [415, 204] width 53 height 9
click at [418, 229] on div "Malaria, unspecified" at bounding box center [434, 228] width 100 height 19
checkbox input "true"
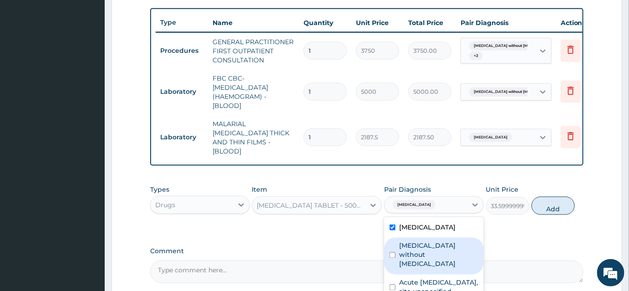
click at [419, 241] on label "Sepsis without septic shock" at bounding box center [438, 254] width 79 height 27
checkbox input "true"
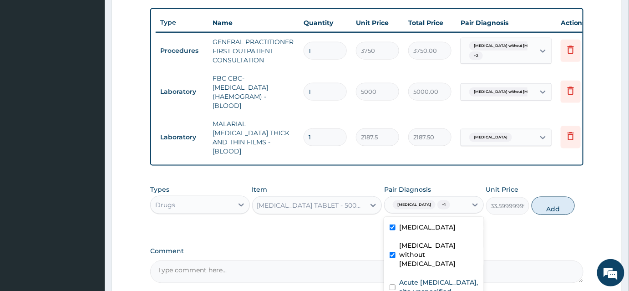
click at [421, 275] on div "Acute upper respiratory infection, site unspecified" at bounding box center [434, 289] width 100 height 28
checkbox input "true"
click at [550, 201] on button "Add" at bounding box center [553, 206] width 43 height 18
type input "0"
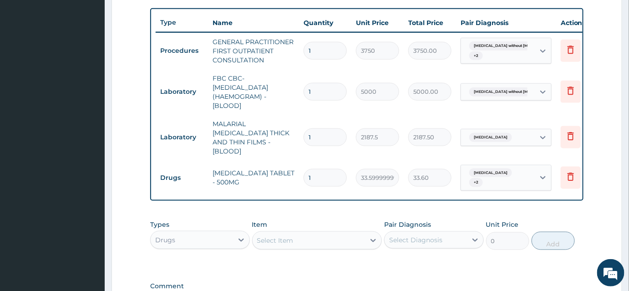
type input "0.00"
type input "9"
type input "302.40"
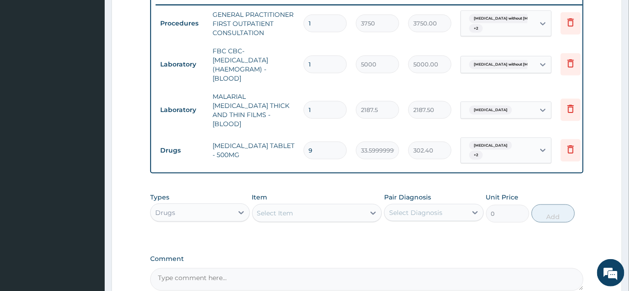
scroll to position [372, 0]
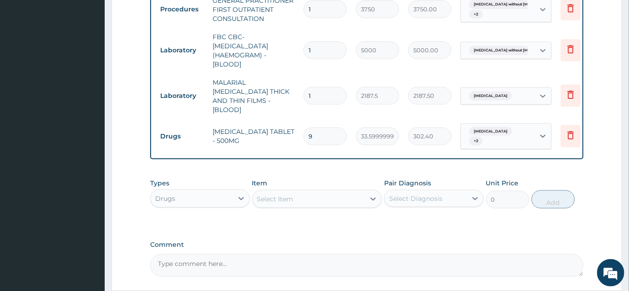
type input "9"
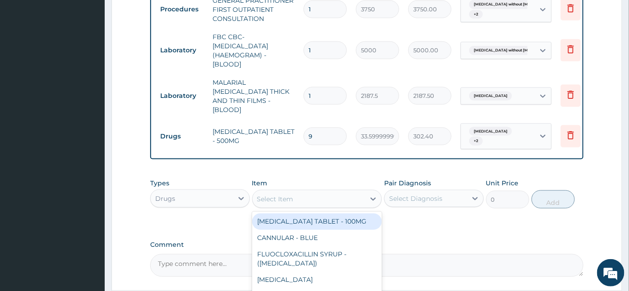
click at [279, 192] on div "Select Item" at bounding box center [309, 199] width 113 height 15
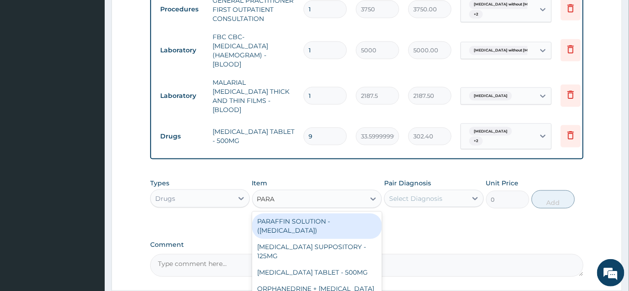
type input "PARAC"
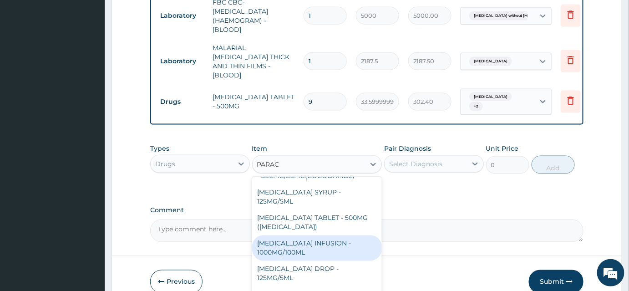
scroll to position [449, 0]
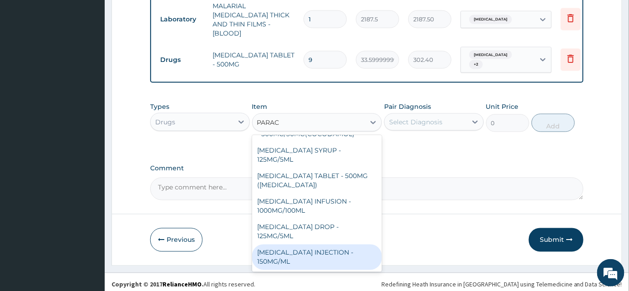
click at [330, 250] on div "PARACETAMOL INJECTION - 150MG/ML" at bounding box center [317, 258] width 130 height 26
type input "560"
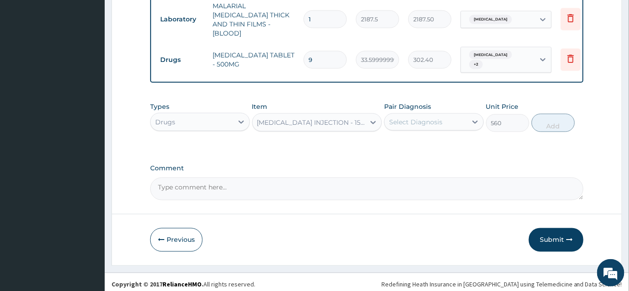
click at [421, 115] on div "Select Diagnosis" at bounding box center [426, 122] width 82 height 15
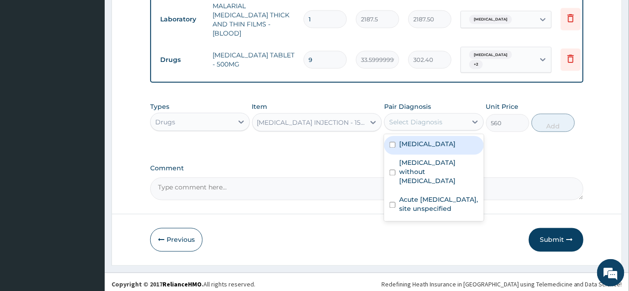
click at [417, 140] on label "Malaria, unspecified" at bounding box center [427, 144] width 56 height 9
checkbox input "true"
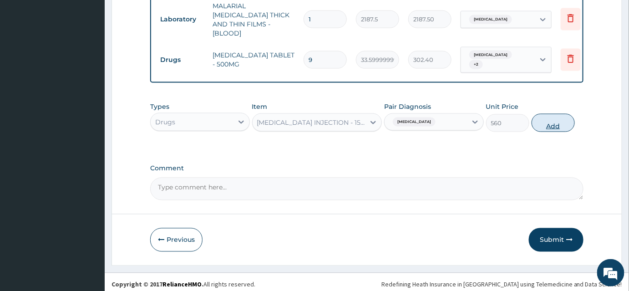
click at [547, 120] on button "Add" at bounding box center [553, 123] width 43 height 18
type input "0"
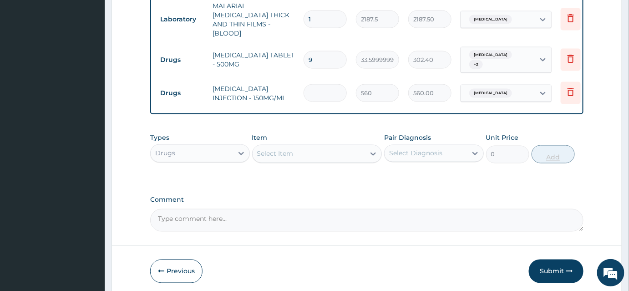
type input "0.00"
type input "4"
type input "2240.00"
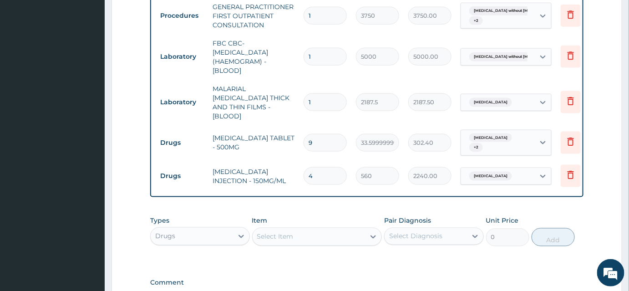
scroll to position [407, 0]
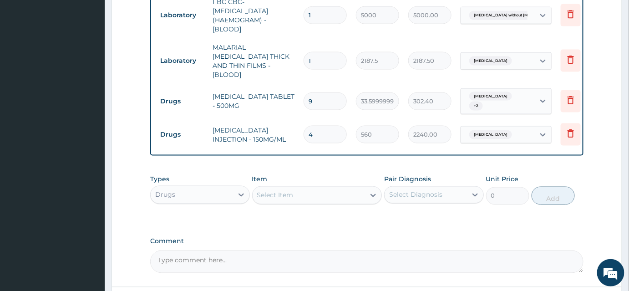
type input "4"
click at [271, 191] on div "Select Item" at bounding box center [275, 195] width 36 height 9
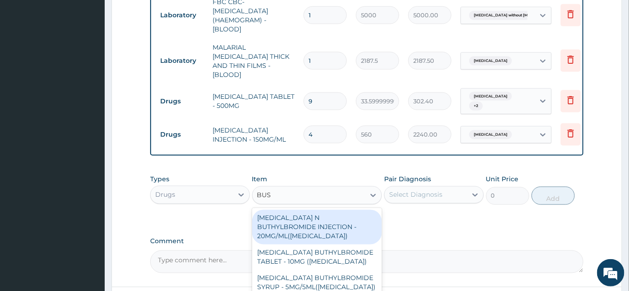
type input "BUSC"
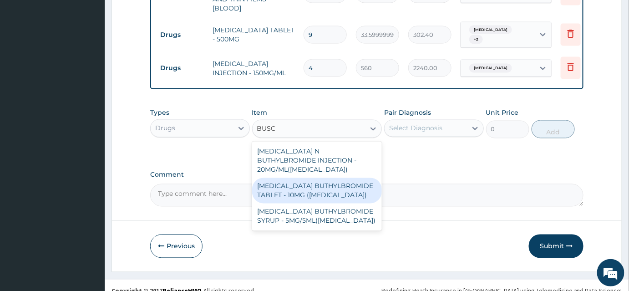
scroll to position [480, 0]
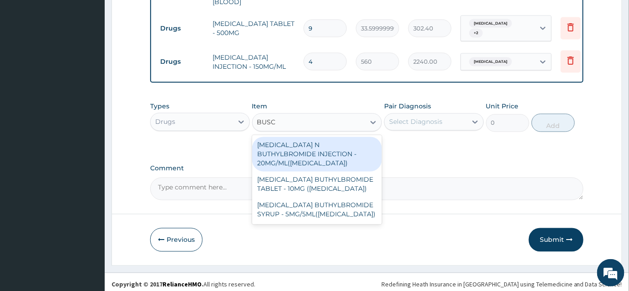
click at [311, 143] on div "HYOSCINE N BUTHYLBROMIDE INJECTION - 20MG/ML(BUSCOPAN)" at bounding box center [317, 154] width 130 height 35
type input "308"
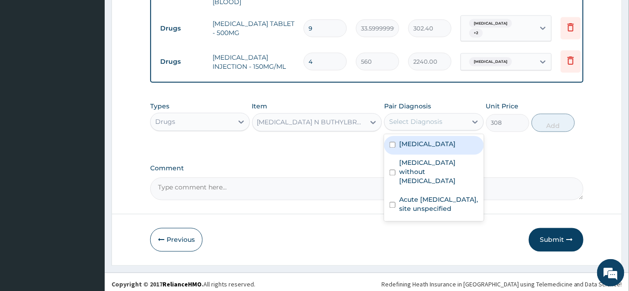
click at [420, 117] on div "Select Diagnosis" at bounding box center [415, 121] width 53 height 9
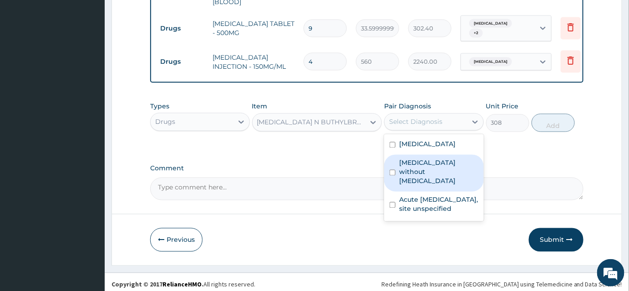
click at [409, 158] on label "Sepsis without septic shock" at bounding box center [438, 171] width 79 height 27
checkbox input "true"
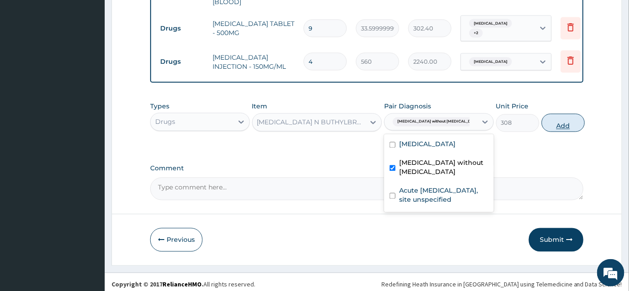
click at [547, 120] on button "Add" at bounding box center [563, 123] width 43 height 18
type input "0"
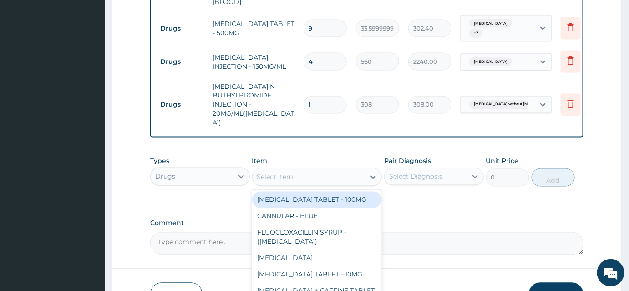
click at [293, 173] on div "Select Item" at bounding box center [275, 177] width 36 height 9
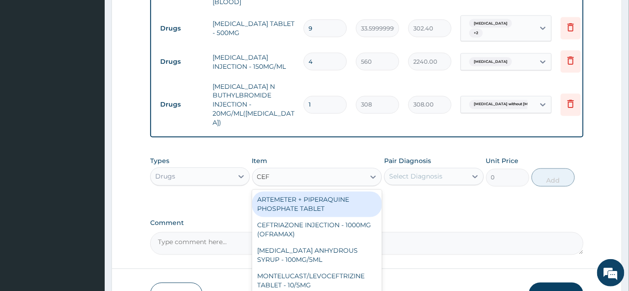
type input "CEFU"
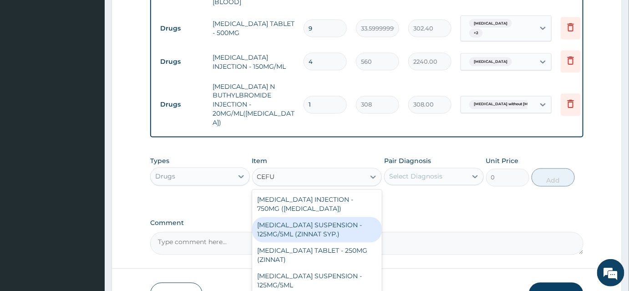
scroll to position [526, 0]
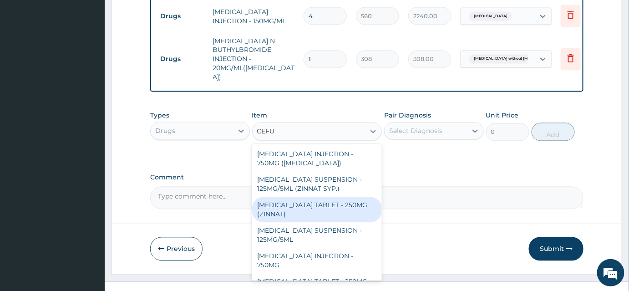
click at [313, 197] on div "CEFUROXIME TABLET - 250MG (ZINNAT)" at bounding box center [317, 210] width 130 height 26
type input "1120"
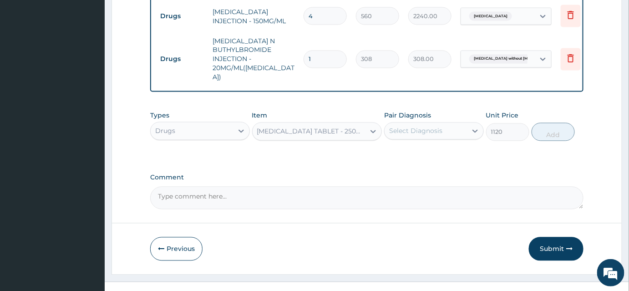
click at [415, 127] on div "Select Diagnosis" at bounding box center [415, 131] width 53 height 9
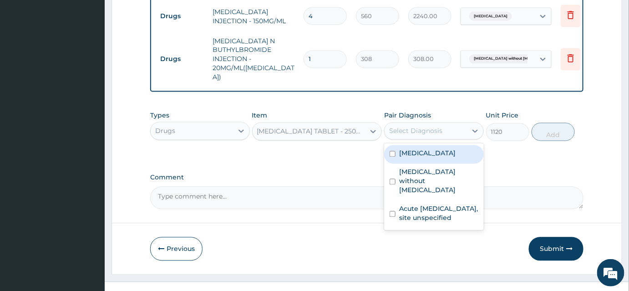
click at [352, 127] on div "CEFUROXIME TABLET - 250MG (ZINNAT)" at bounding box center [311, 131] width 109 height 9
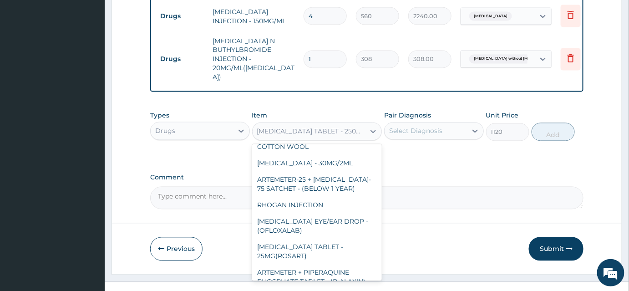
scroll to position [7029, 0]
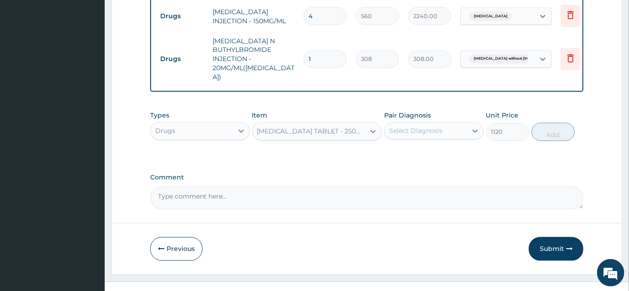
click at [274, 124] on div "CEFUROXIME TABLET - 250MG (ZINNAT)" at bounding box center [309, 131] width 113 height 15
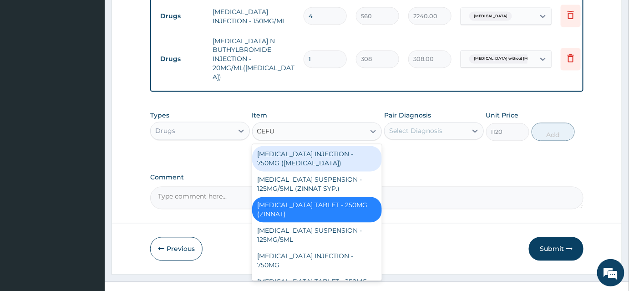
type input "CEFUR"
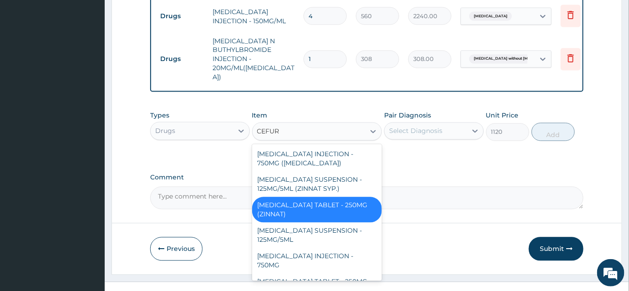
click at [319, 204] on div "CEFUROXIME TABLET - 250MG (ZINNAT)" at bounding box center [317, 210] width 130 height 26
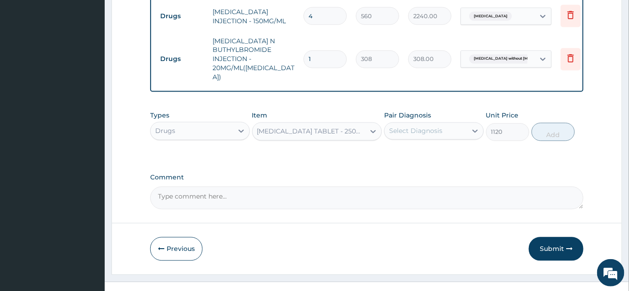
click at [440, 127] on div "Select Diagnosis" at bounding box center [415, 131] width 53 height 9
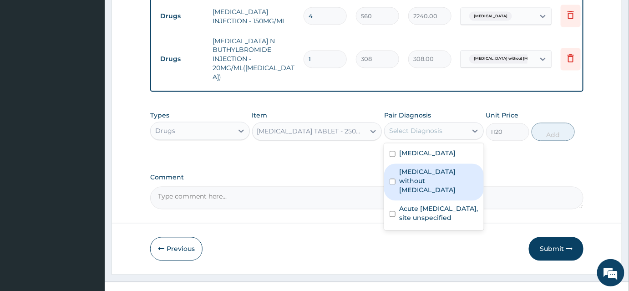
click at [423, 168] on label "Sepsis without septic shock" at bounding box center [438, 181] width 79 height 27
checkbox input "true"
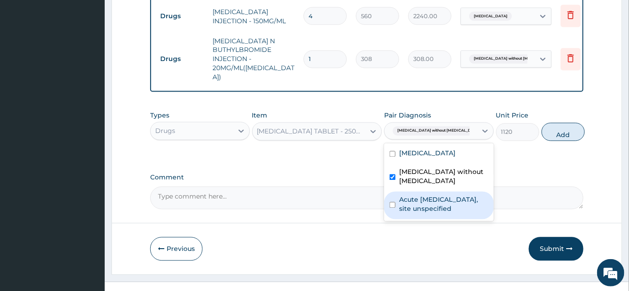
click at [424, 195] on label "Acute upper respiratory infection, site unspecified" at bounding box center [443, 204] width 89 height 18
checkbox input "true"
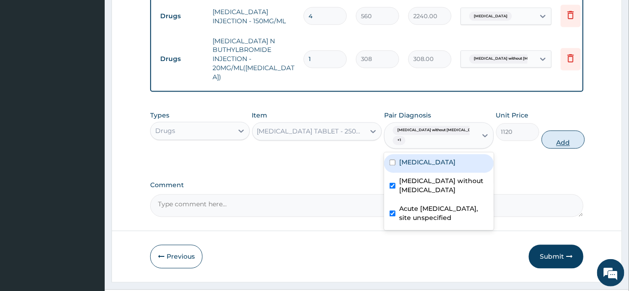
click at [556, 131] on button "Add" at bounding box center [563, 140] width 43 height 18
type input "0"
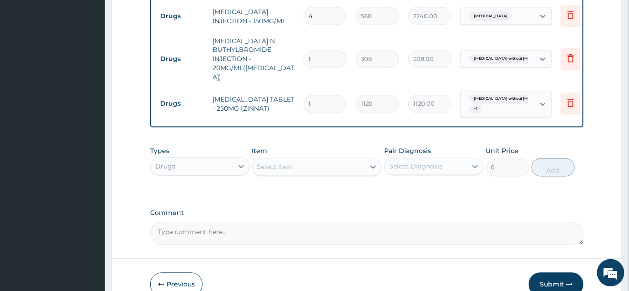
type input "10"
type input "11200.00"
type input "10"
click at [309, 160] on div "Select Item" at bounding box center [309, 167] width 113 height 15
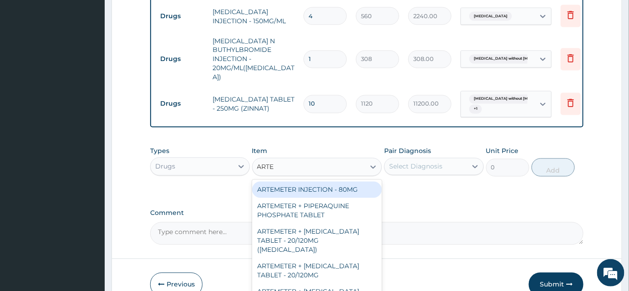
type input "ARTES"
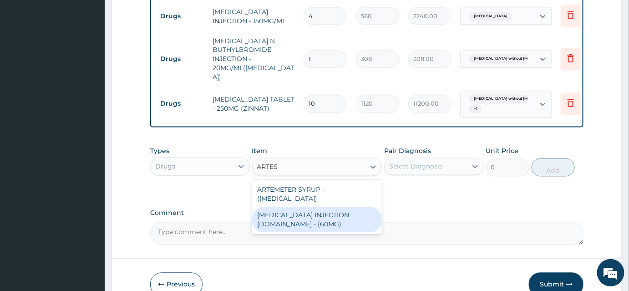
click at [331, 207] on div "ARTESUNATE INJECTION IV.IM - (60MG)" at bounding box center [317, 220] width 130 height 26
type input "1596"
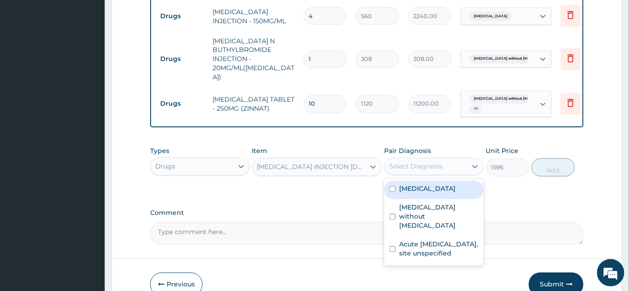
click at [401, 162] on div "Select Diagnosis" at bounding box center [415, 166] width 53 height 9
click at [422, 184] on label "Malaria, unspecified" at bounding box center [427, 188] width 56 height 9
checkbox input "true"
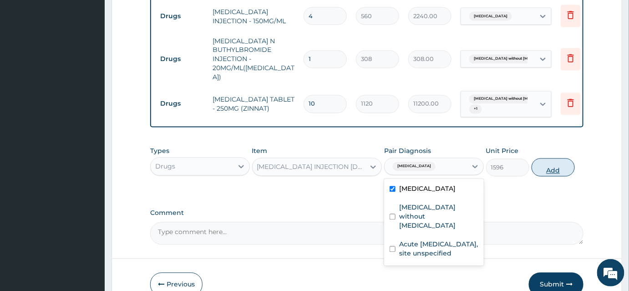
click at [555, 158] on button "Add" at bounding box center [553, 167] width 43 height 18
type input "0"
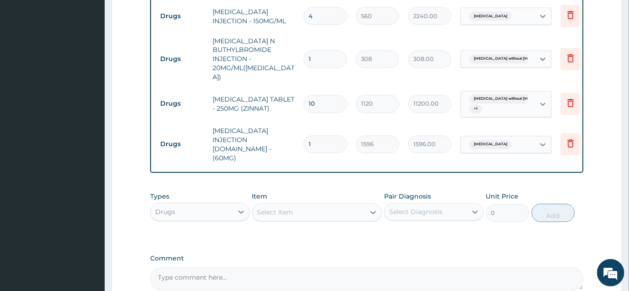
drag, startPoint x: 335, startPoint y: 117, endPoint x: 307, endPoint y: 117, distance: 27.3
click at [307, 136] on input "1" at bounding box center [325, 145] width 43 height 18
type input "6"
type input "9576.00"
type input "6"
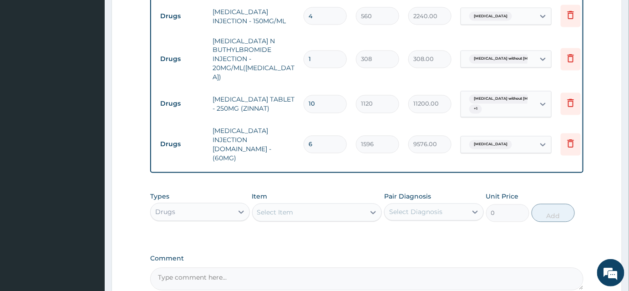
click at [273, 208] on div "Select Item" at bounding box center [275, 212] width 36 height 9
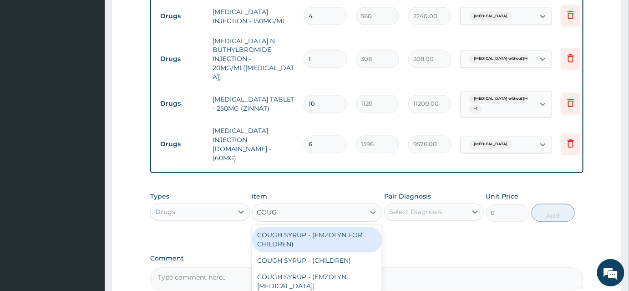
type input "COUGH"
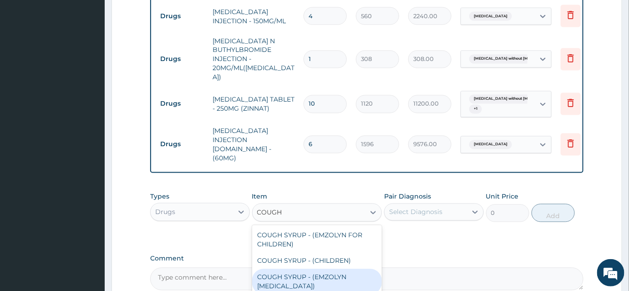
scroll to position [567, 0]
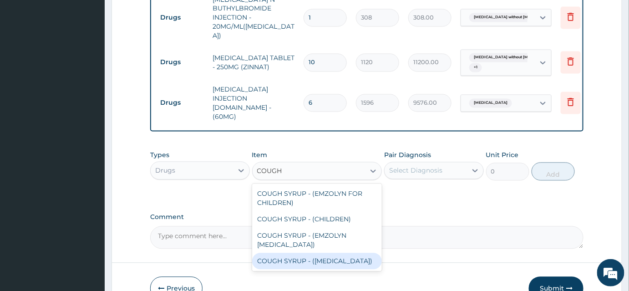
click at [301, 253] on div "COUGH SYRUP - (EXPECTORANT)" at bounding box center [317, 261] width 130 height 16
type input "1120"
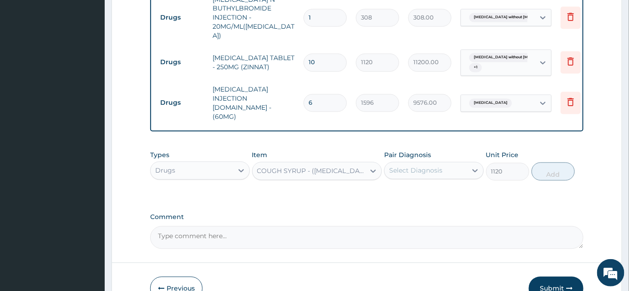
click at [434, 166] on div "Select Diagnosis" at bounding box center [415, 170] width 53 height 9
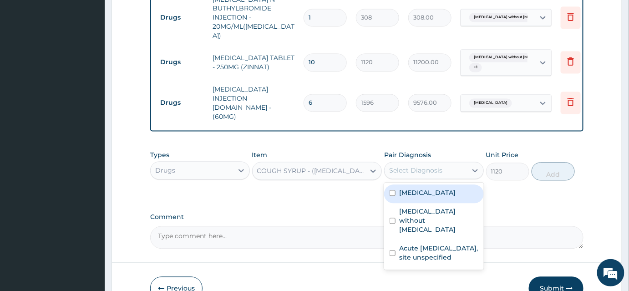
click at [424, 189] on label "Malaria, unspecified" at bounding box center [427, 193] width 56 height 9
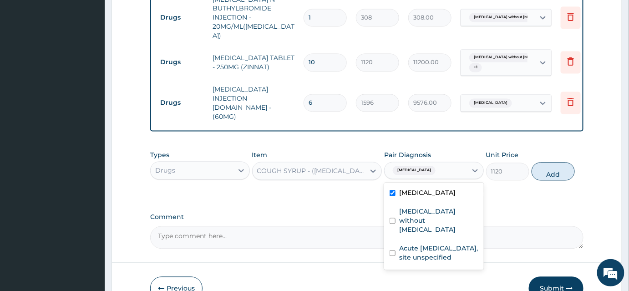
click at [424, 185] on div "Malaria, unspecified" at bounding box center [434, 194] width 100 height 19
checkbox input "false"
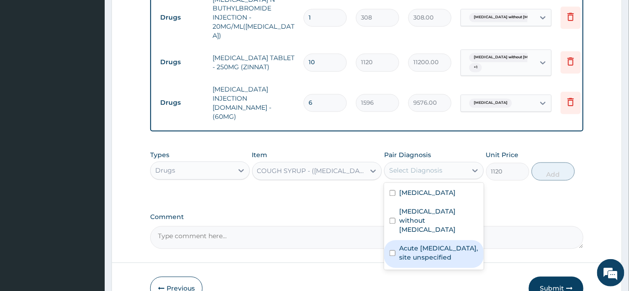
click at [410, 244] on label "Acute upper respiratory infection, site unspecified" at bounding box center [438, 253] width 79 height 18
checkbox input "true"
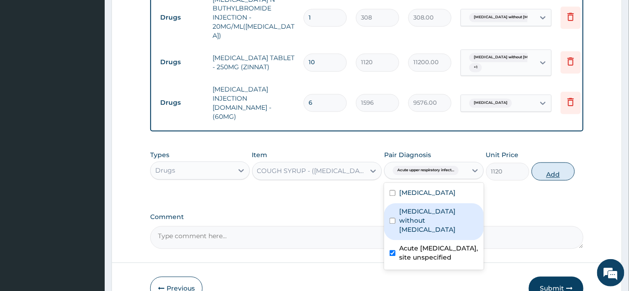
click at [557, 163] on button "Add" at bounding box center [553, 172] width 43 height 18
type input "0"
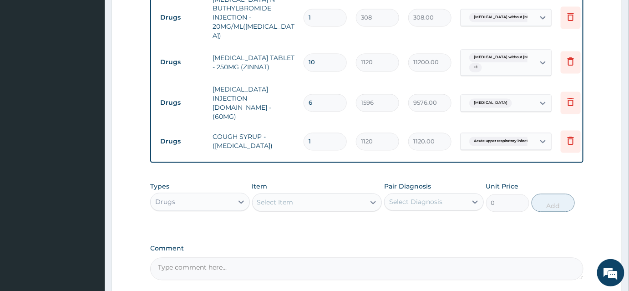
click at [299, 195] on div "Select Item" at bounding box center [309, 202] width 113 height 15
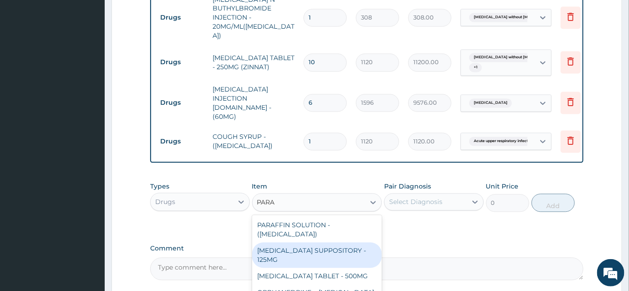
type input "PARA"
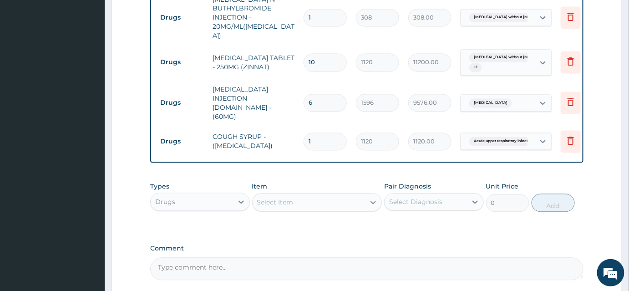
click at [453, 245] on label "Comment" at bounding box center [367, 249] width 434 height 8
click at [453, 258] on textarea "Comment" at bounding box center [367, 269] width 434 height 23
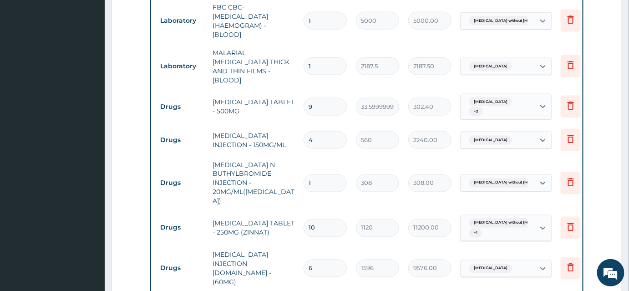
scroll to position [319, 0]
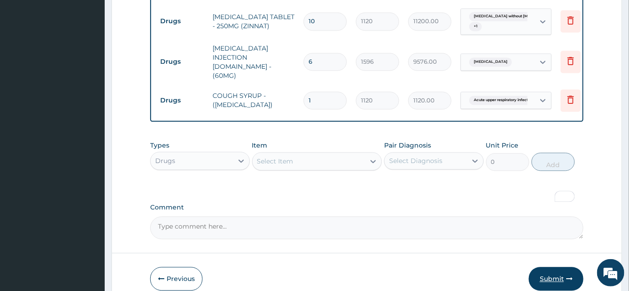
click at [552, 267] on button "Submit" at bounding box center [556, 279] width 55 height 24
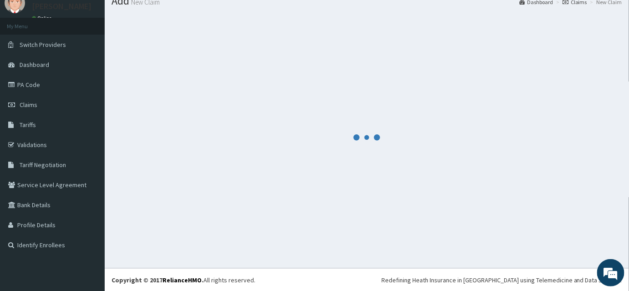
scroll to position [608, 0]
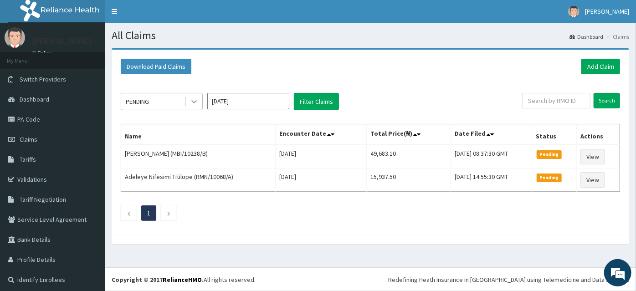
click at [194, 99] on icon at bounding box center [193, 101] width 9 height 9
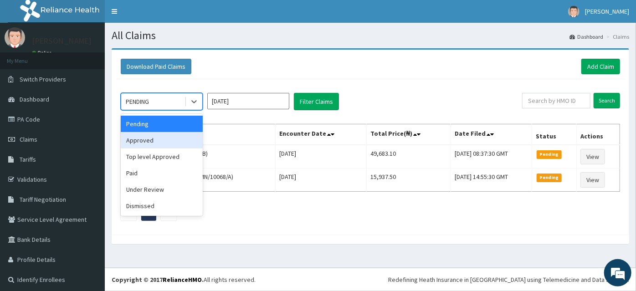
click at [154, 142] on div "Approved" at bounding box center [162, 140] width 82 height 16
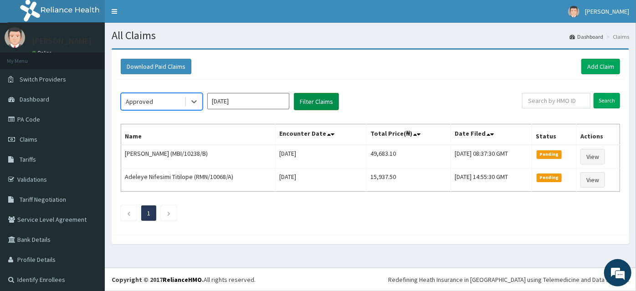
click at [332, 102] on button "Filter Claims" at bounding box center [316, 101] width 45 height 17
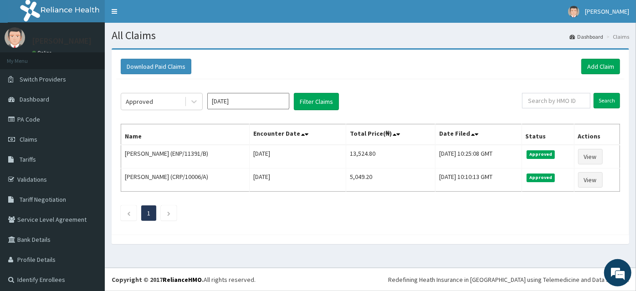
click at [195, 102] on icon at bounding box center [193, 101] width 9 height 9
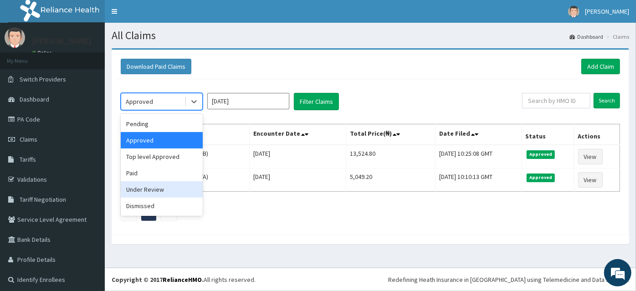
click at [150, 190] on div "Under Review" at bounding box center [162, 189] width 82 height 16
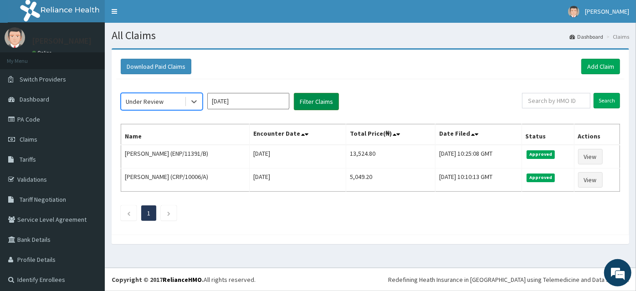
click at [304, 104] on button "Filter Claims" at bounding box center [316, 101] width 45 height 17
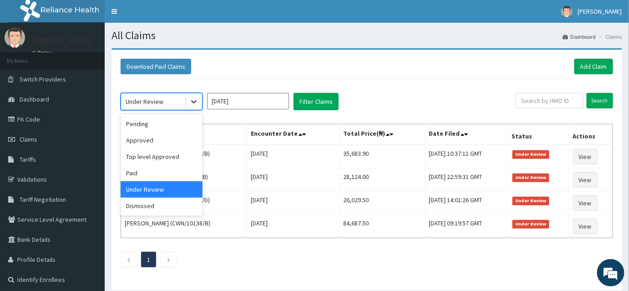
click at [199, 98] on div at bounding box center [194, 101] width 16 height 16
click at [154, 209] on div "Dismissed" at bounding box center [162, 206] width 82 height 16
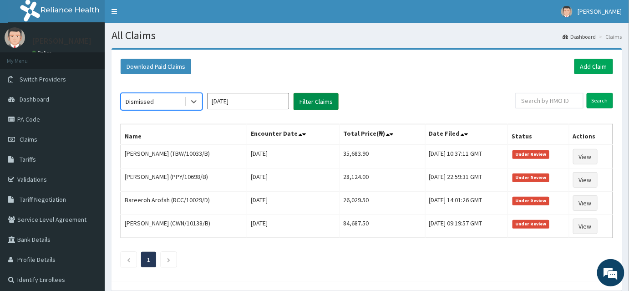
click at [319, 100] on button "Filter Claims" at bounding box center [316, 101] width 45 height 17
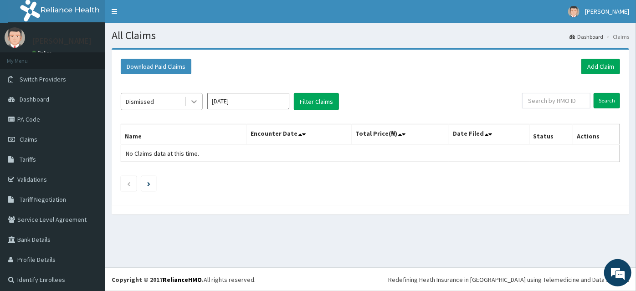
click at [189, 105] on icon at bounding box center [193, 101] width 9 height 9
